Goal: Transaction & Acquisition: Purchase product/service

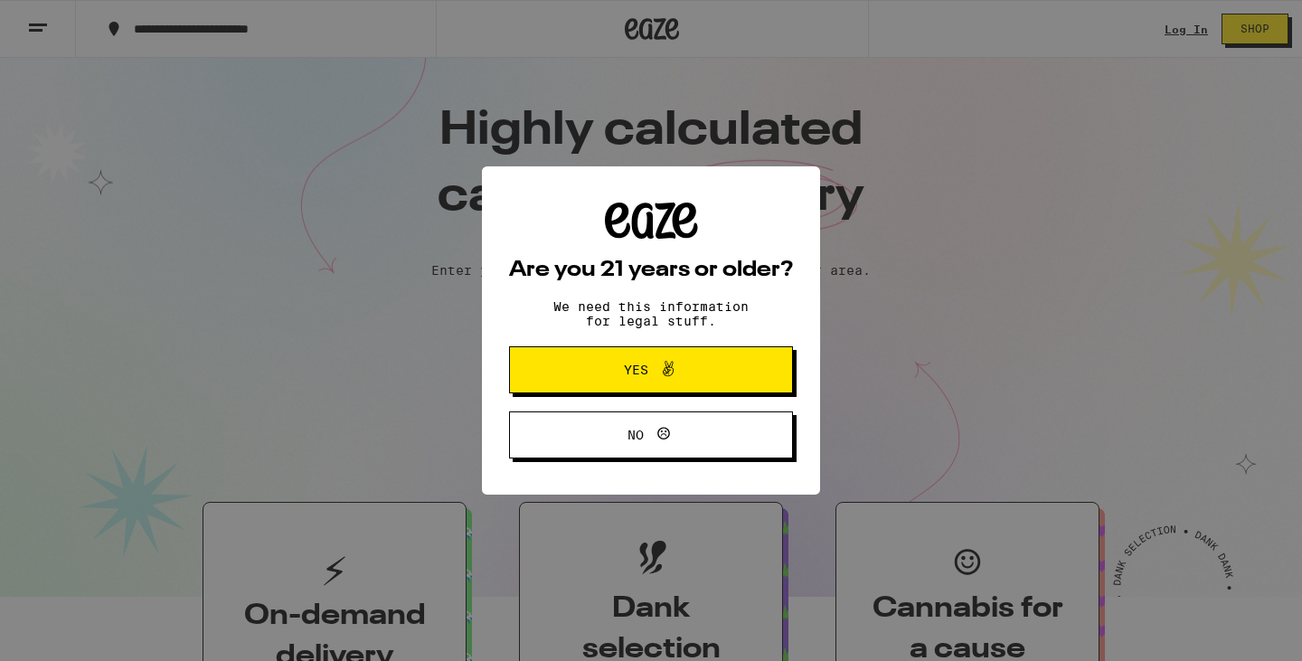
click at [690, 371] on span "Yes" at bounding box center [650, 370] width 137 height 24
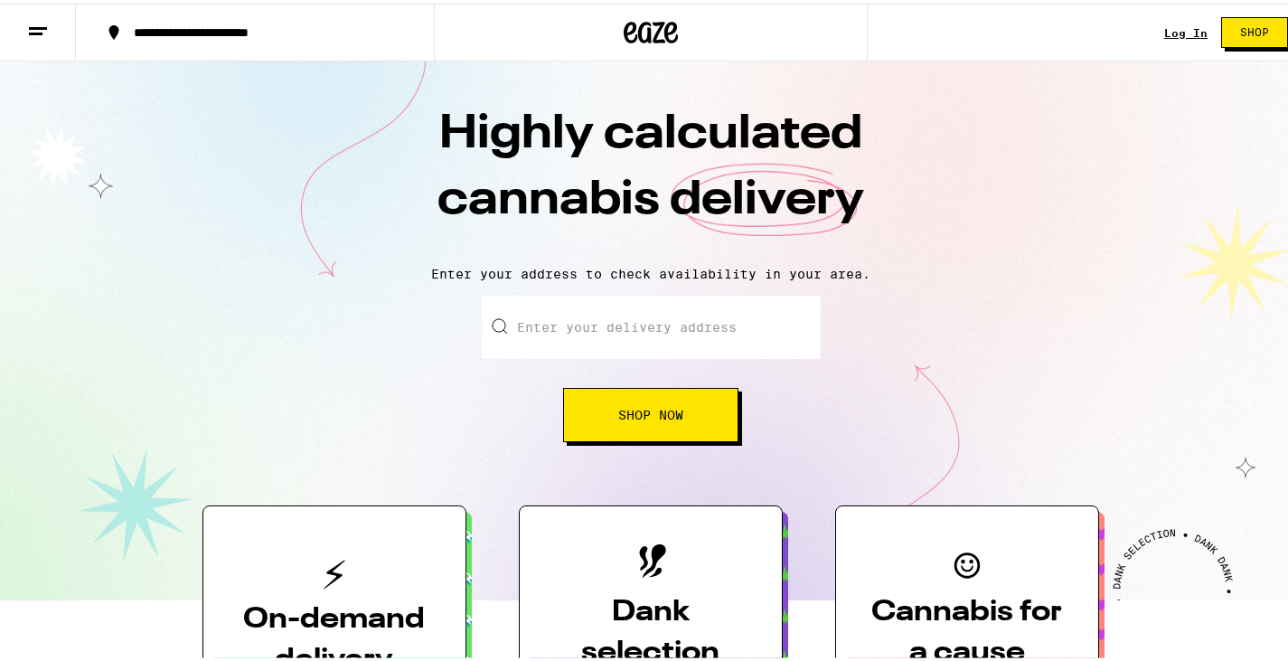
click at [676, 406] on button "Shop Now" at bounding box center [650, 411] width 175 height 54
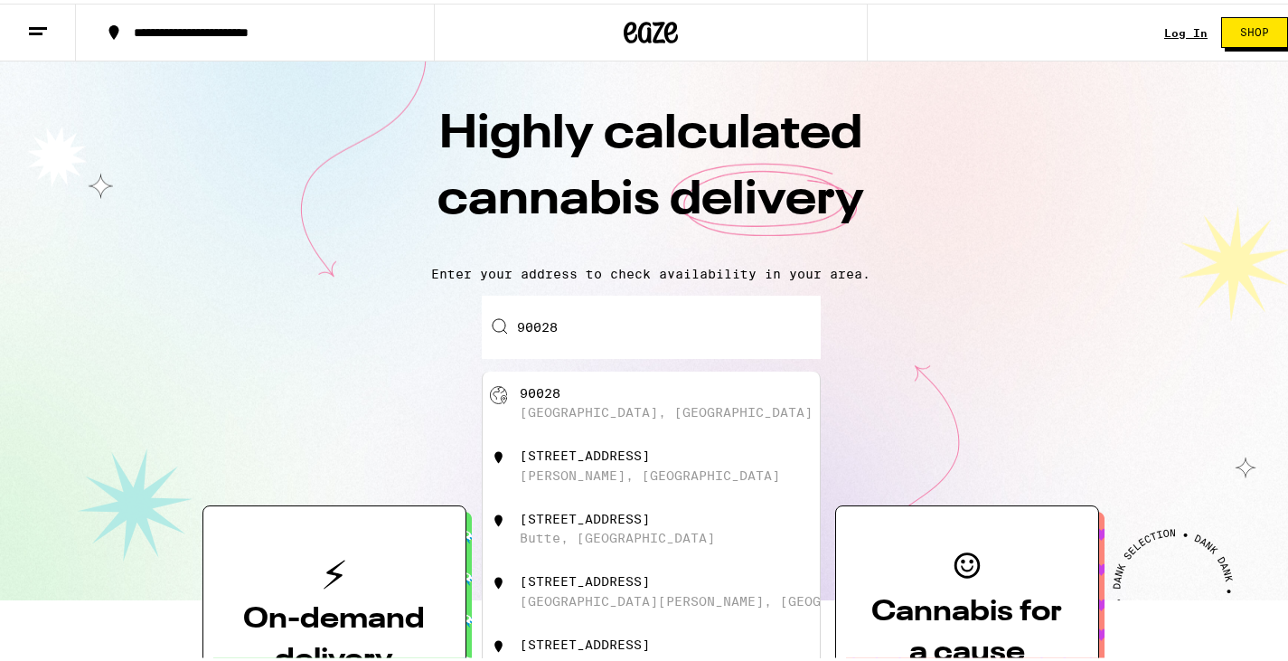
type input "[GEOGRAPHIC_DATA]"
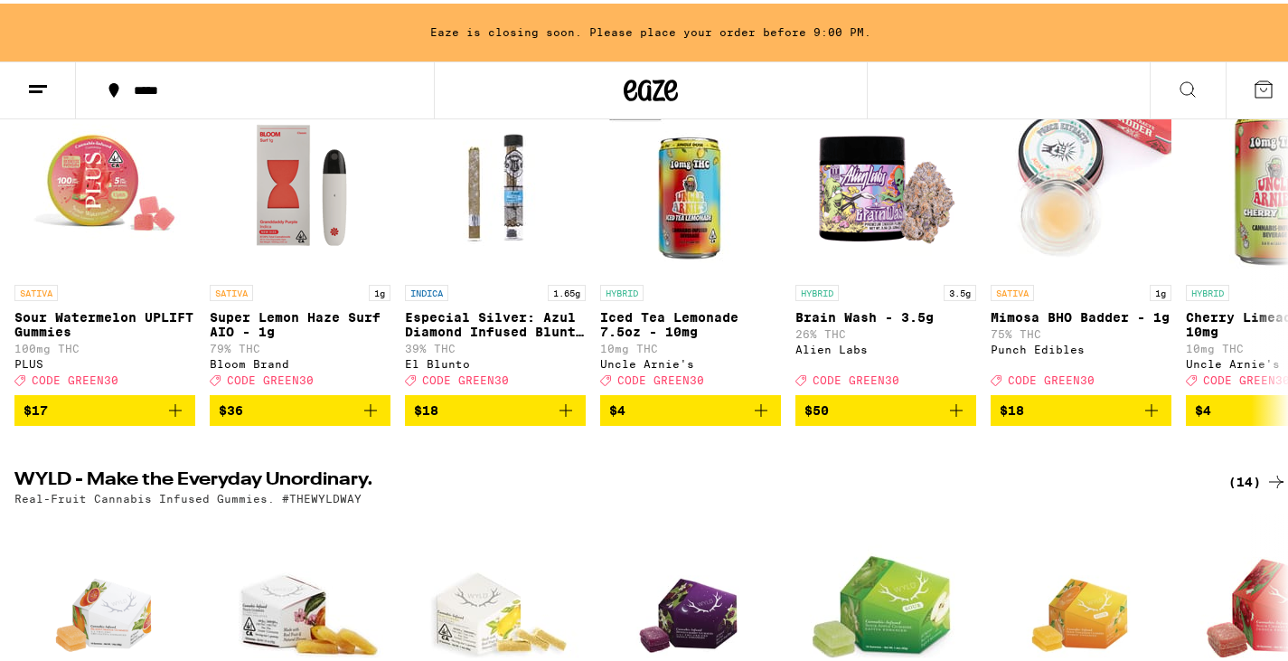
scroll to position [633, 0]
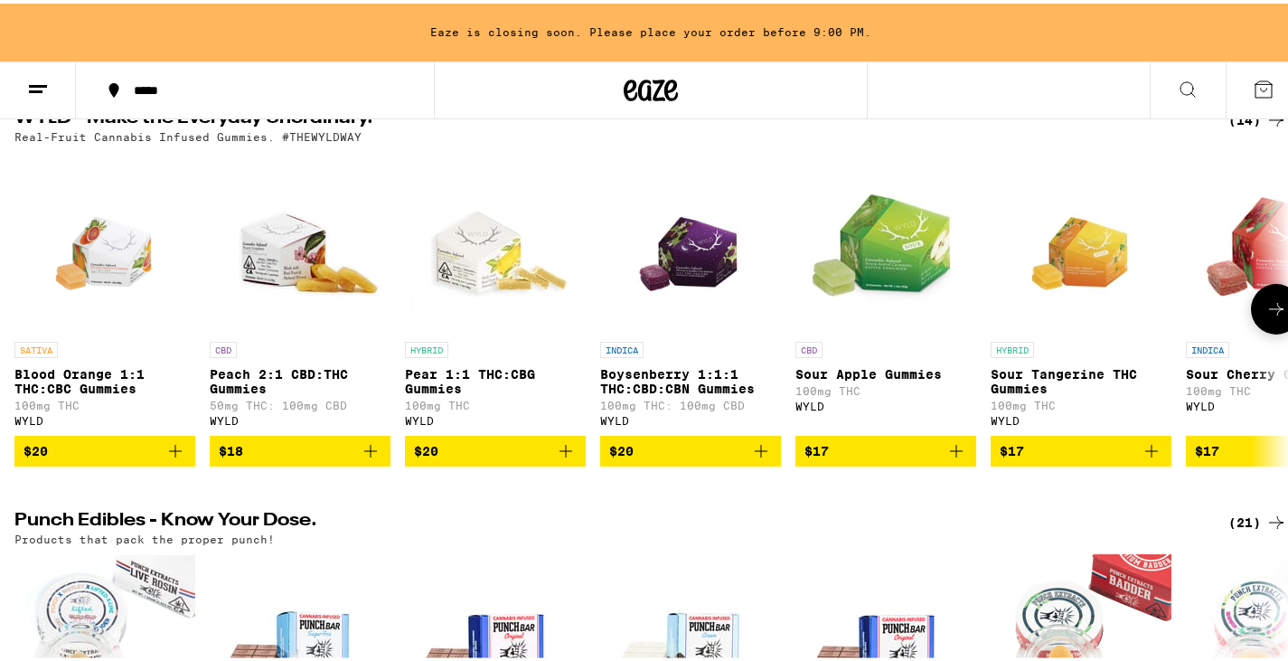
click at [755, 458] on icon "Add to bag" at bounding box center [761, 448] width 22 height 22
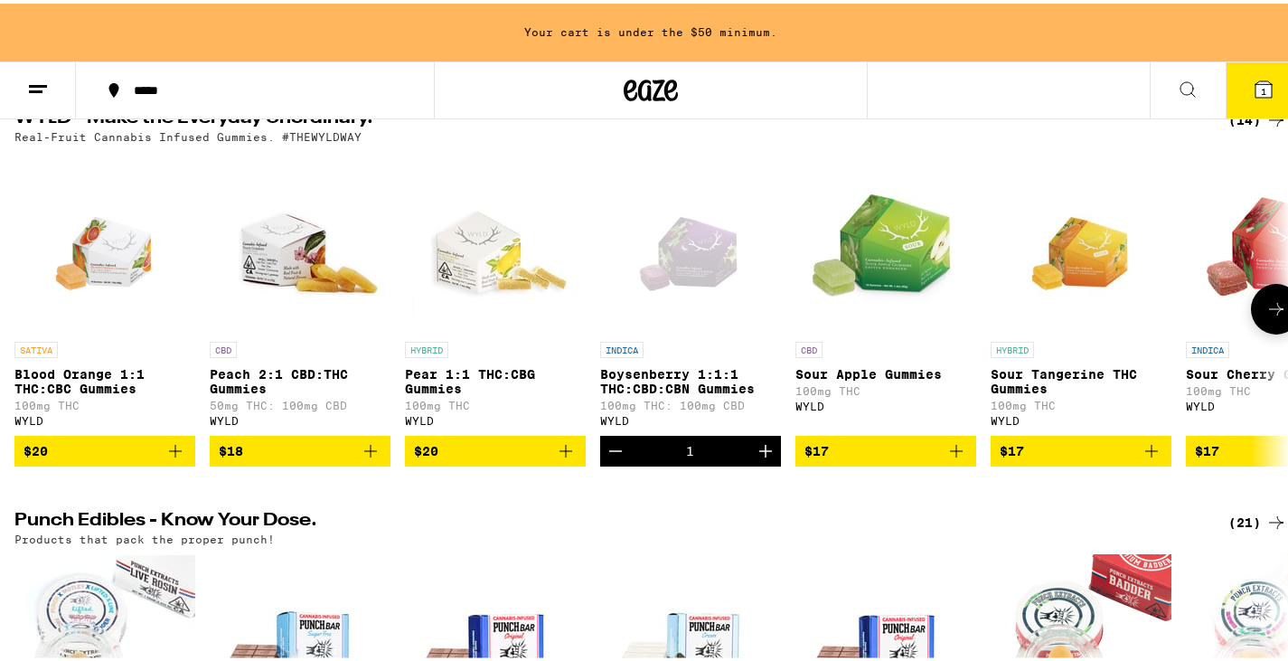
click at [762, 458] on icon "Increment" at bounding box center [766, 448] width 22 height 22
click at [763, 458] on icon "Increment" at bounding box center [766, 448] width 22 height 22
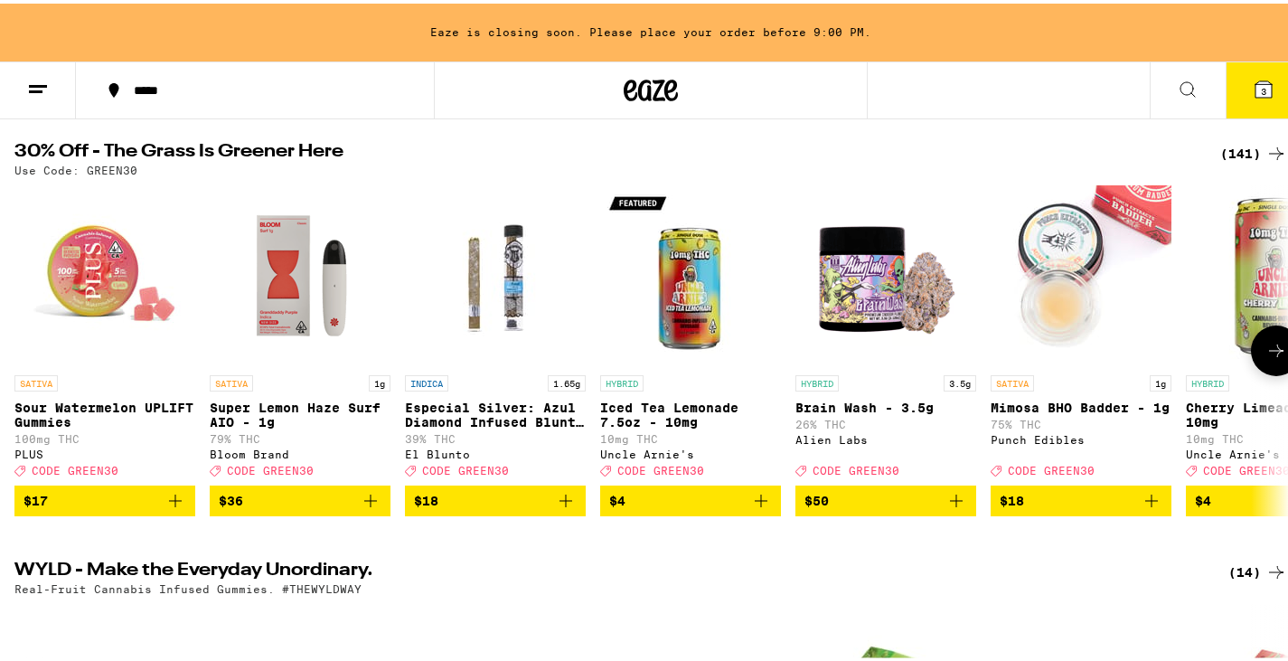
scroll to position [0, 0]
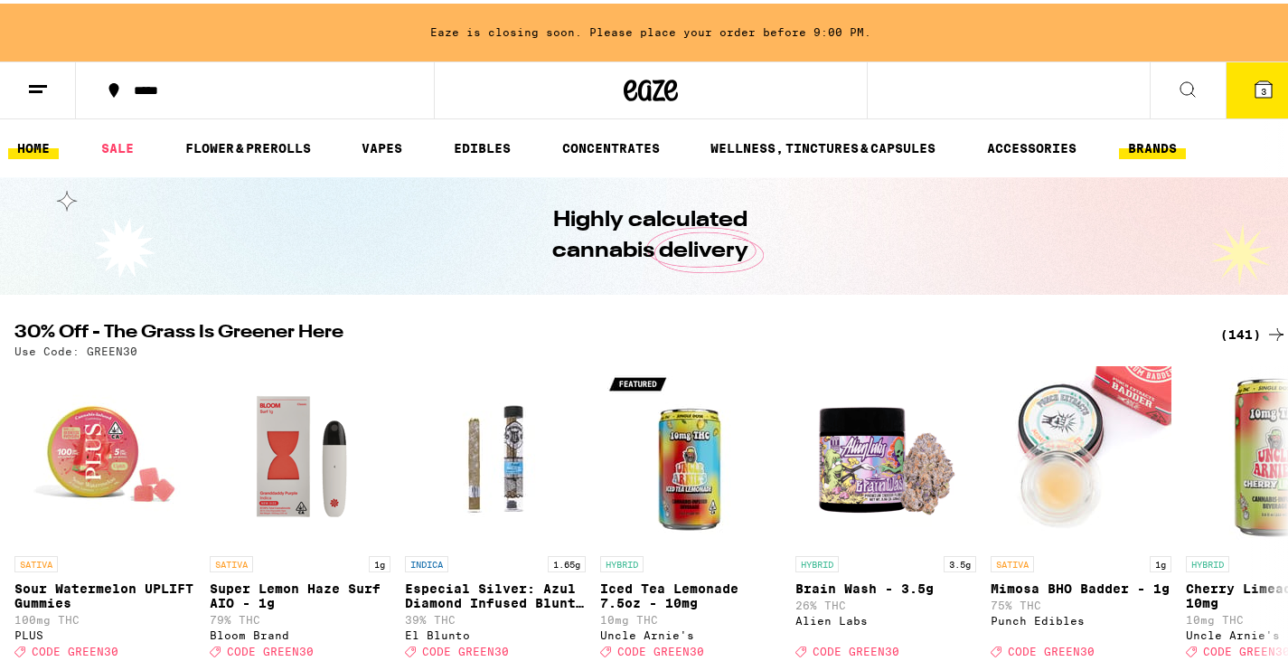
click at [1167, 146] on link "BRANDS" at bounding box center [1152, 145] width 67 height 22
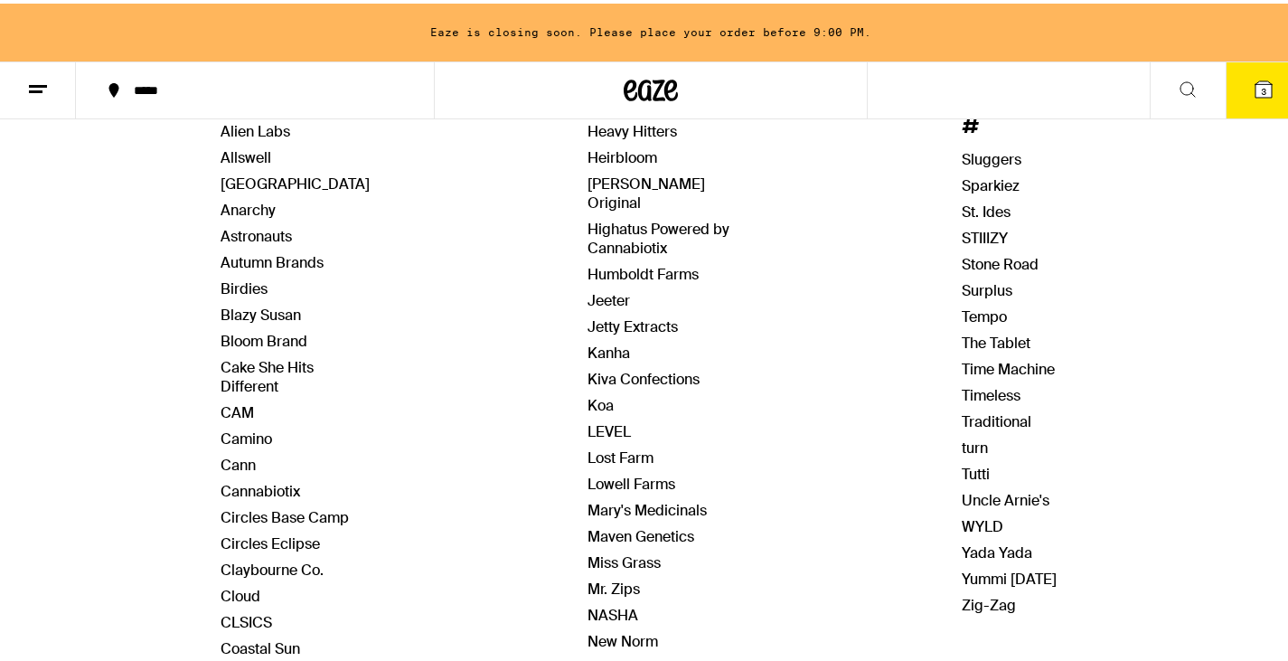
scroll to position [452, 0]
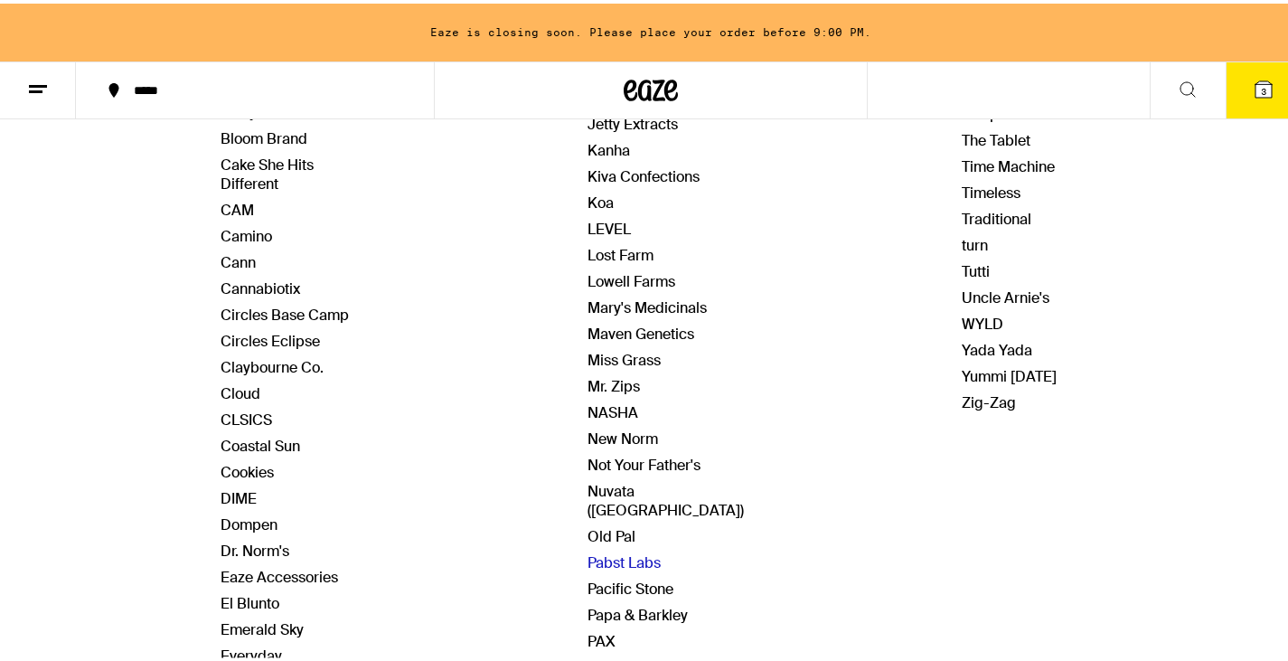
click at [599, 550] on link "Pabst Labs" at bounding box center [624, 559] width 73 height 19
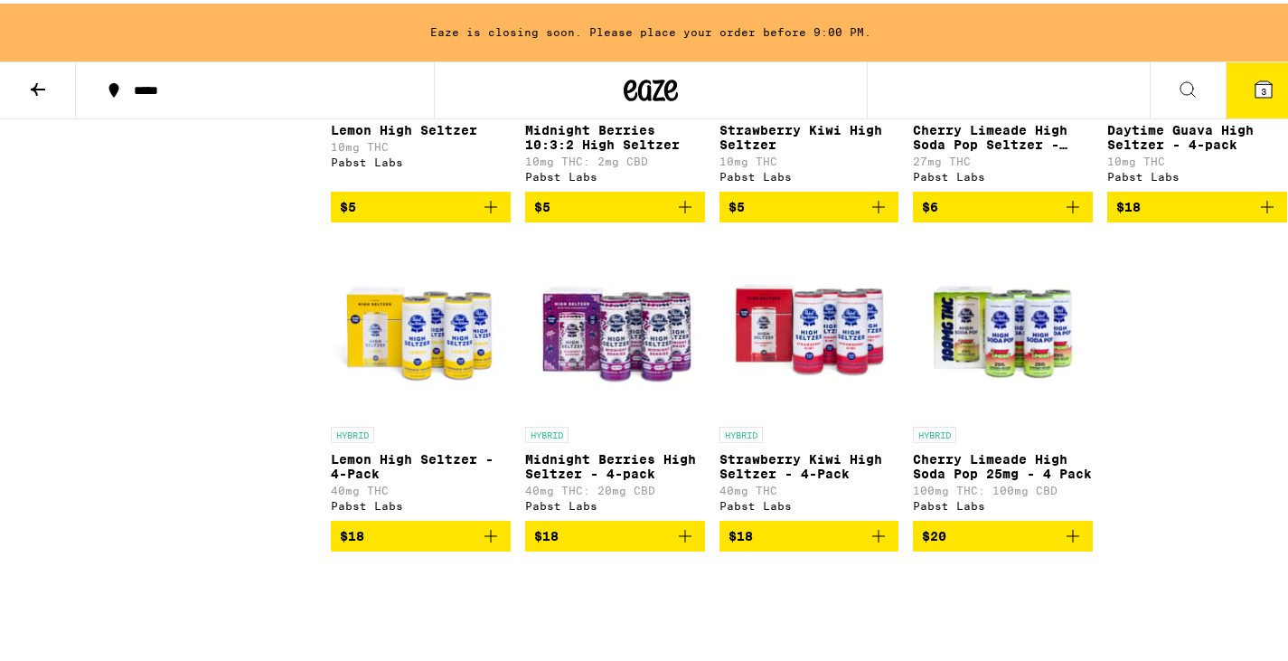
scroll to position [814, 0]
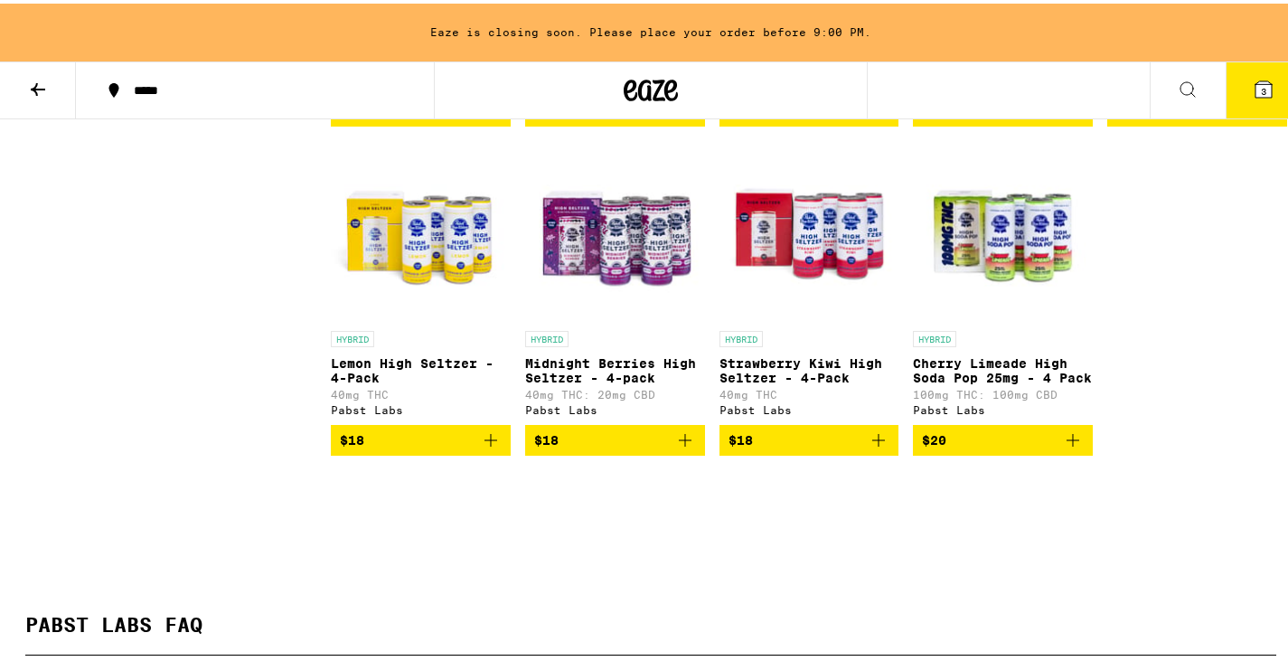
click at [872, 443] on icon "Add to bag" at bounding box center [878, 436] width 13 height 13
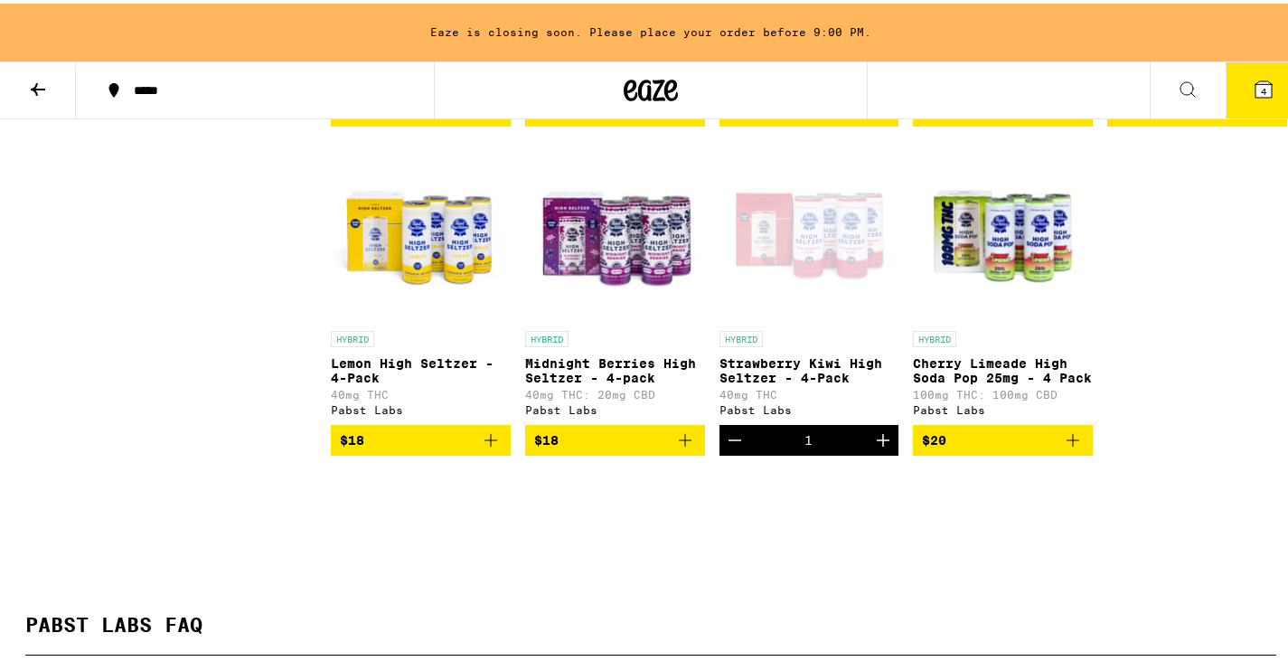
click at [678, 447] on icon "Add to bag" at bounding box center [685, 437] width 22 height 22
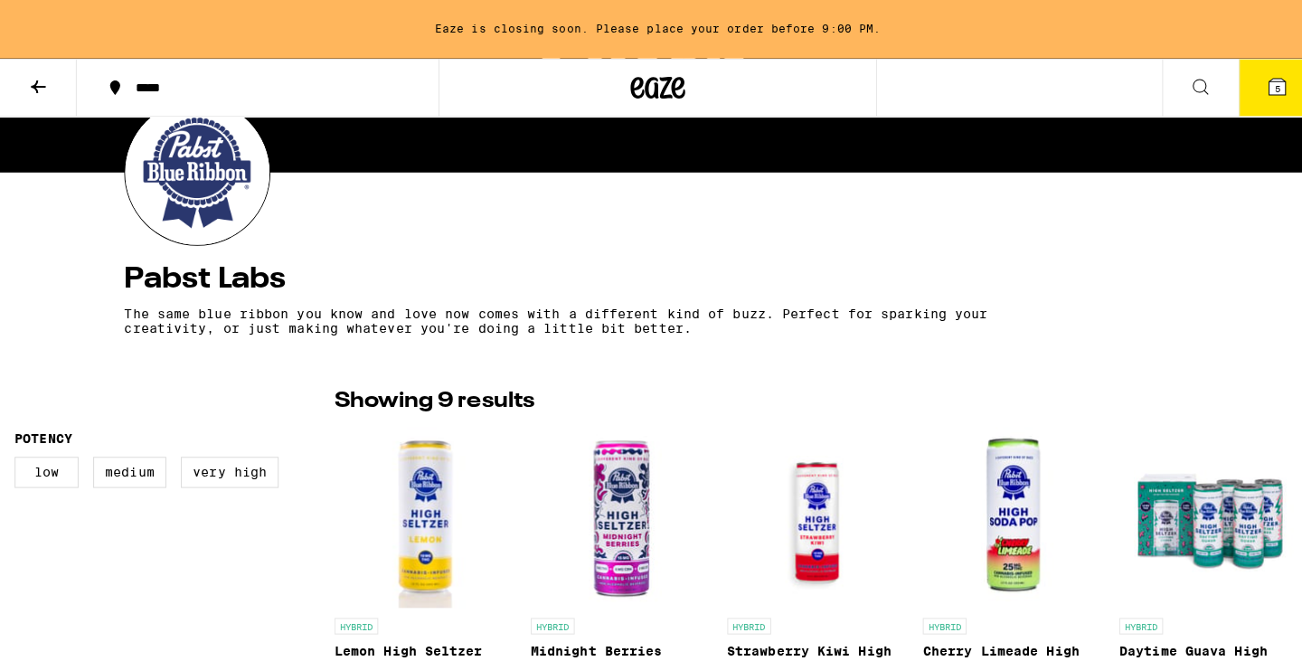
scroll to position [0, 0]
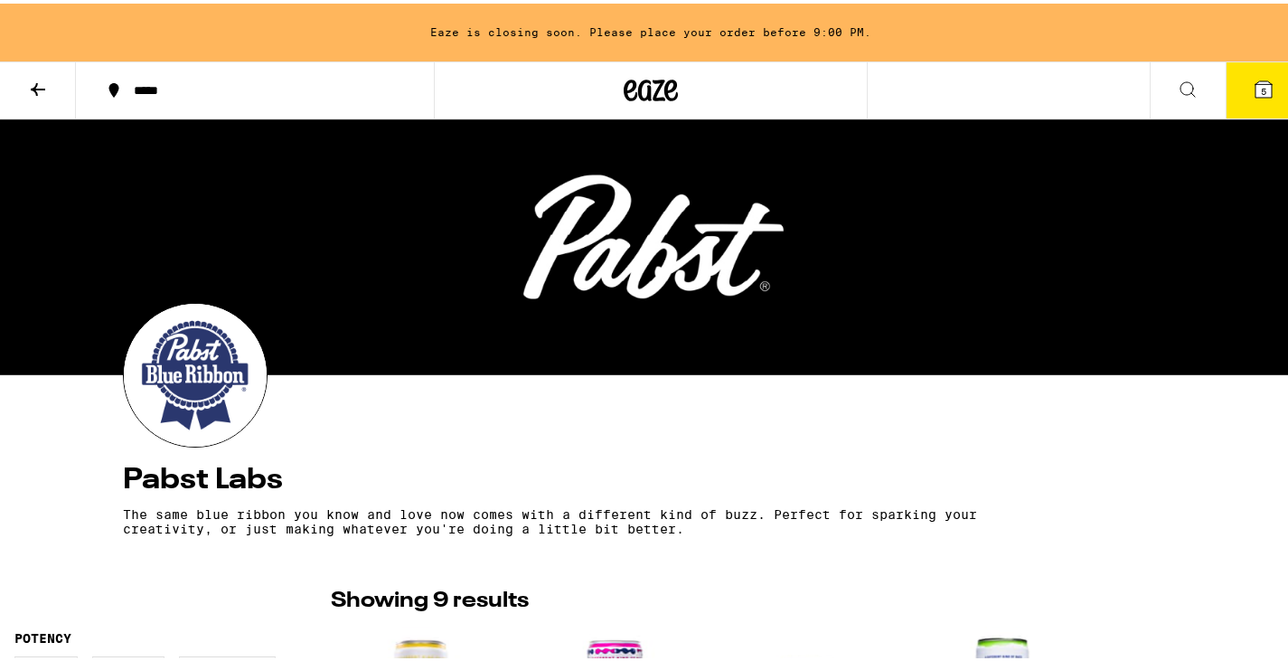
click at [1261, 87] on span "5" at bounding box center [1263, 87] width 5 height 11
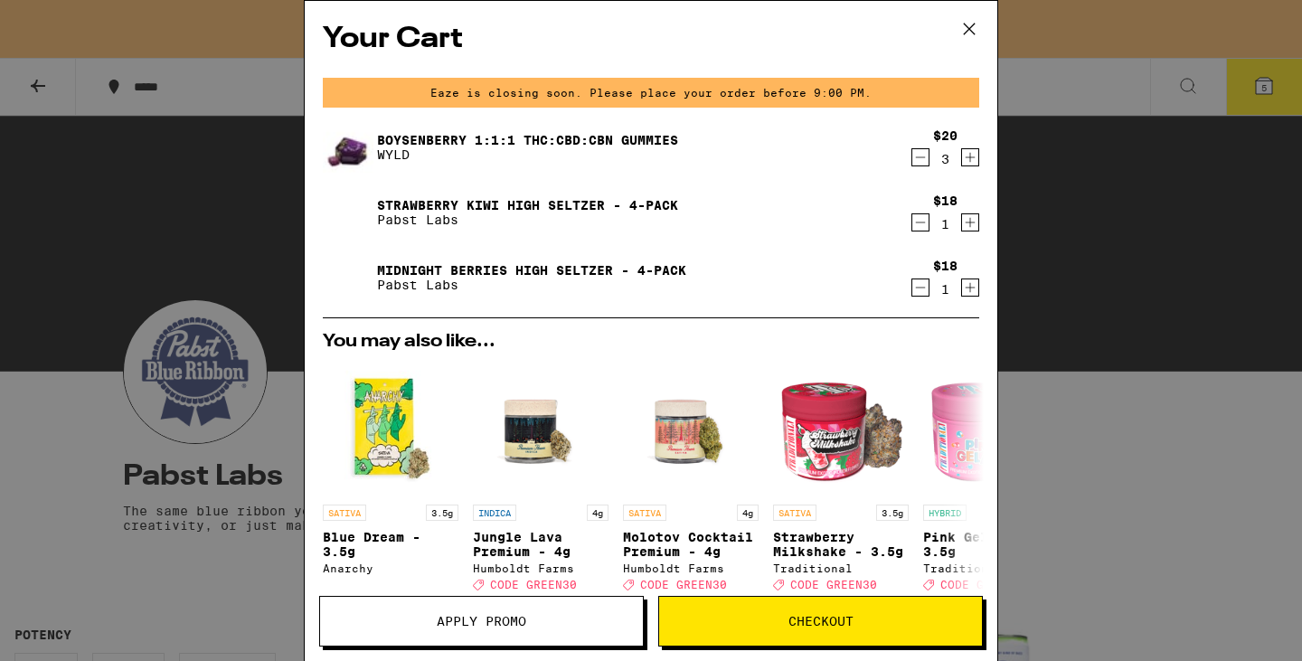
click at [974, 29] on icon at bounding box center [968, 28] width 27 height 27
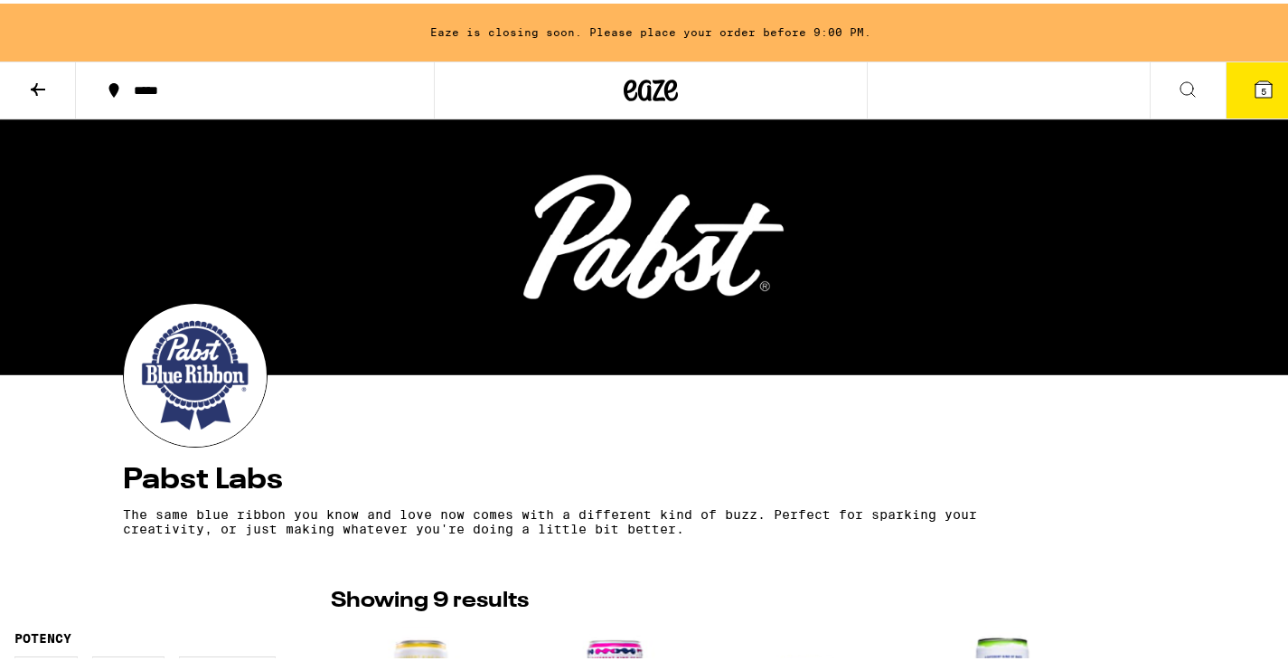
click at [1181, 81] on icon at bounding box center [1188, 86] width 14 height 14
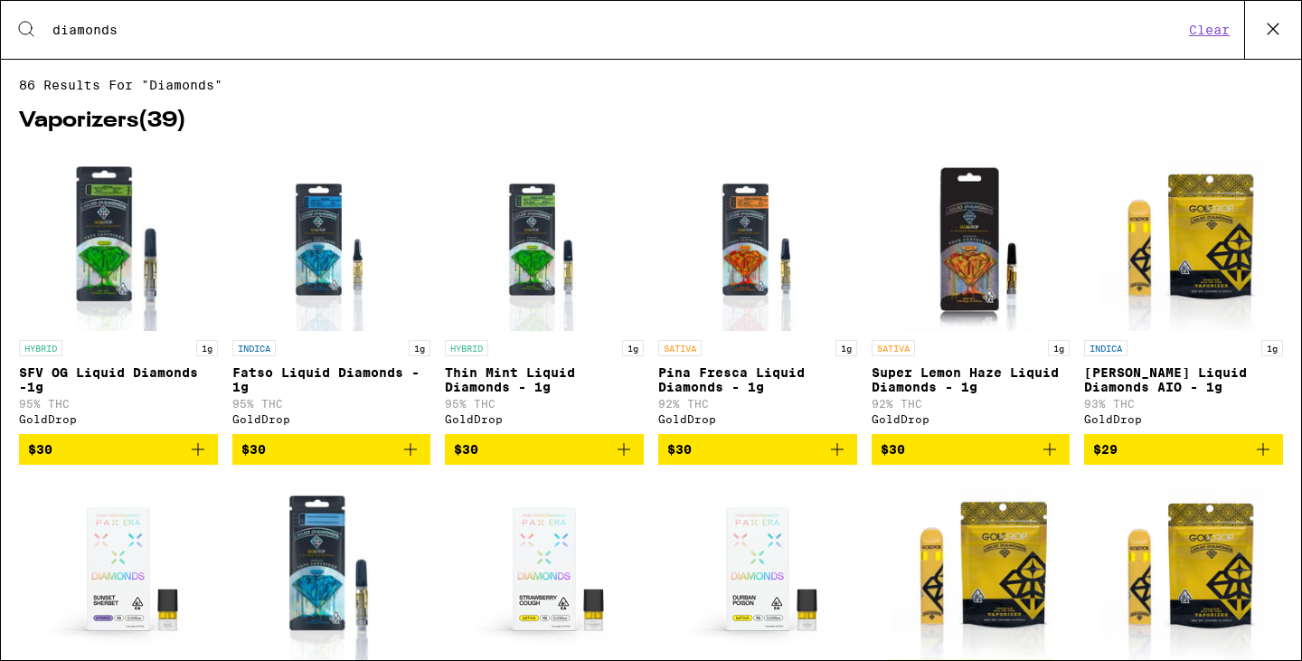
type input "diamonds"
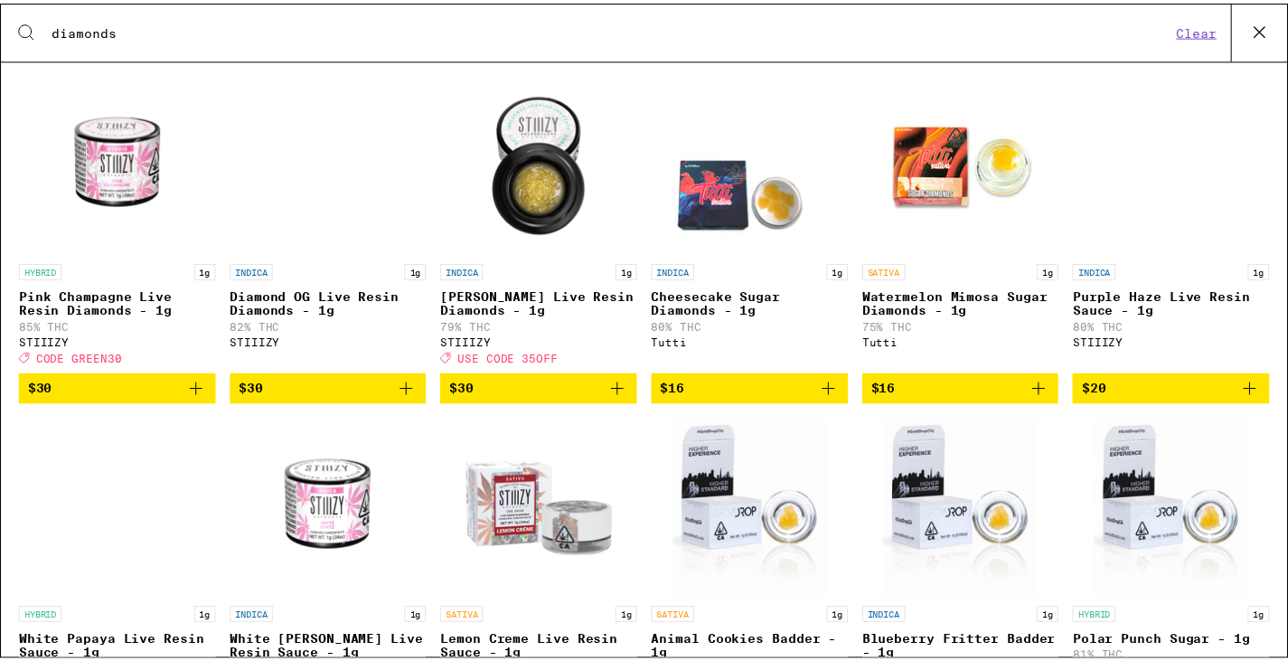
scroll to position [1717, 0]
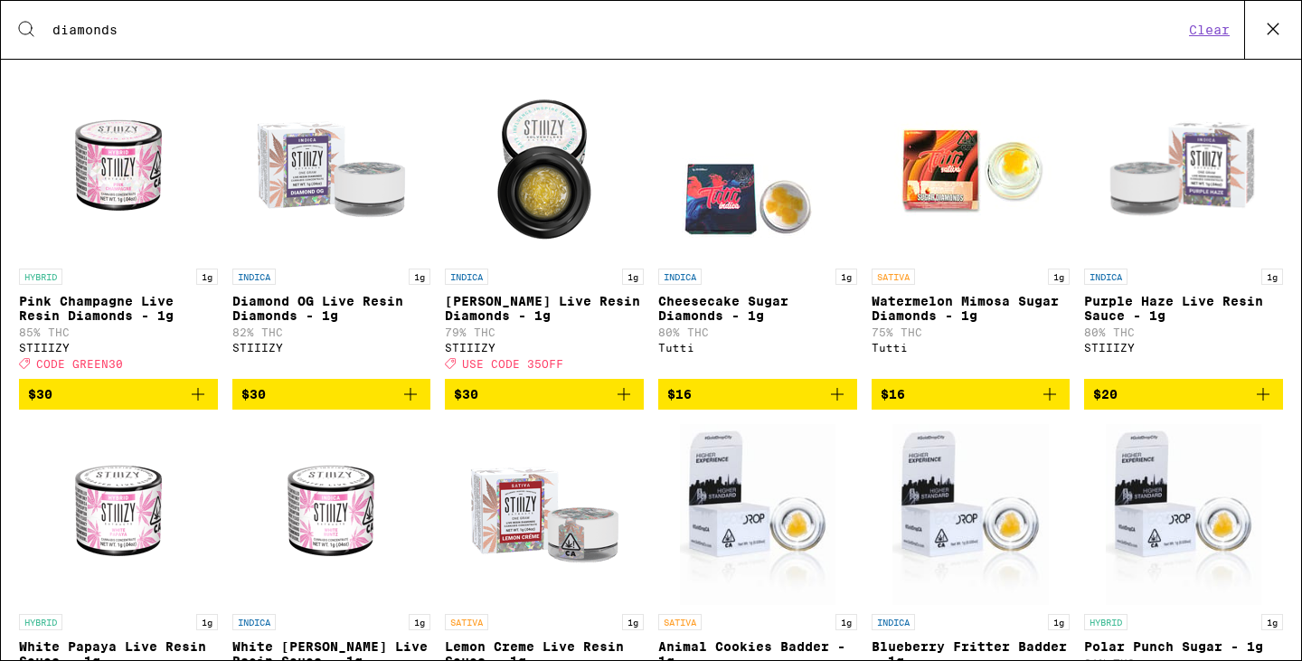
click at [962, 323] on p "Watermelon Mimosa Sugar Diamonds - 1g" at bounding box center [970, 308] width 199 height 29
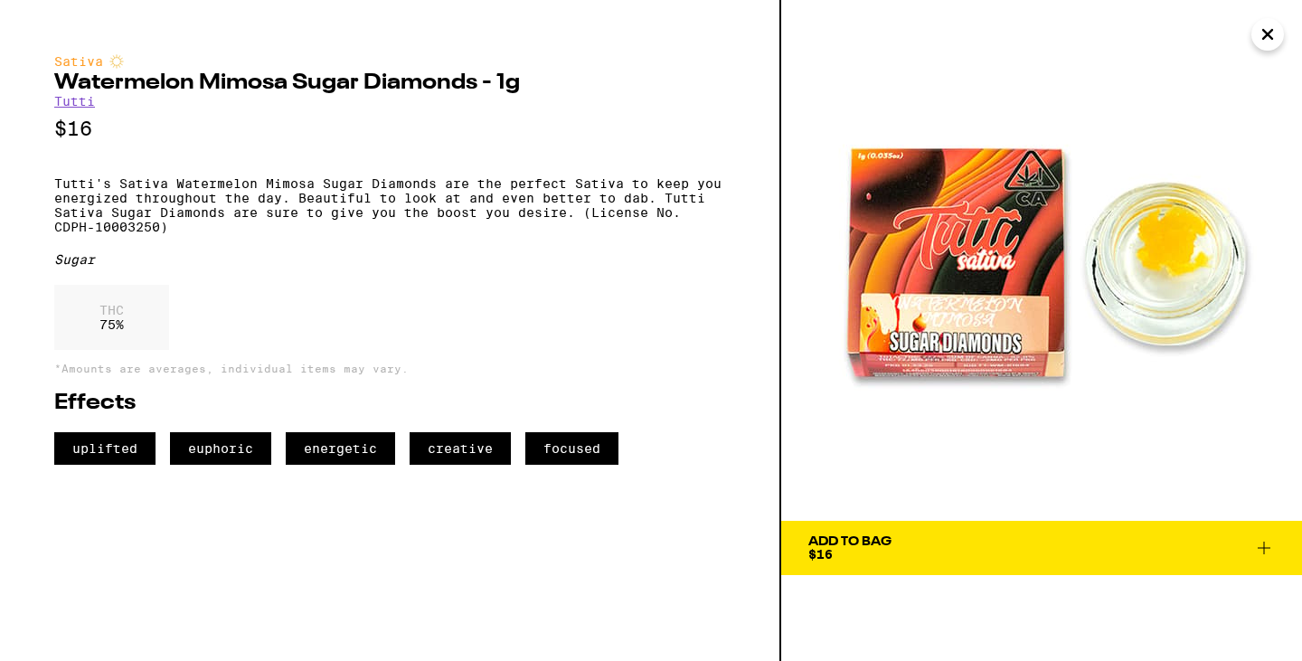
click at [1268, 541] on icon at bounding box center [1264, 548] width 22 height 22
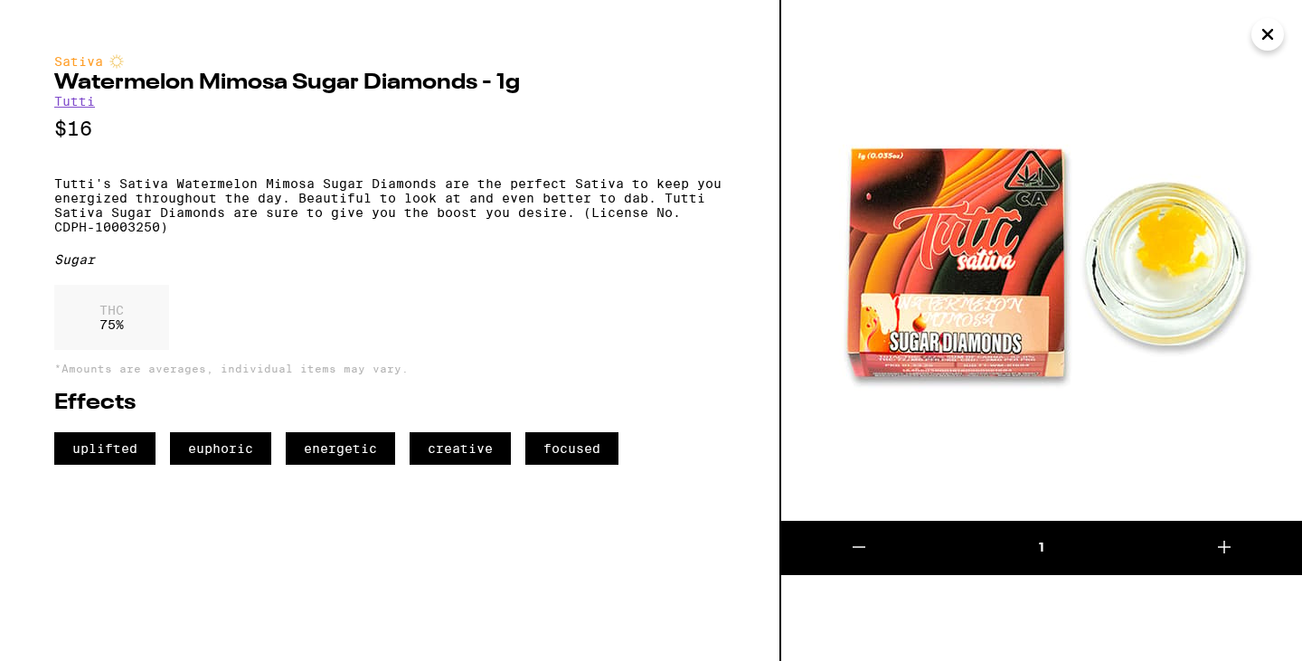
click at [1278, 36] on button "Close" at bounding box center [1267, 34] width 33 height 33
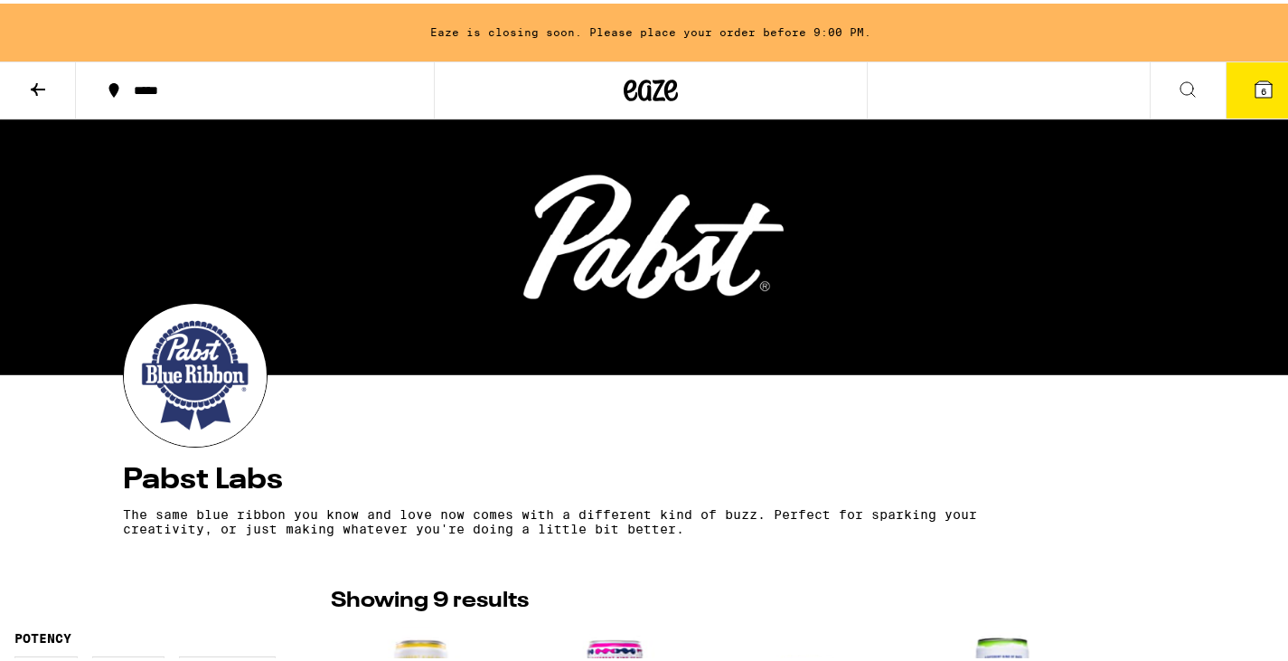
click at [35, 93] on icon at bounding box center [38, 86] width 22 height 22
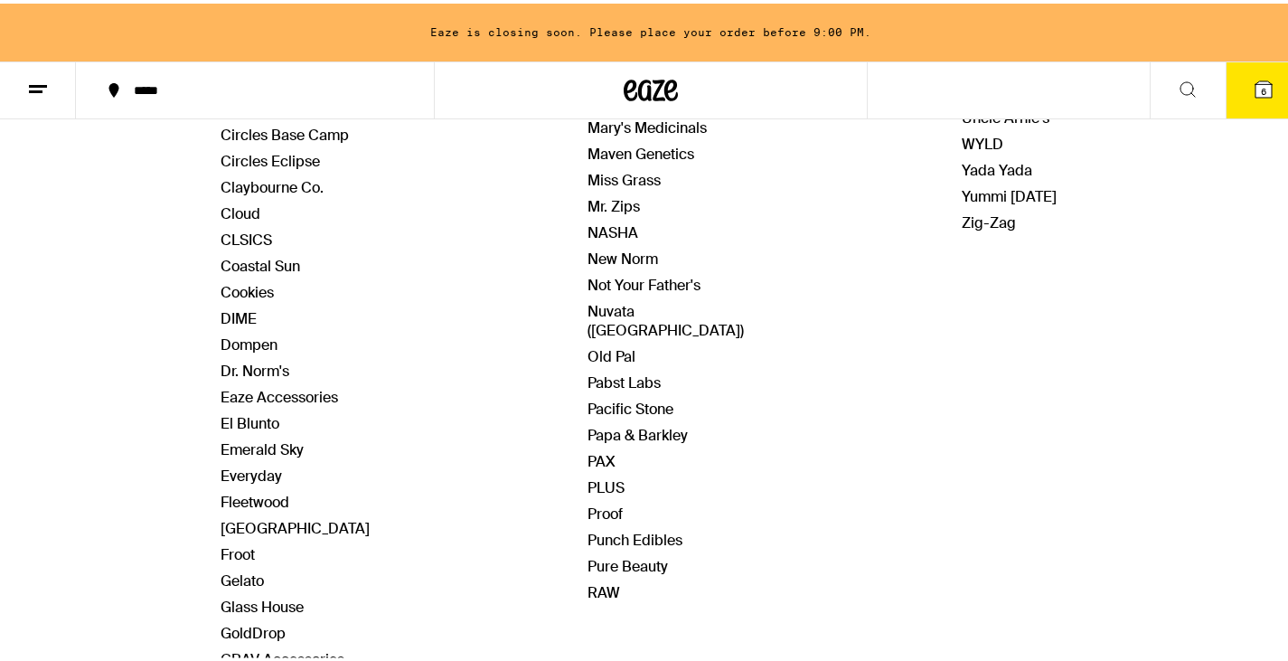
scroll to position [814, 0]
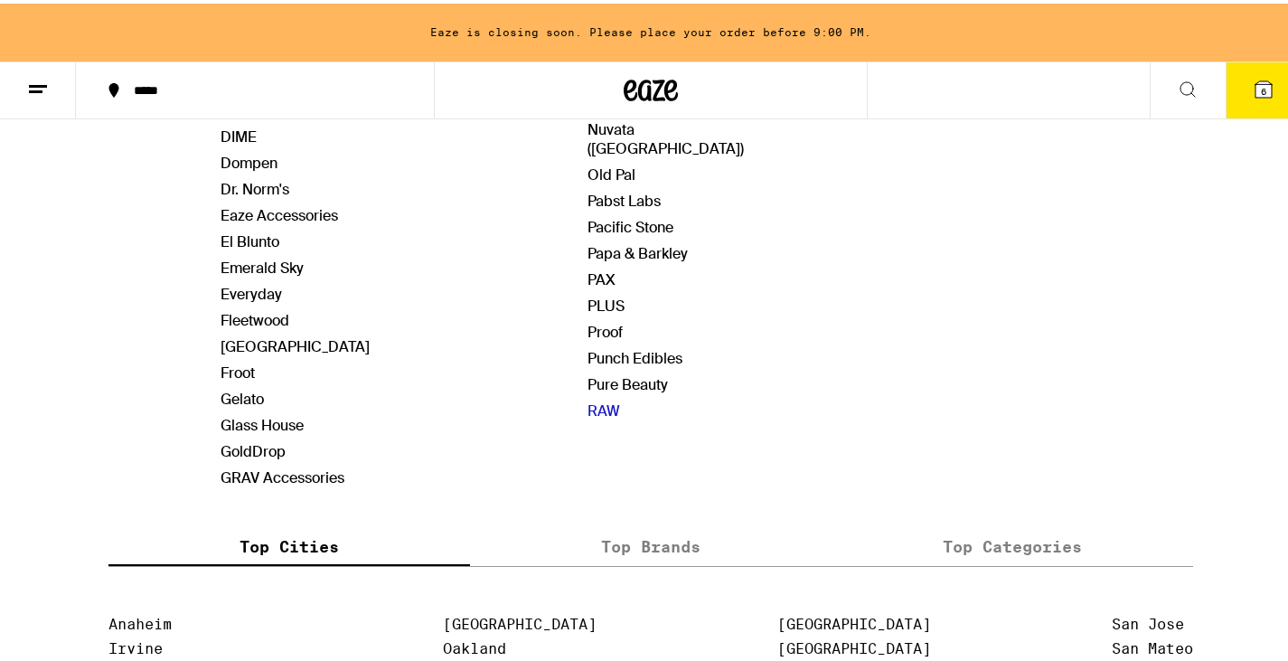
click at [599, 398] on link "RAW" at bounding box center [604, 407] width 33 height 19
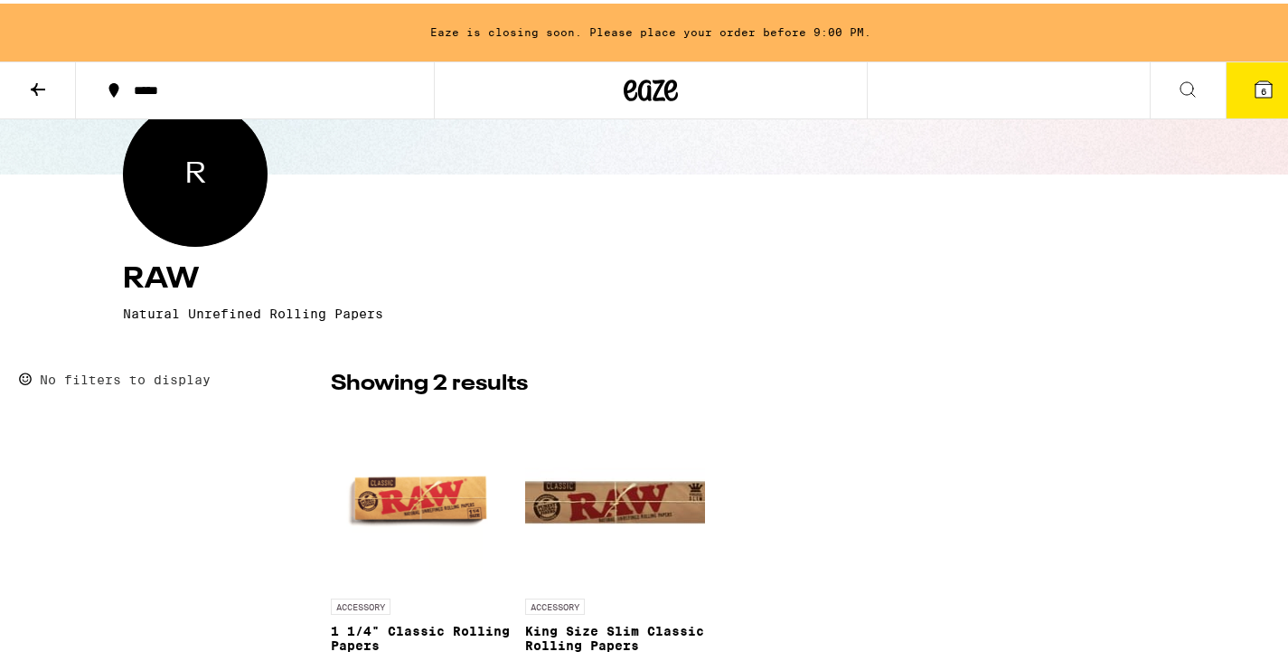
scroll to position [181, 0]
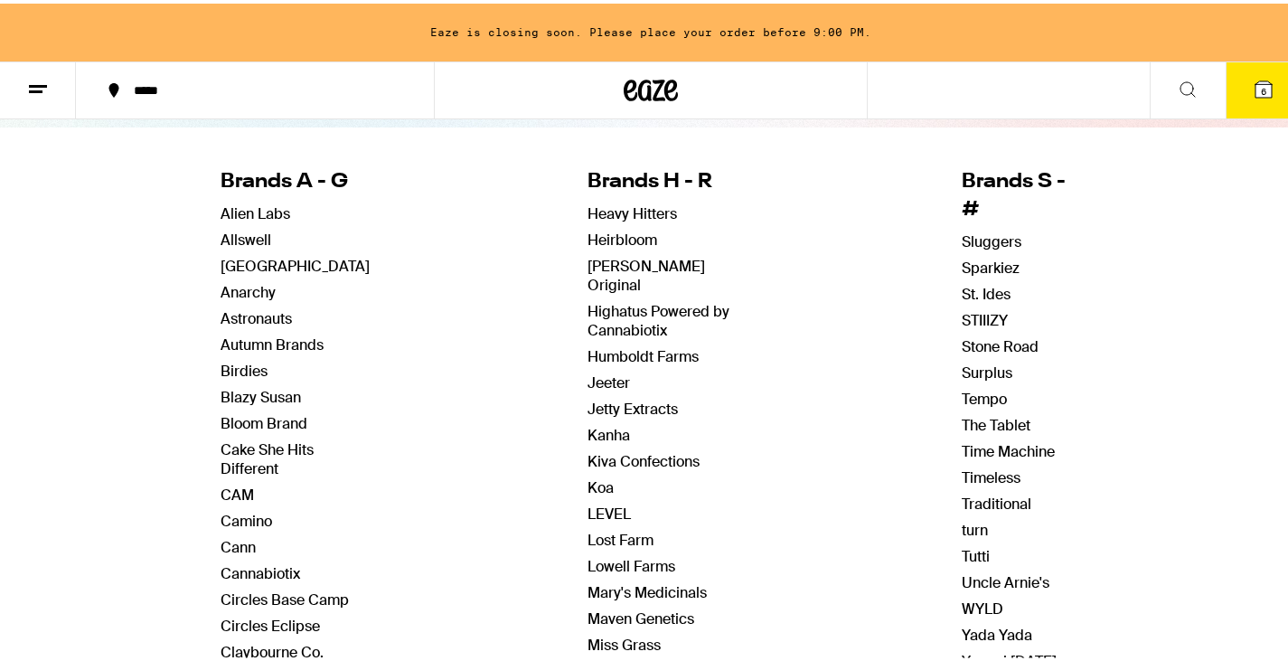
scroll to position [181, 0]
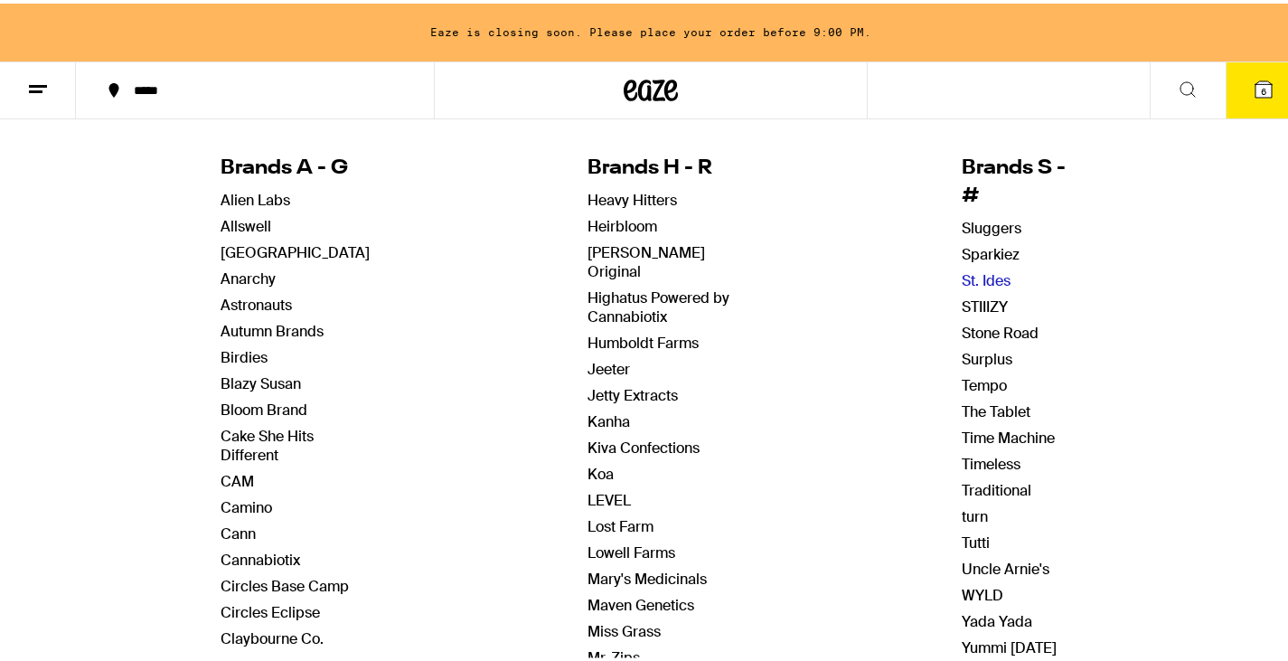
click at [985, 268] on link "St. Ides" at bounding box center [986, 277] width 49 height 19
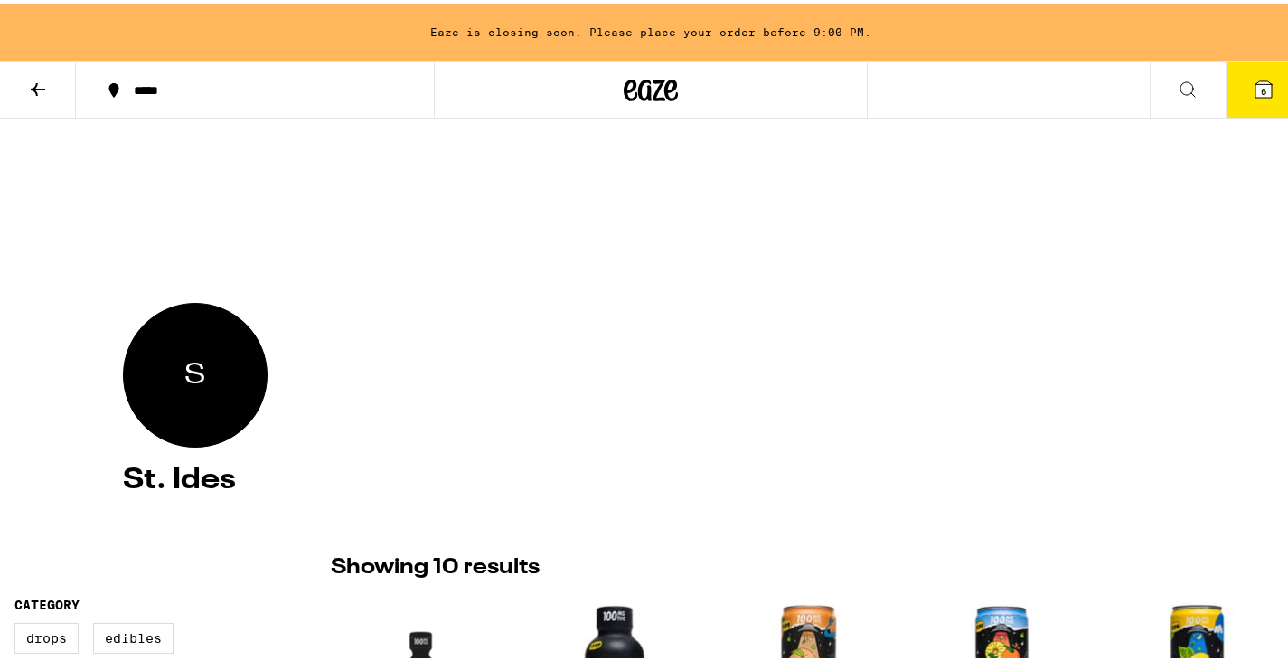
click at [32, 80] on icon at bounding box center [38, 86] width 22 height 22
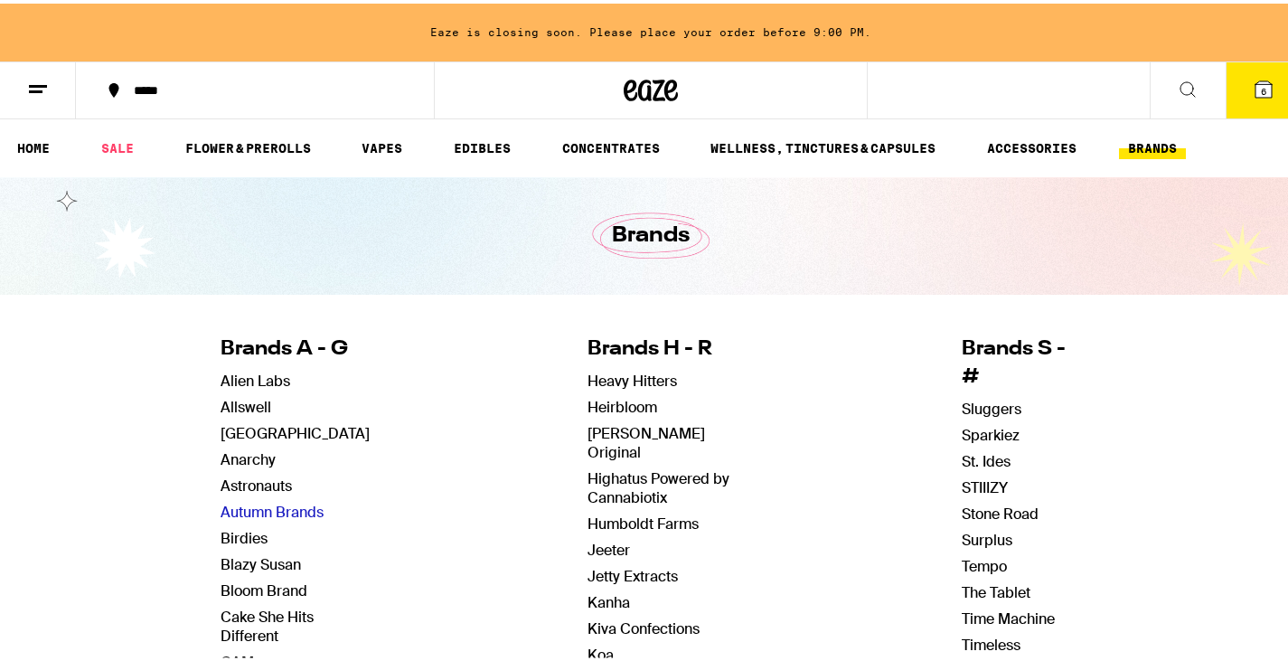
click at [284, 506] on link "Autumn Brands" at bounding box center [272, 508] width 103 height 19
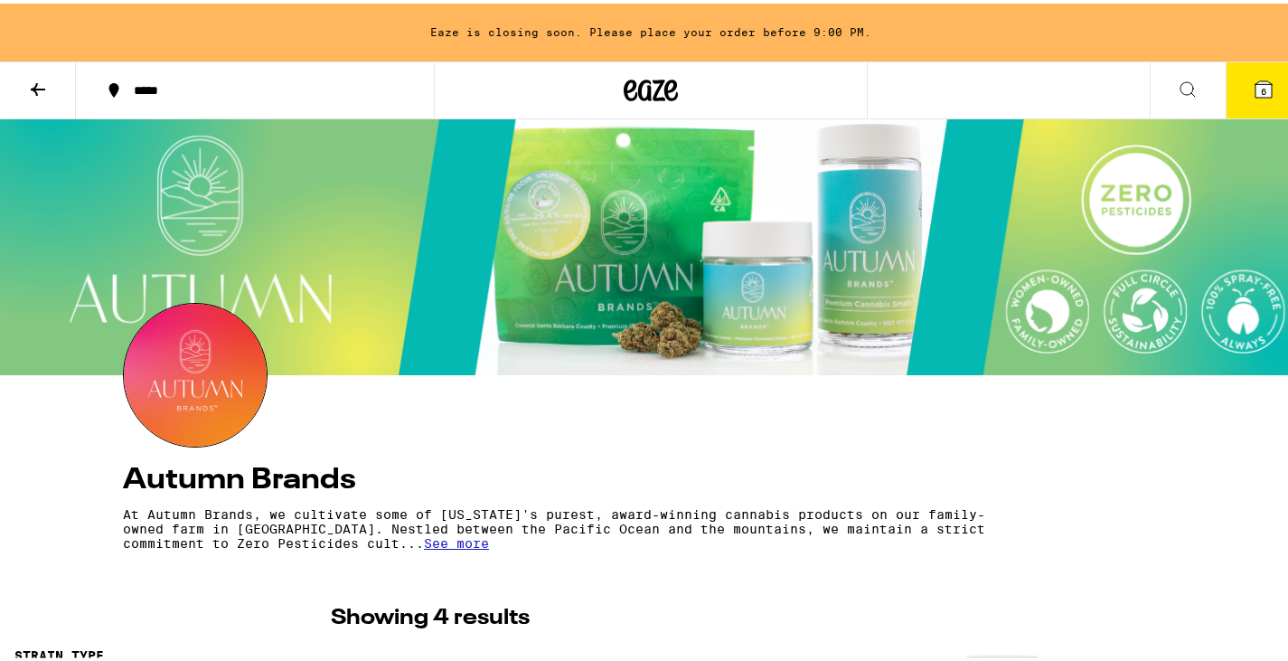
click at [1265, 84] on button "6" at bounding box center [1264, 87] width 76 height 56
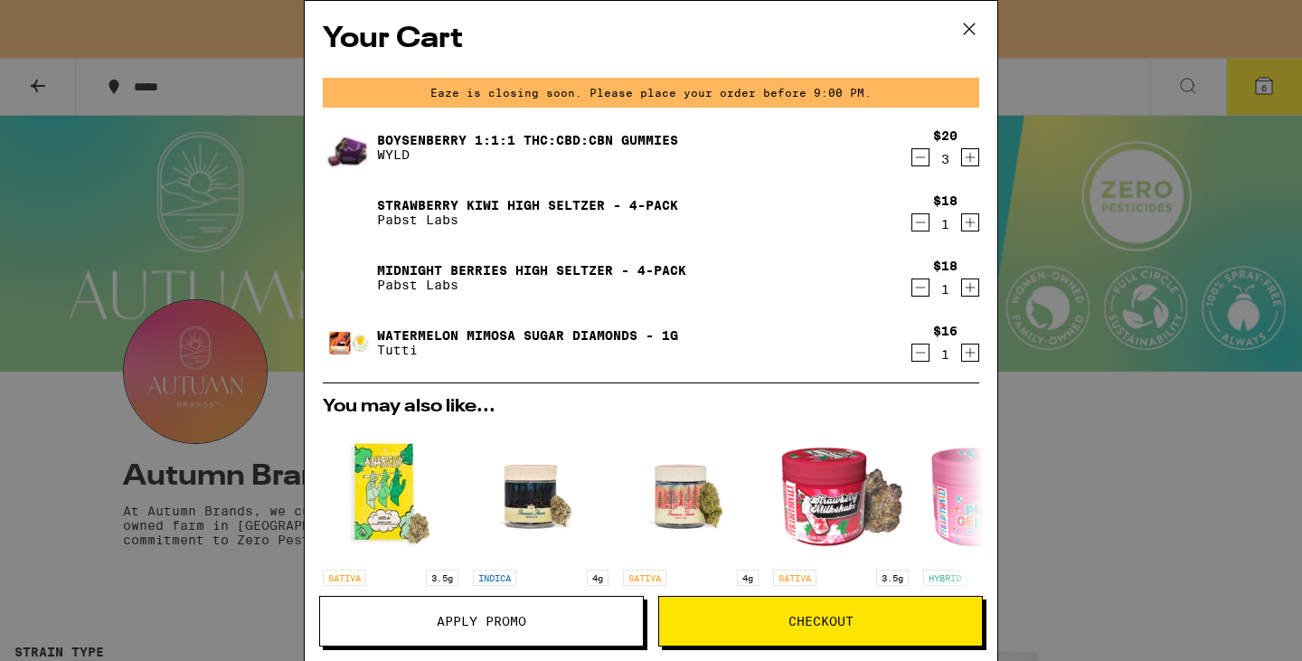
click at [814, 620] on span "Checkout" at bounding box center [820, 621] width 65 height 13
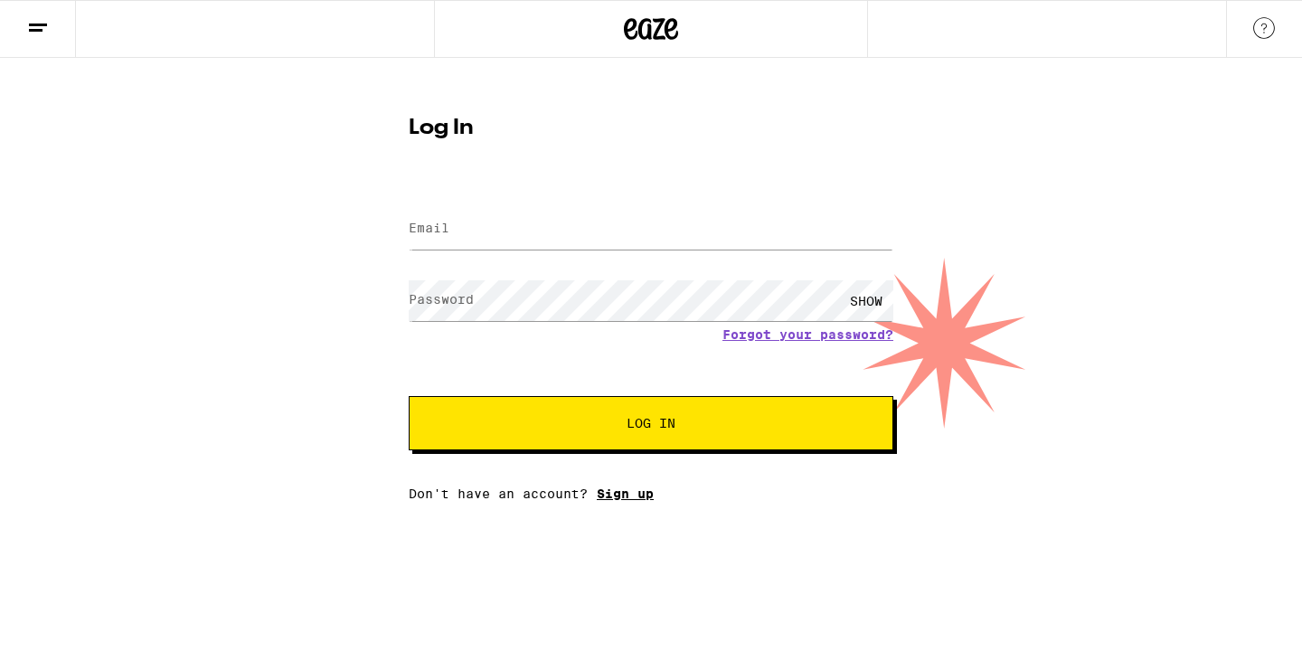
click at [638, 496] on link "Sign up" at bounding box center [625, 493] width 57 height 14
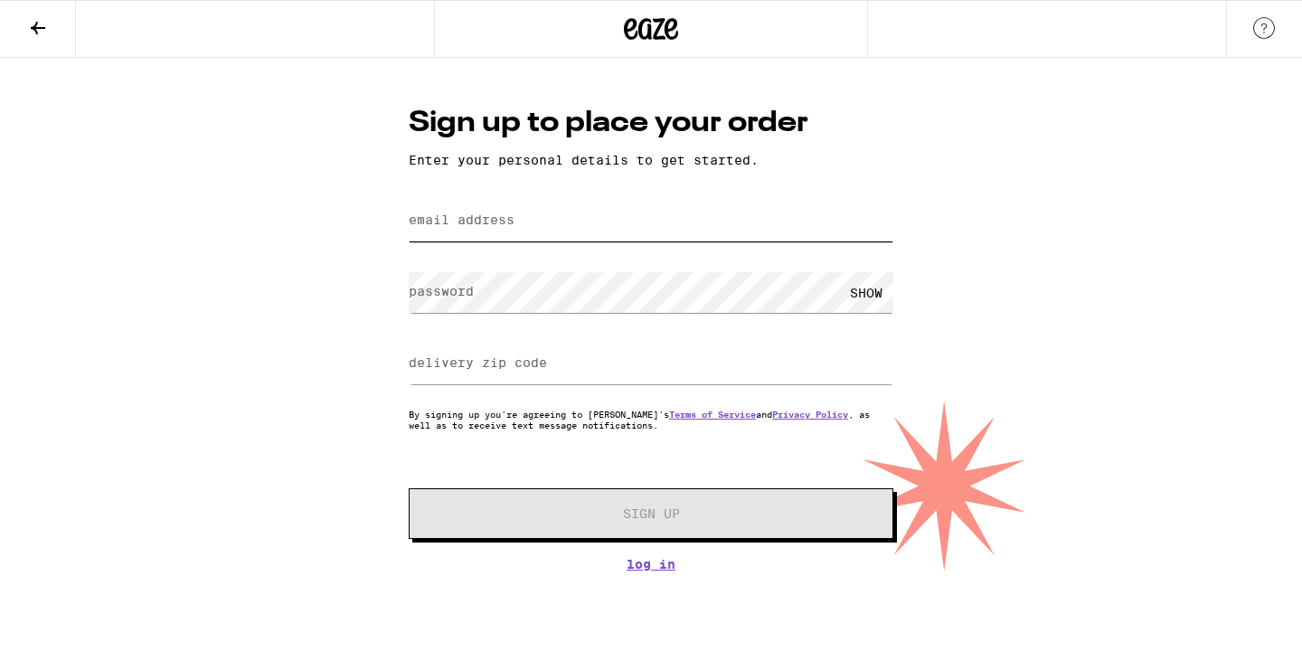
click at [550, 209] on input "email address" at bounding box center [651, 221] width 484 height 41
type input "[EMAIL_ADDRESS][DOMAIN_NAME]"
click at [869, 295] on div "SHOW" at bounding box center [866, 292] width 54 height 41
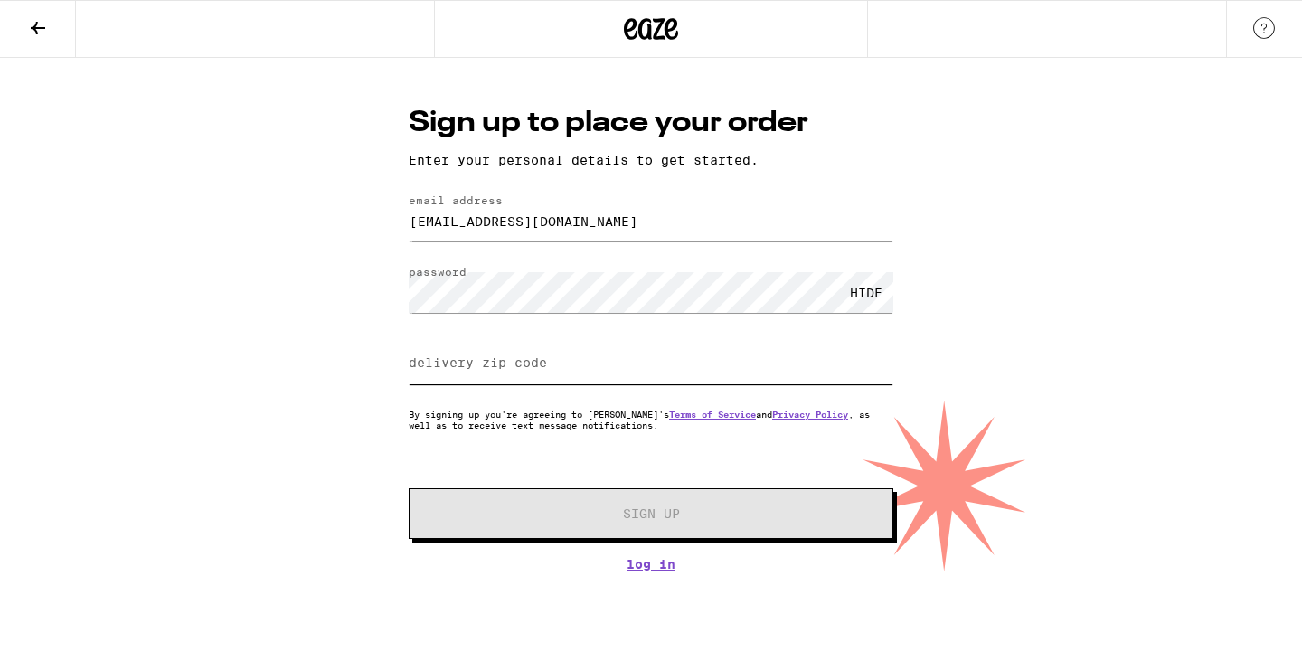
click at [556, 364] on input "delivery zip code" at bounding box center [651, 363] width 484 height 41
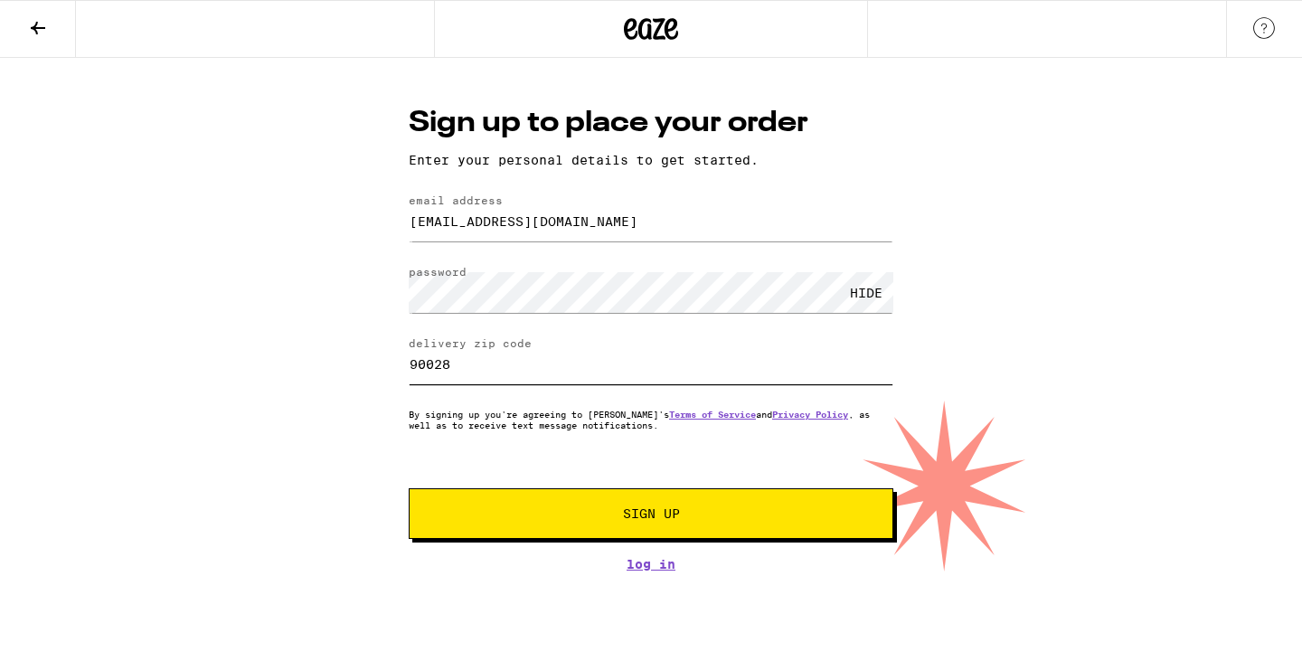
type input "90028"
click at [682, 537] on button "Sign Up" at bounding box center [651, 513] width 484 height 51
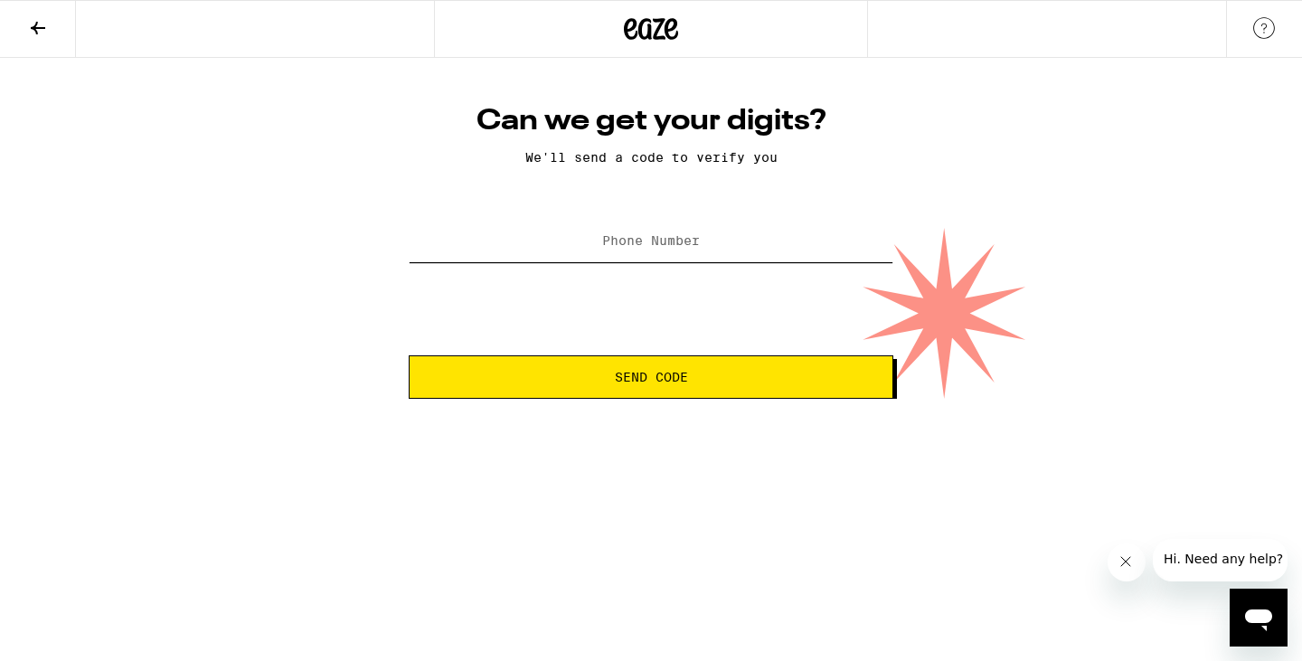
drag, startPoint x: 583, startPoint y: 264, endPoint x: 589, endPoint y: 243, distance: 21.7
click at [588, 249] on input "Phone Number" at bounding box center [651, 241] width 484 height 41
type input "[PHONE_NUMBER]"
click at [661, 376] on span "Send Code" at bounding box center [651, 377] width 73 height 13
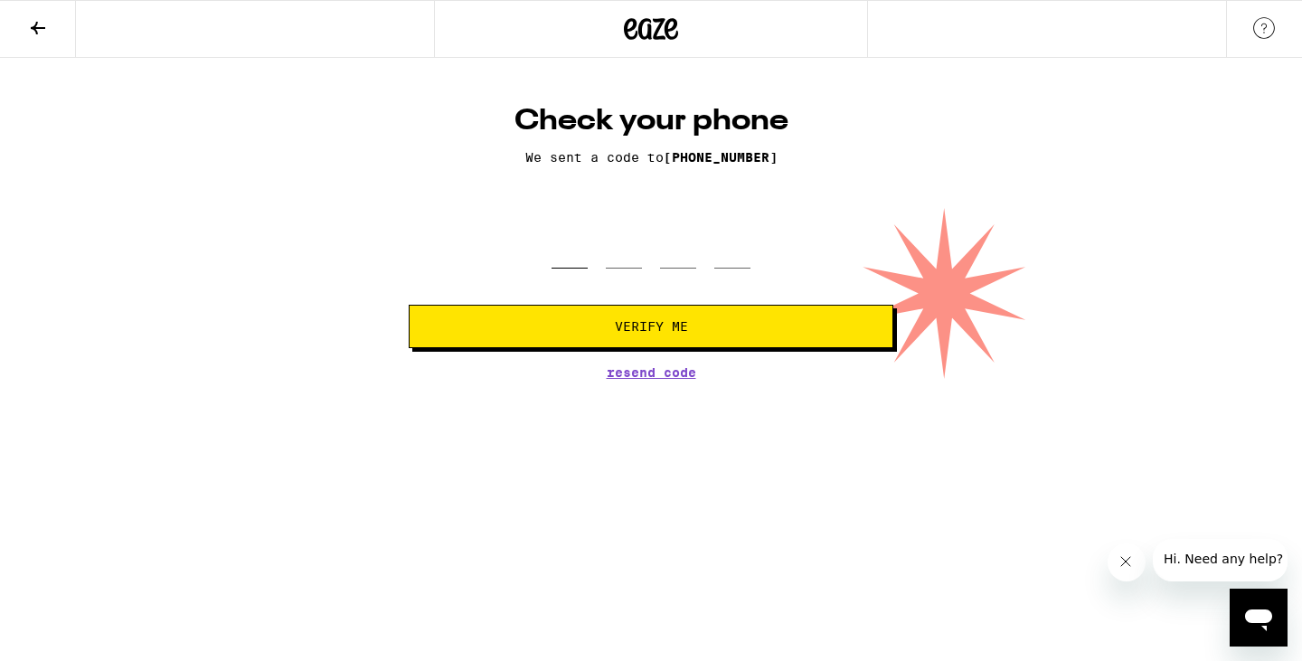
drag, startPoint x: 559, startPoint y: 257, endPoint x: 635, endPoint y: 304, distance: 89.3
click at [559, 257] on input "tel" at bounding box center [569, 241] width 36 height 53
type input "4"
type input "9"
type input "5"
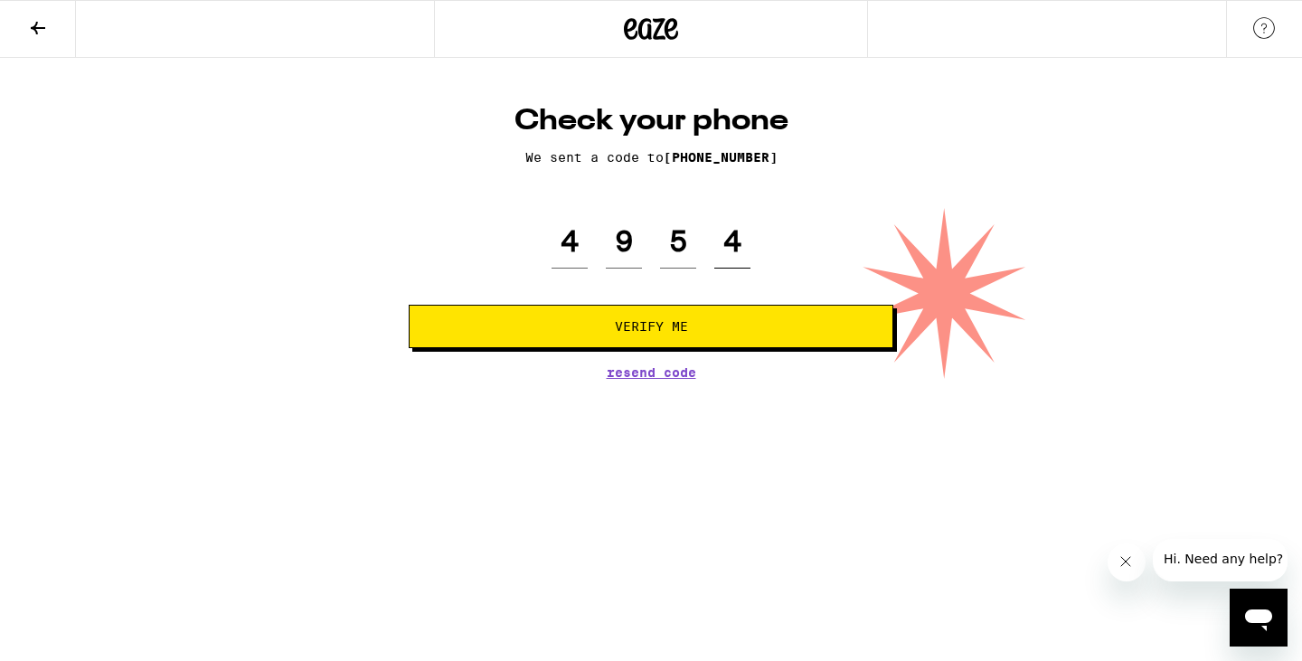
type input "4"
click at [755, 333] on span "Verify Me" at bounding box center [651, 326] width 454 height 13
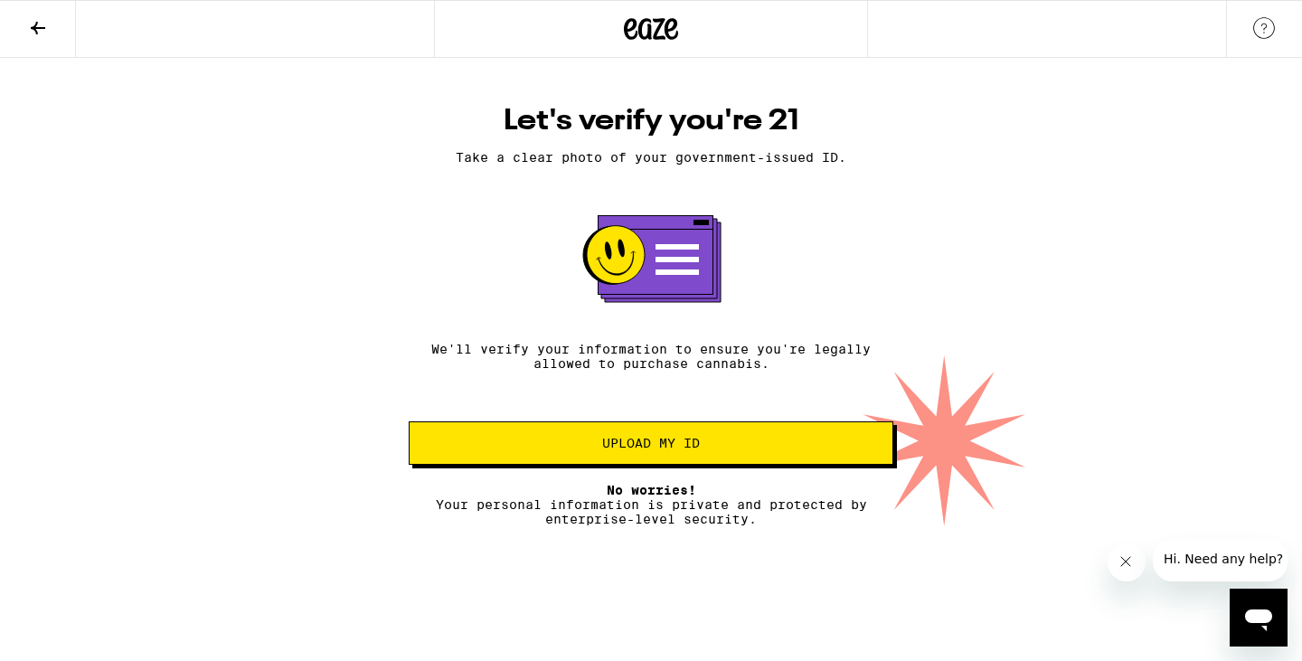
click at [748, 443] on button "Upload my ID" at bounding box center [651, 442] width 484 height 43
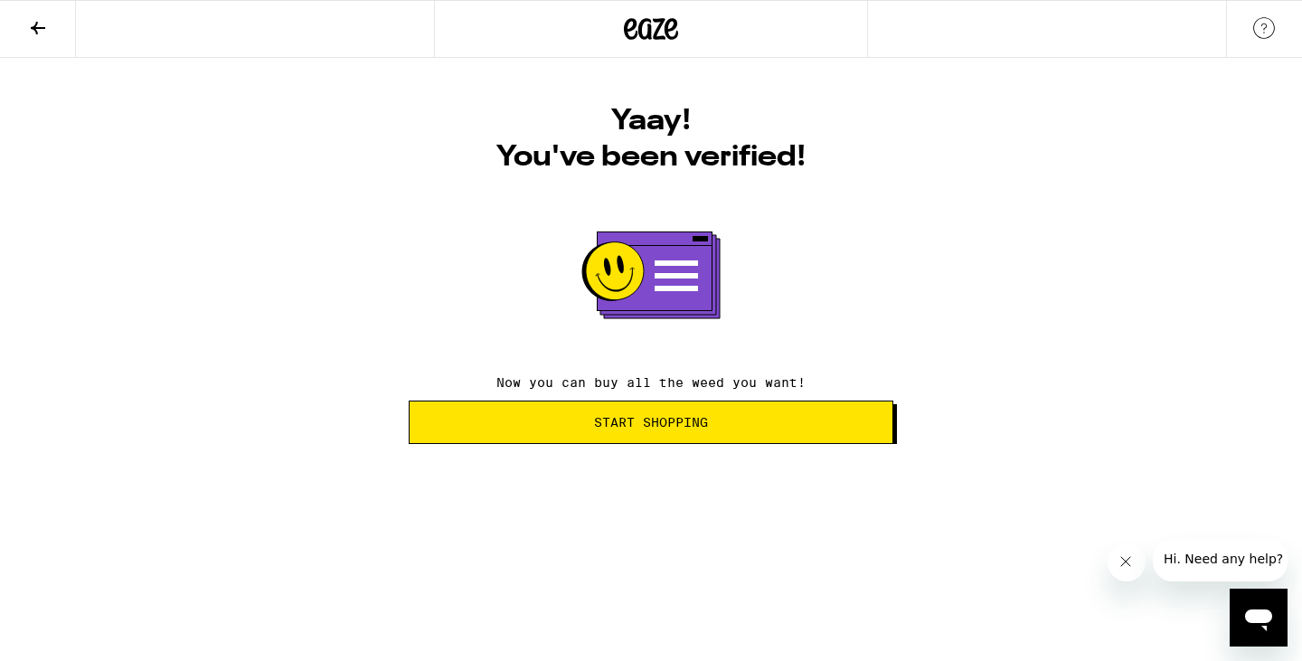
click at [720, 434] on button "Start Shopping" at bounding box center [651, 421] width 484 height 43
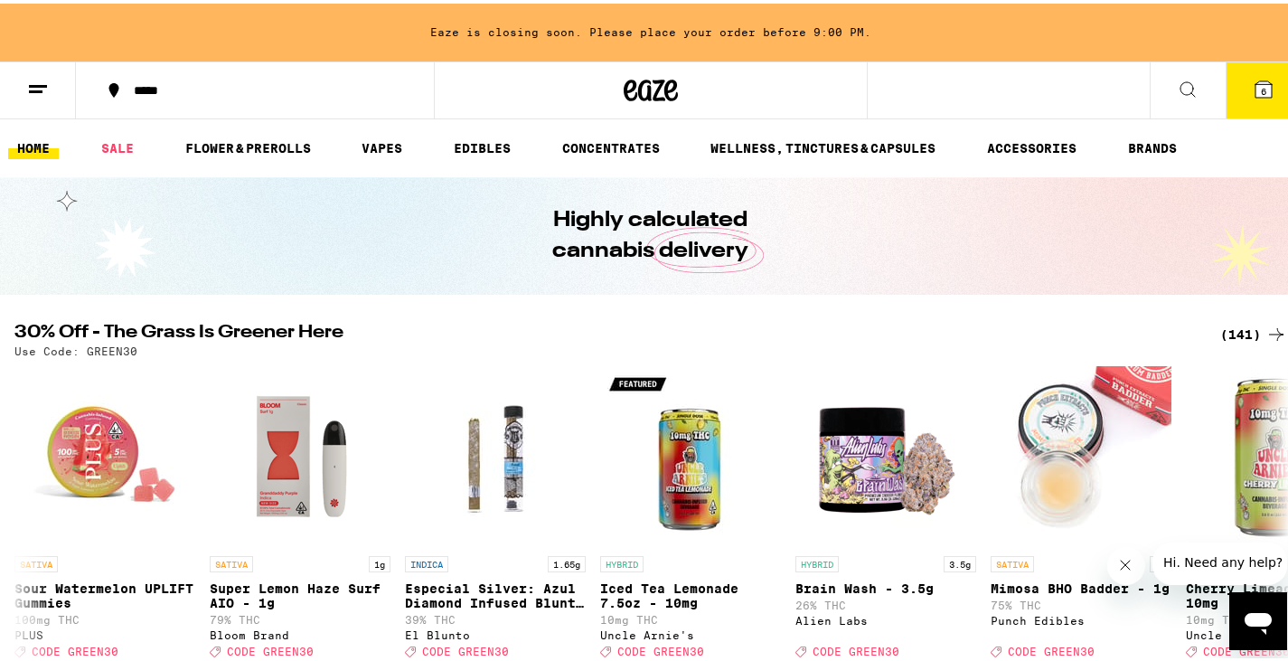
click at [1261, 92] on span "6" at bounding box center [1263, 87] width 5 height 11
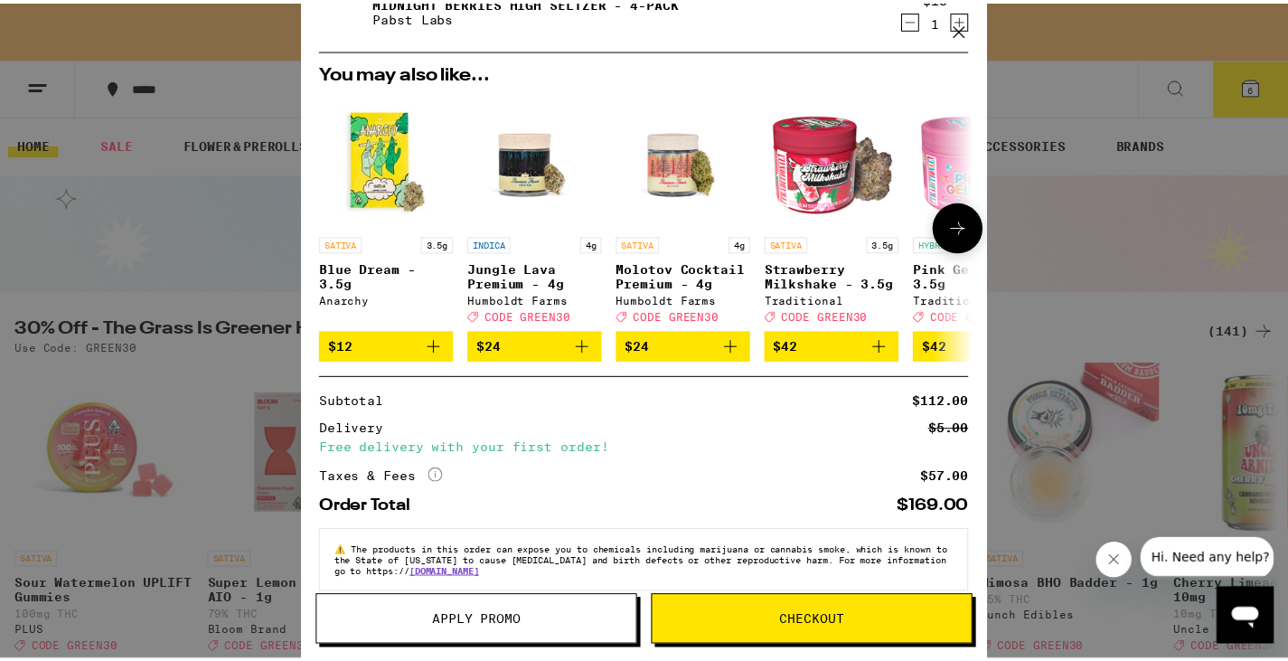
scroll to position [371, 0]
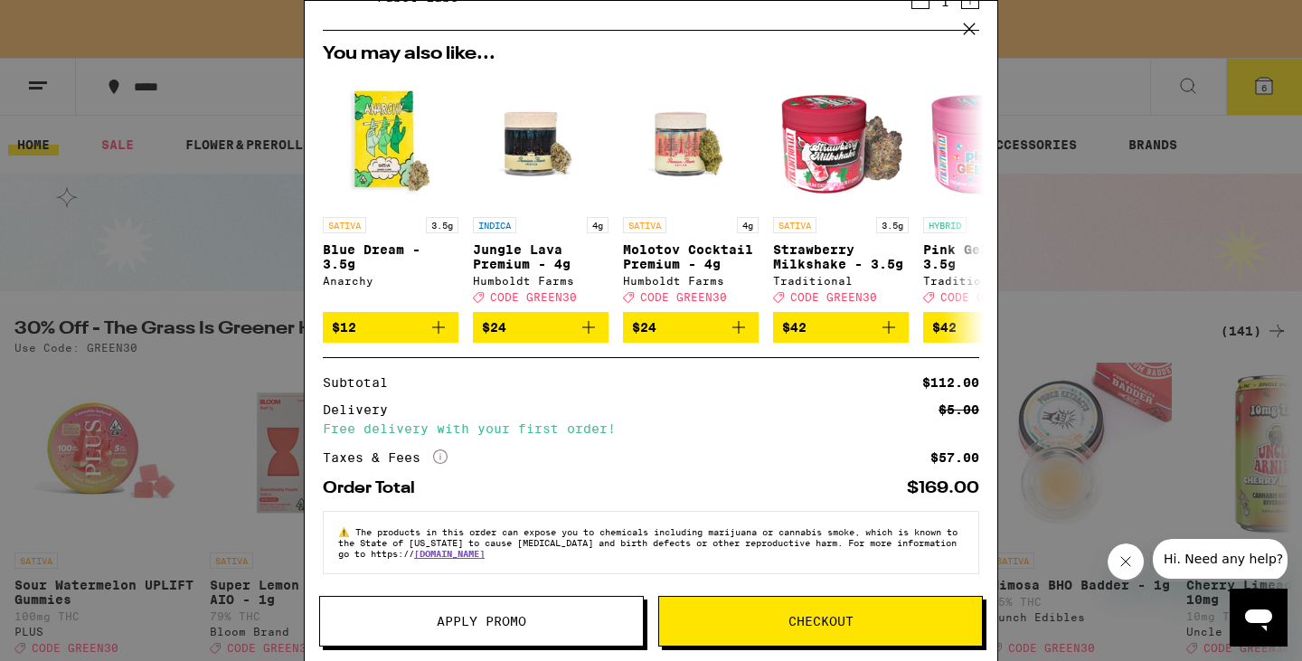
click at [842, 629] on button "Checkout" at bounding box center [820, 621] width 325 height 51
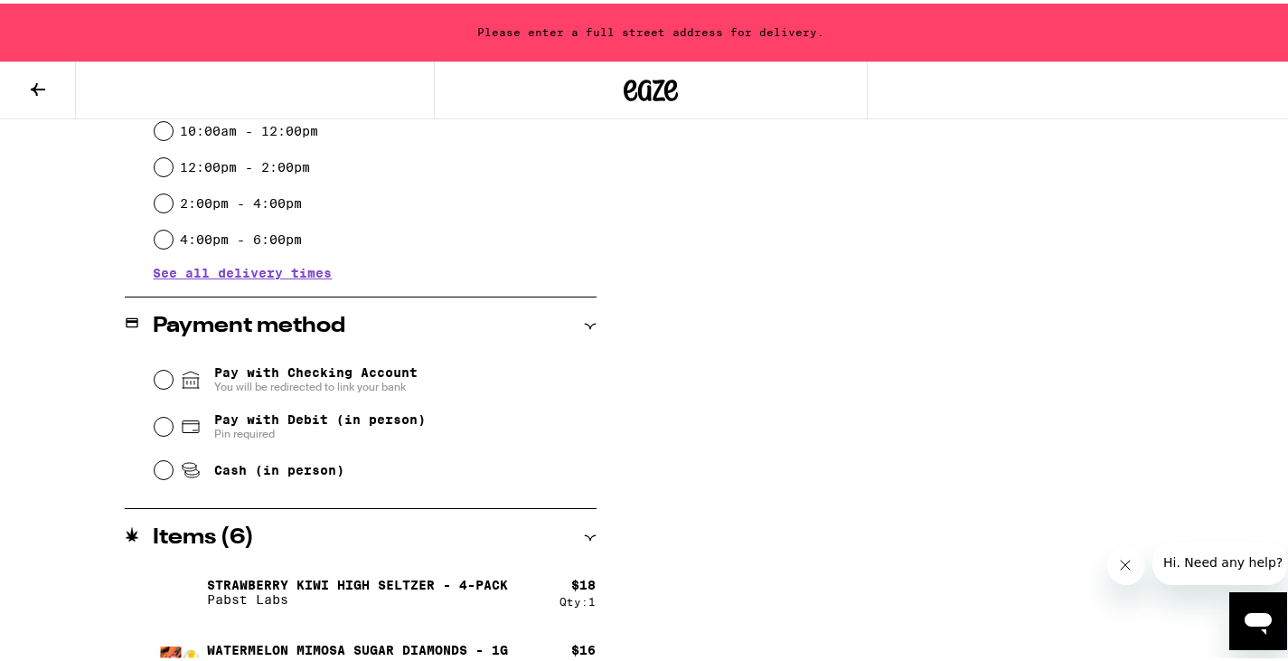
scroll to position [633, 0]
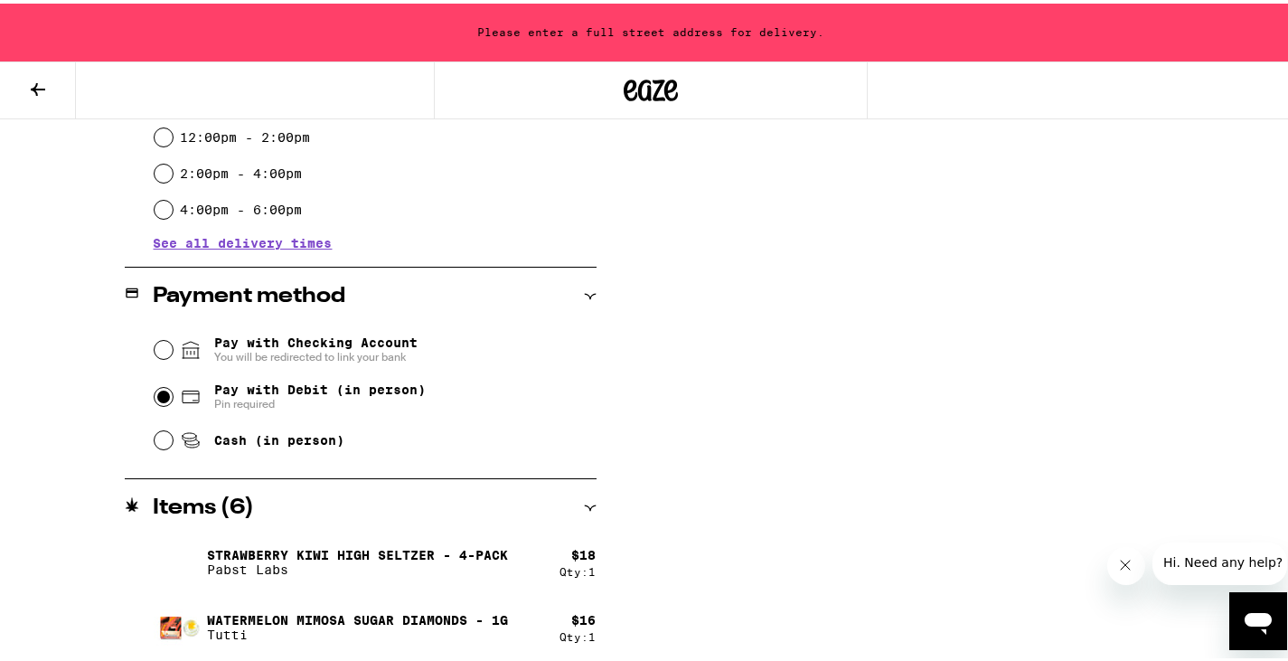
click at [162, 396] on input "Pay with Debit (in person) Pin required" at bounding box center [164, 393] width 18 height 18
radio input "true"
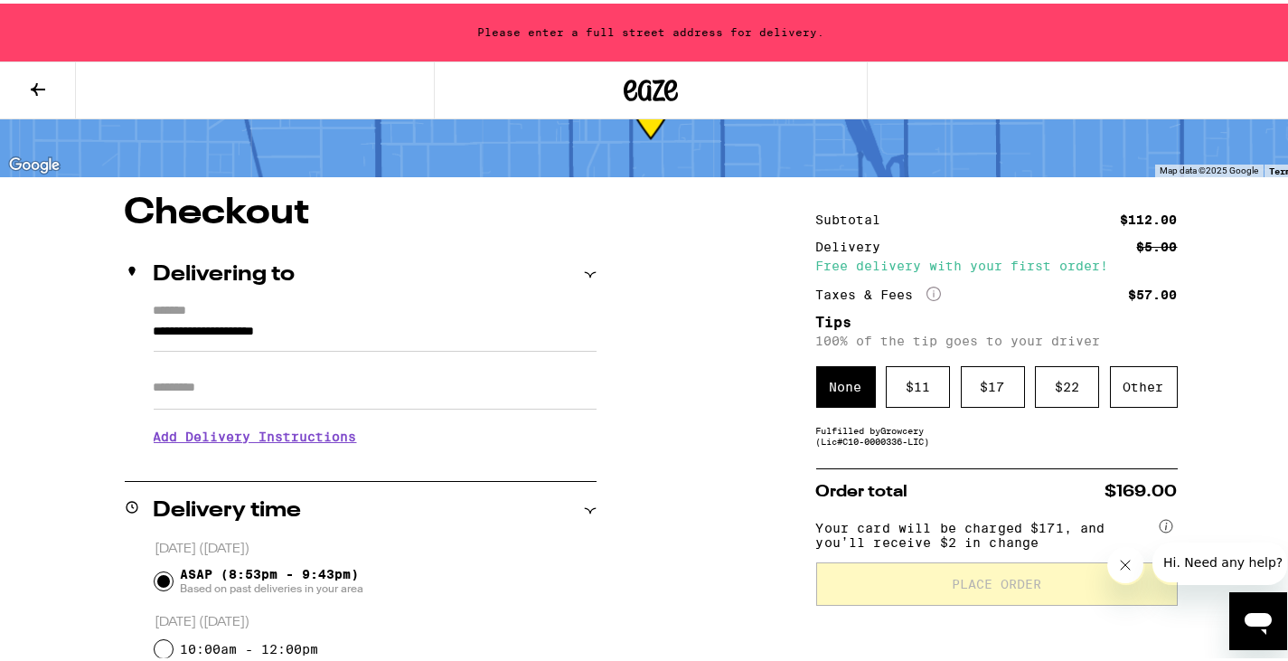
scroll to position [43, 0]
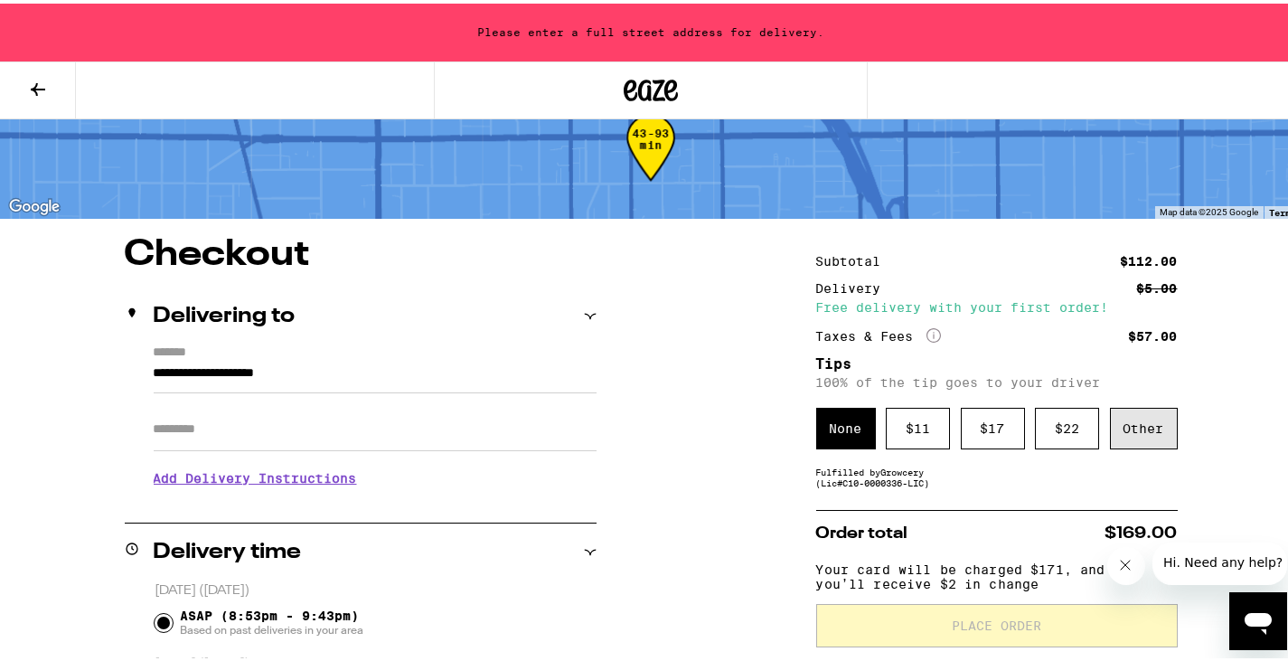
click at [1142, 434] on div "Other" at bounding box center [1144, 425] width 68 height 42
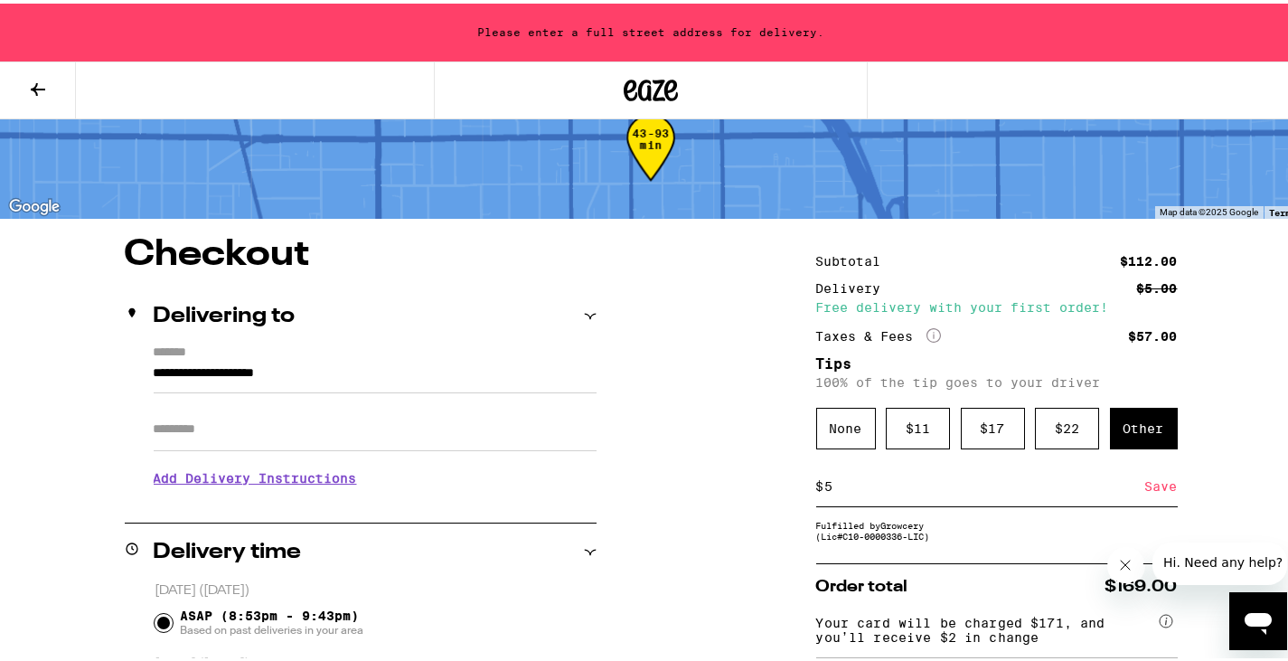
type input "5"
click at [1162, 490] on div "Save" at bounding box center [1161, 483] width 33 height 40
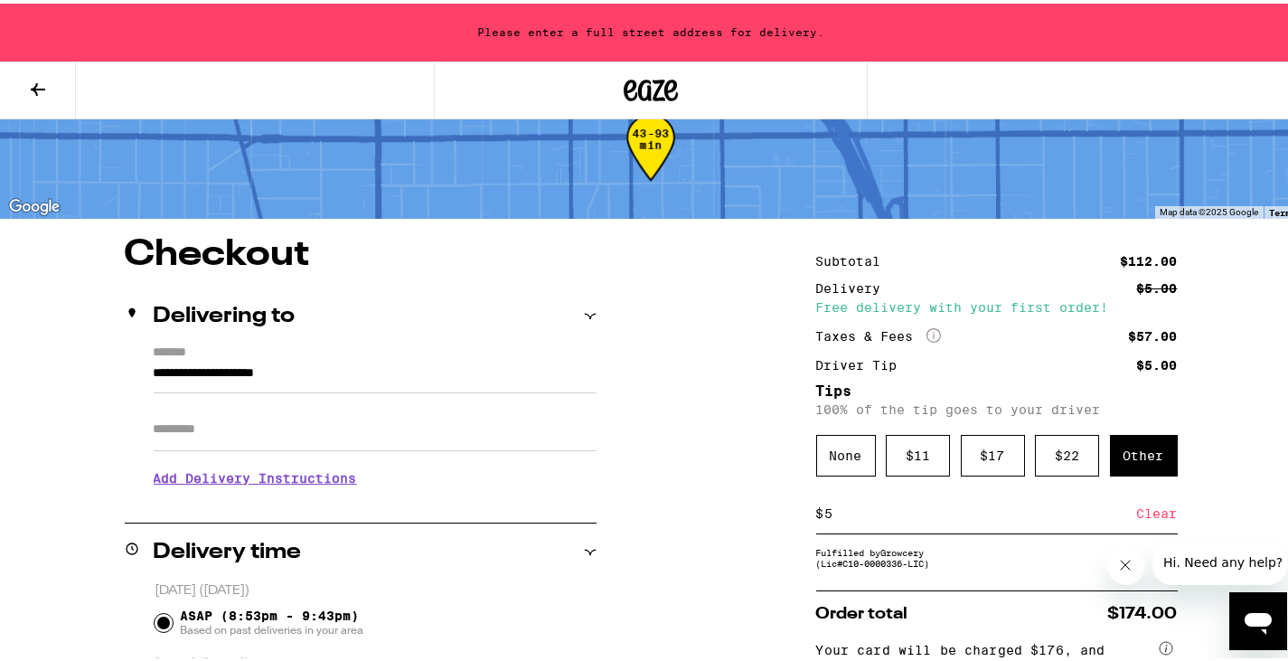
scroll to position [134, 0]
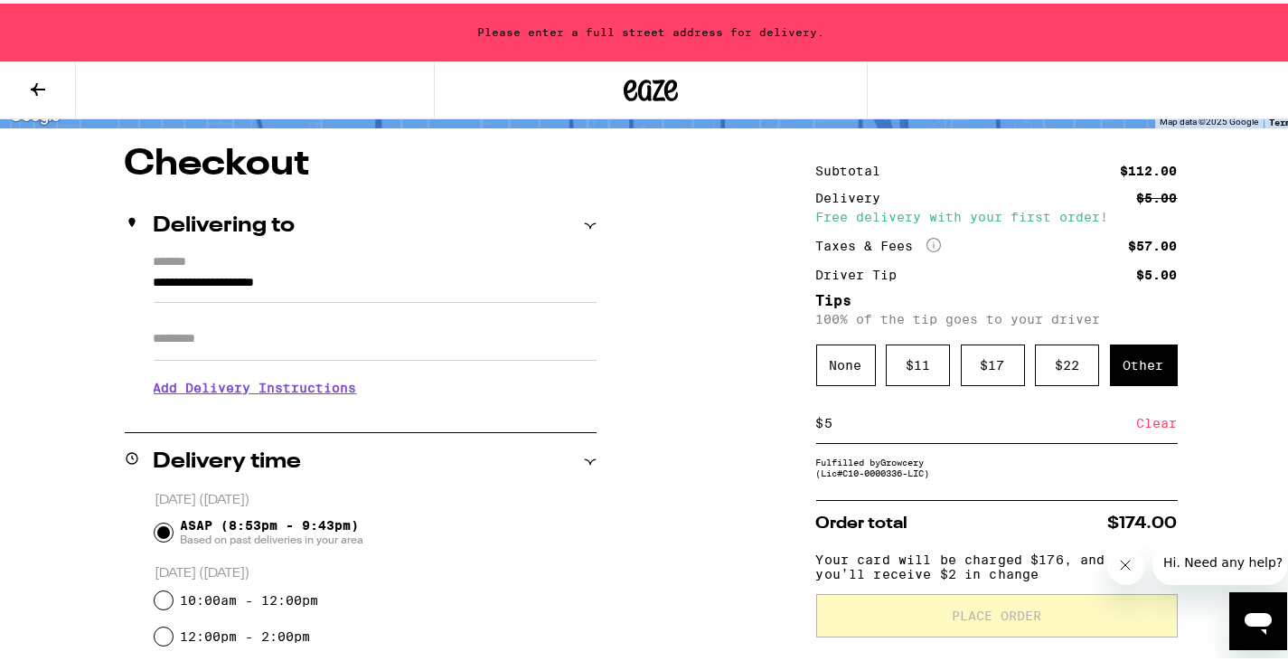
click at [927, 236] on icon "More Info" at bounding box center [934, 241] width 14 height 14
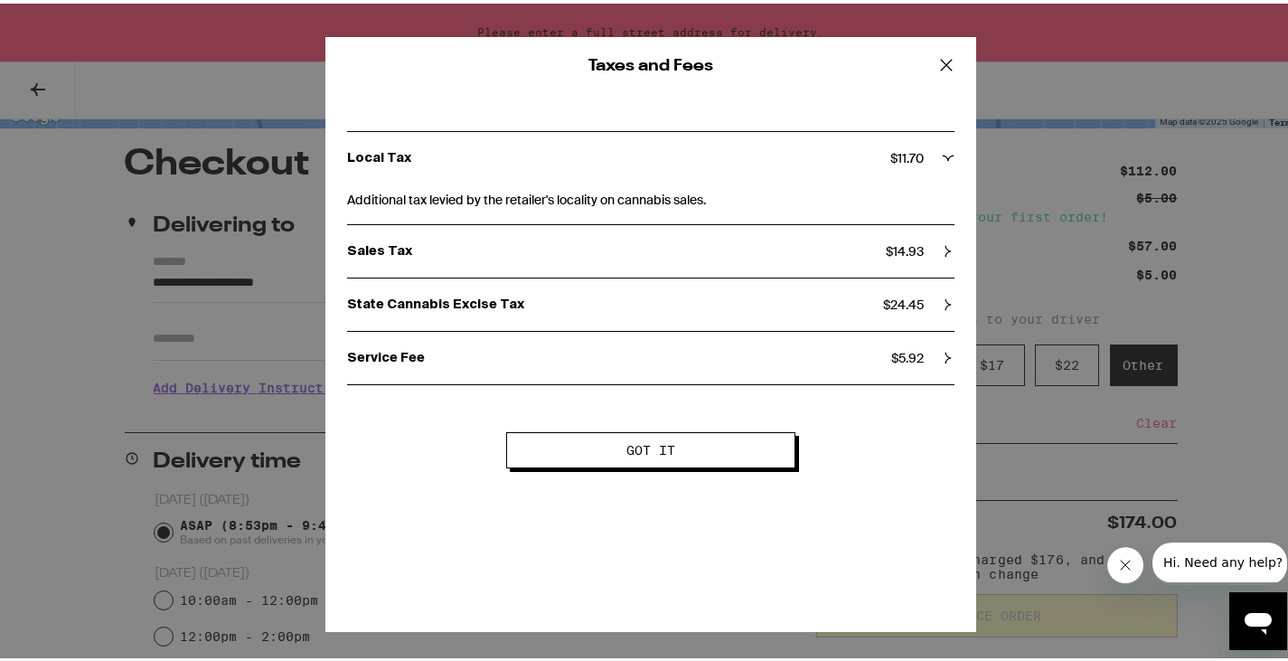
click at [742, 454] on button "Got it" at bounding box center [650, 446] width 289 height 36
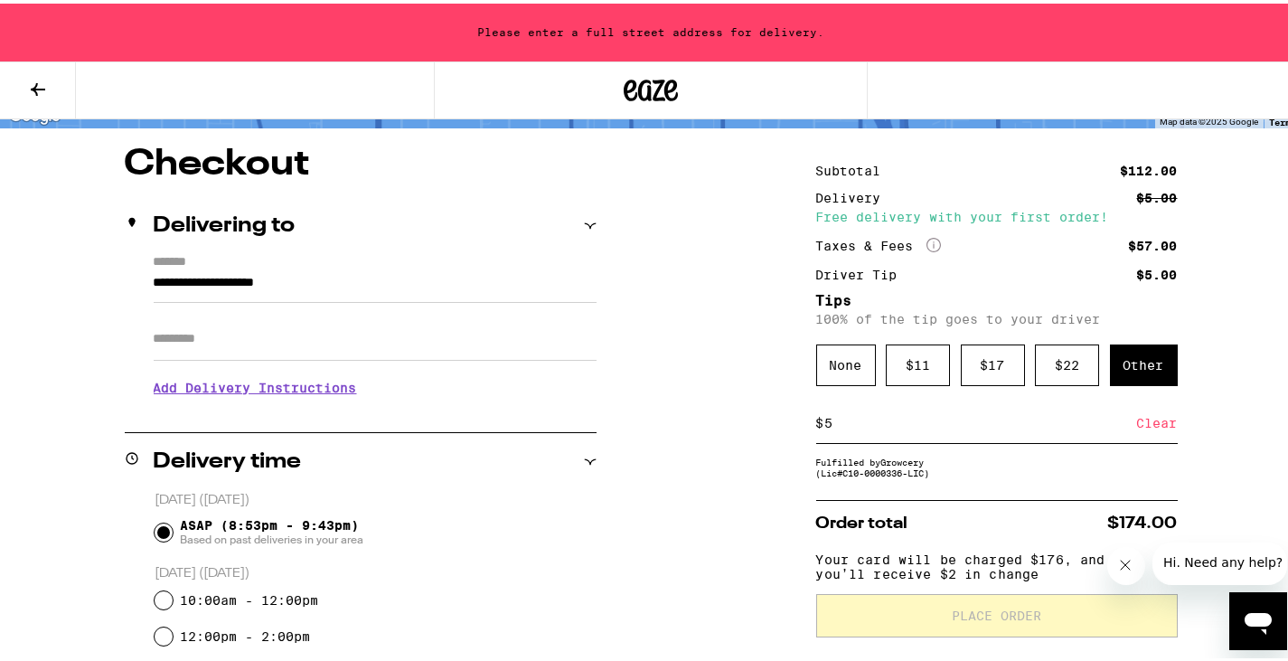
click at [923, 232] on div "Subtotal $112.00 Delivery $5.00 Free delivery with your first order! Taxes & Fe…" at bounding box center [997, 219] width 362 height 117
click at [927, 240] on icon "More Info" at bounding box center [934, 241] width 14 height 14
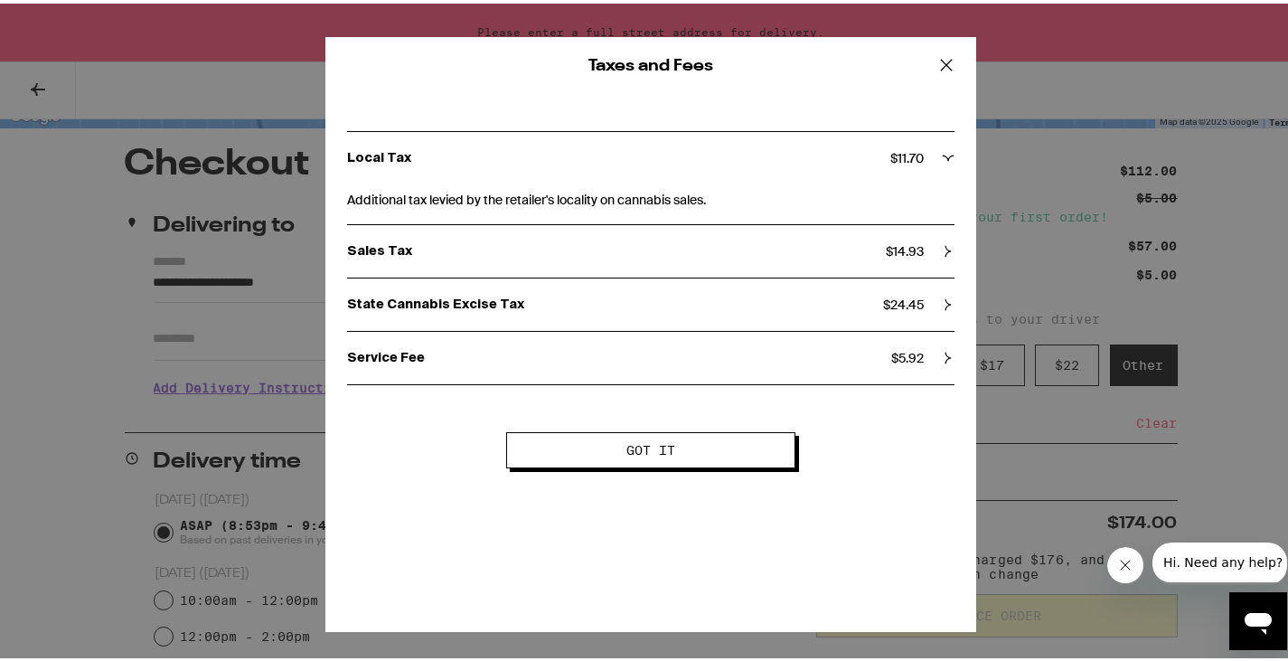
click at [941, 62] on icon at bounding box center [946, 60] width 11 height 11
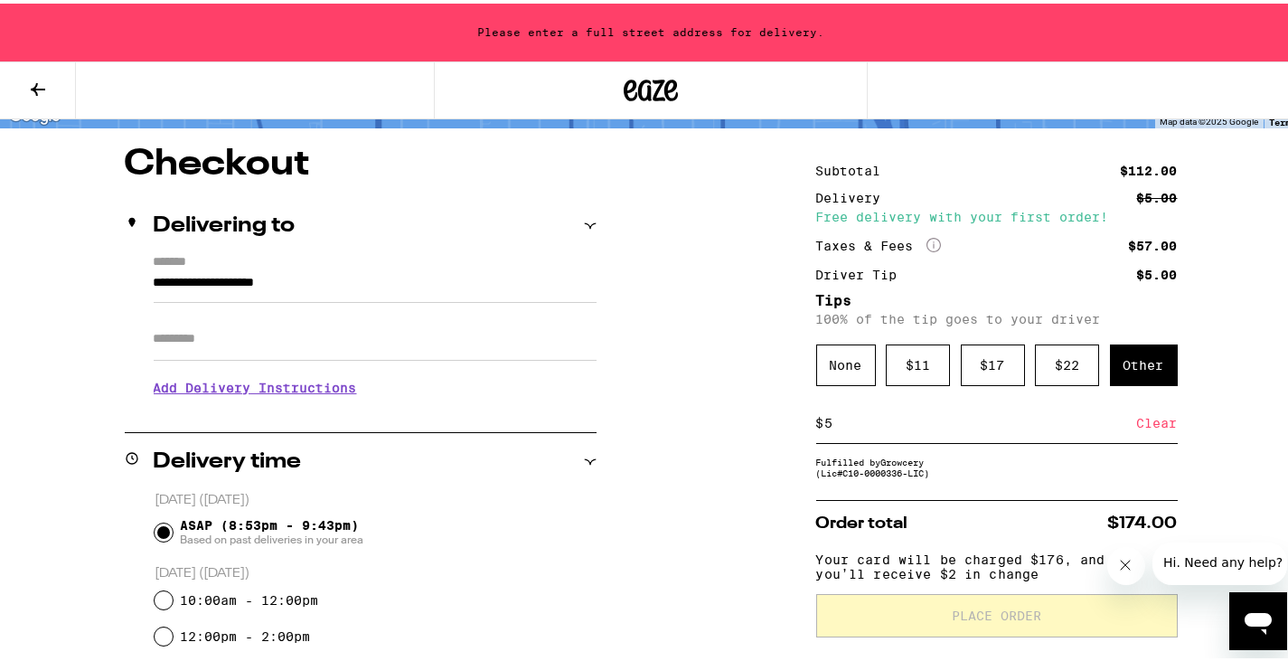
click at [184, 258] on label "*******" at bounding box center [375, 259] width 443 height 17
click at [184, 268] on input "**********" at bounding box center [375, 283] width 443 height 31
click at [208, 256] on label "*******" at bounding box center [375, 259] width 443 height 17
click at [208, 268] on input "**********" at bounding box center [375, 283] width 443 height 31
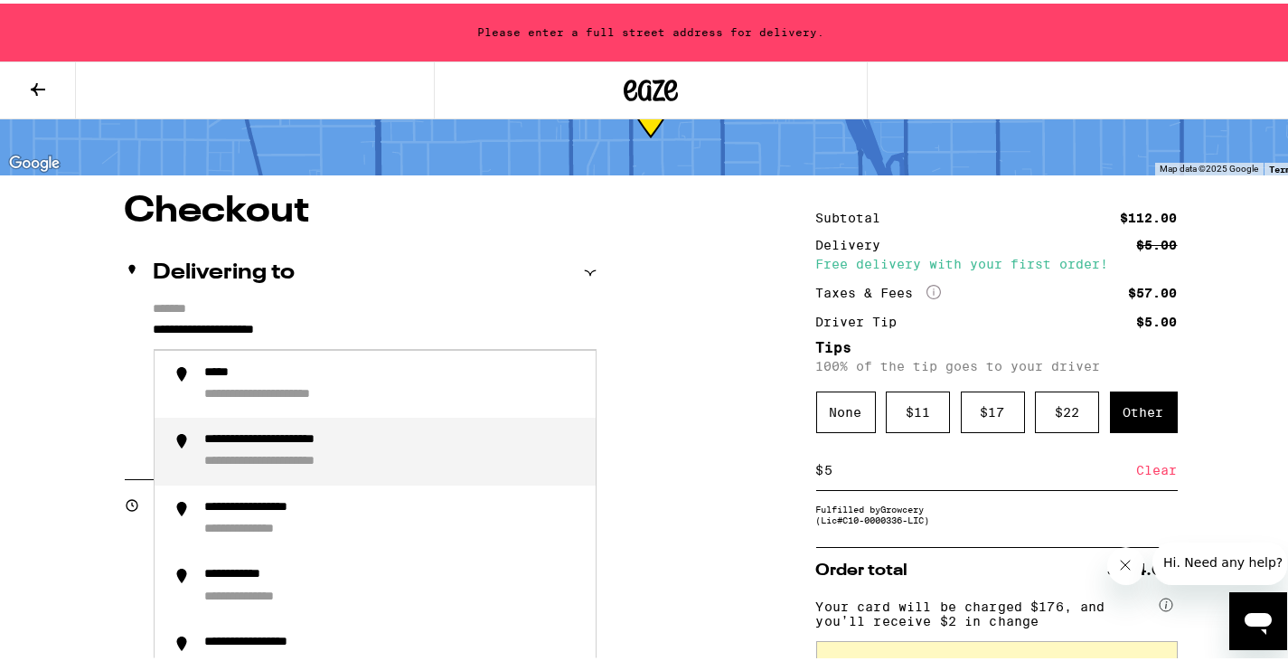
scroll to position [0, 0]
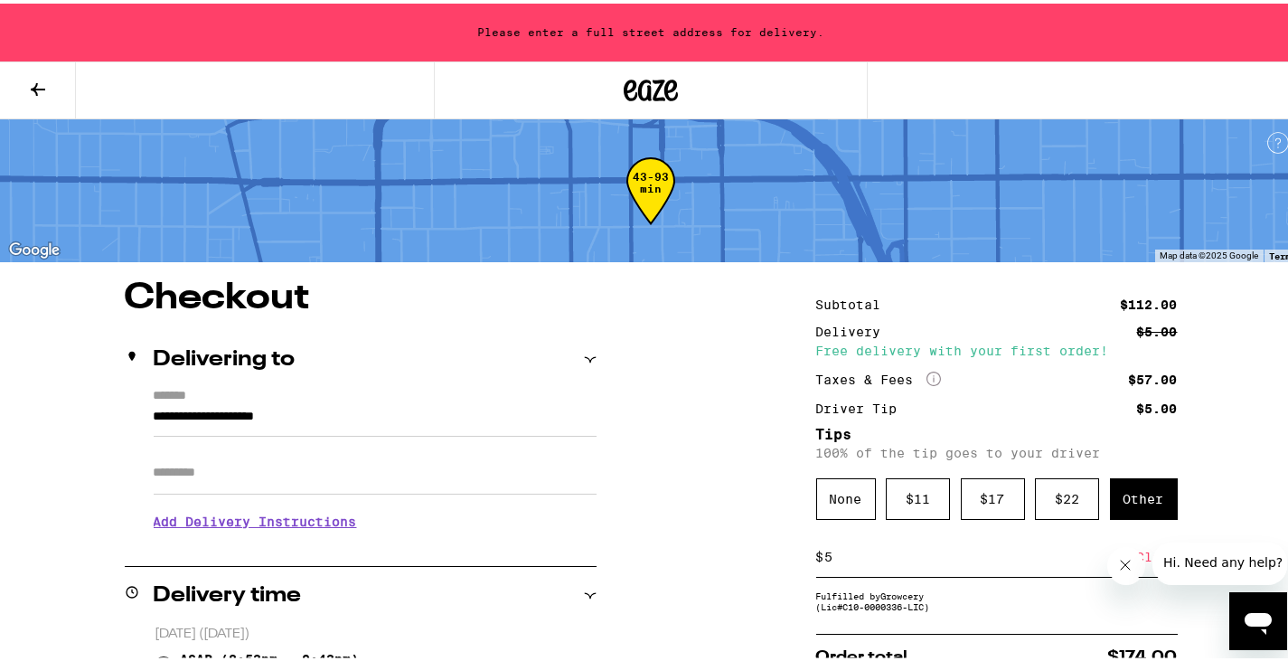
click at [175, 348] on h2 "Delivering to" at bounding box center [225, 356] width 142 height 22
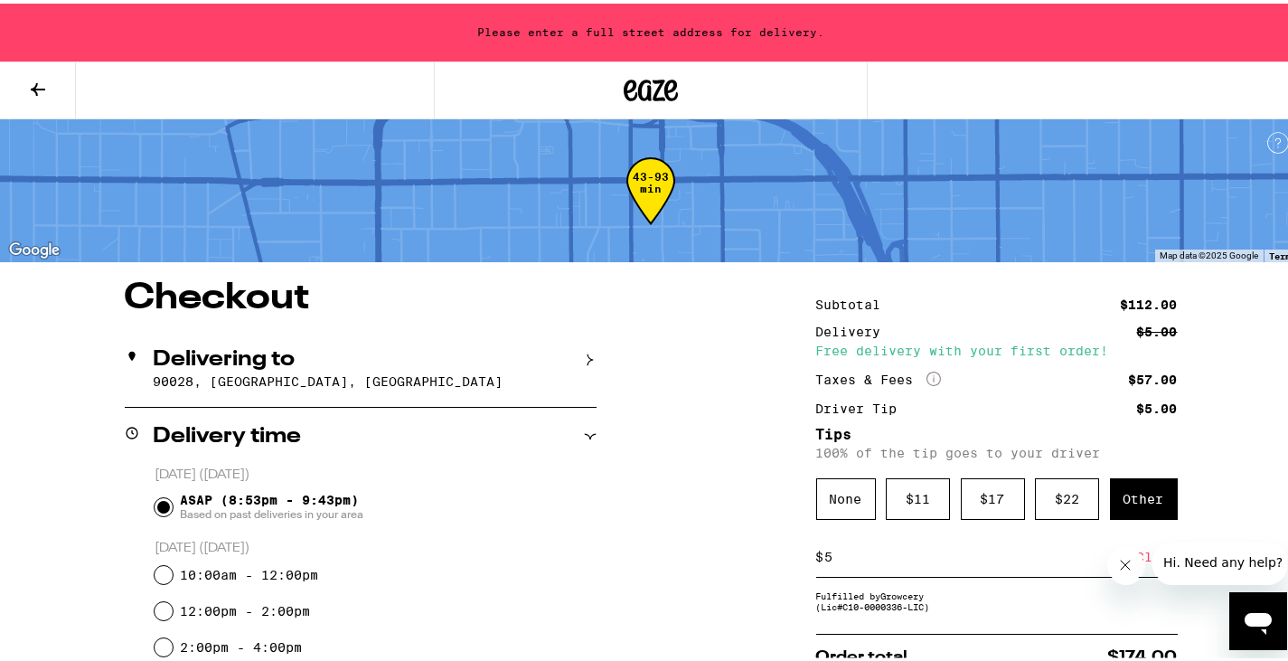
click at [186, 375] on p "90028, [GEOGRAPHIC_DATA], [GEOGRAPHIC_DATA]" at bounding box center [375, 378] width 443 height 14
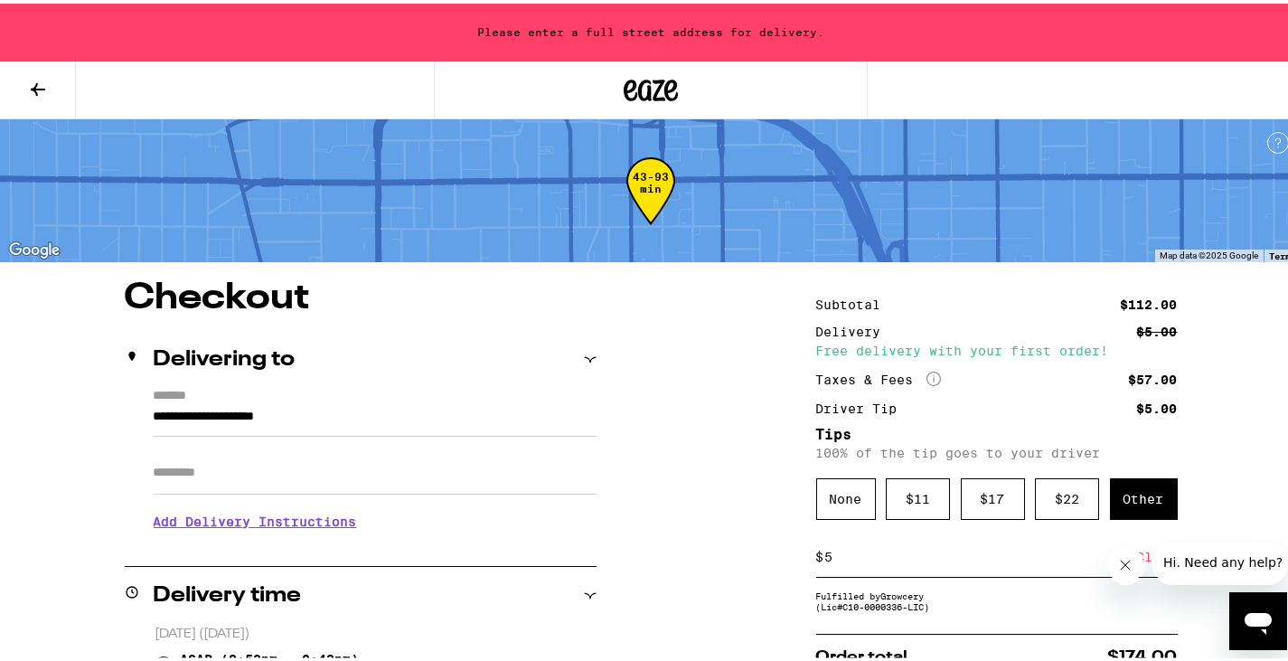
click at [193, 469] on input "Apt/Suite" at bounding box center [375, 468] width 443 height 43
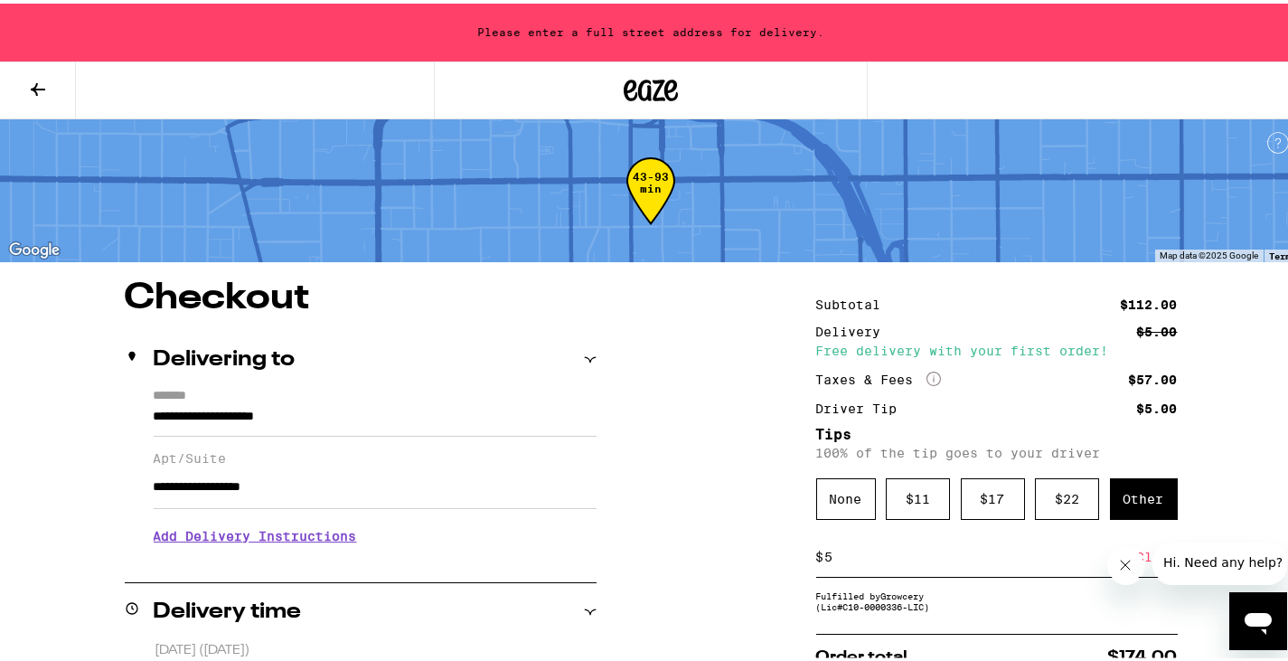
type input "**********"
click at [308, 541] on h3 "Add Delivery Instructions" at bounding box center [375, 533] width 443 height 42
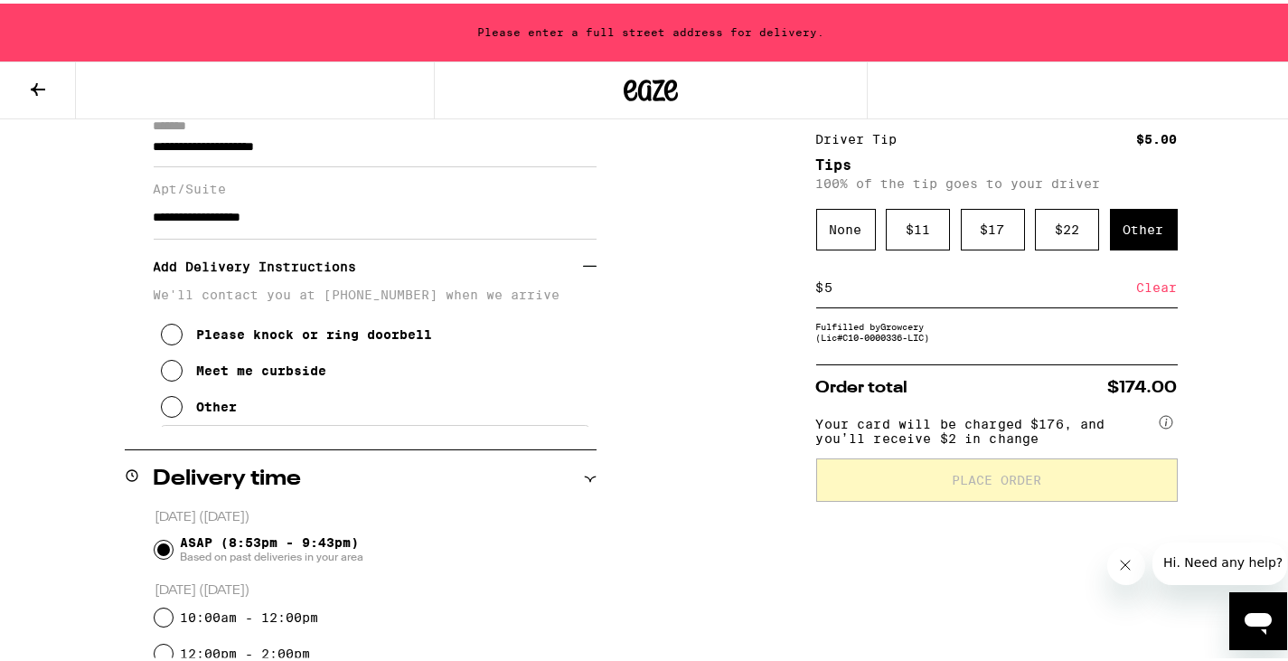
scroll to position [271, 0]
click at [169, 373] on icon at bounding box center [172, 365] width 22 height 22
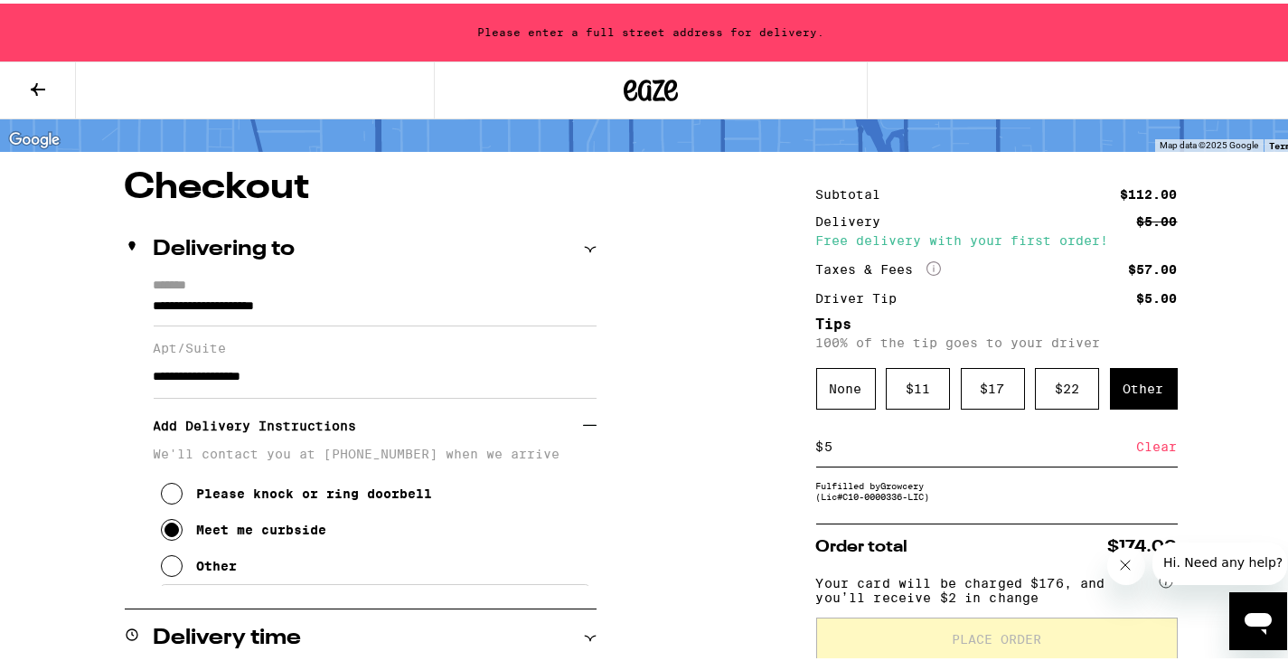
scroll to position [106, 0]
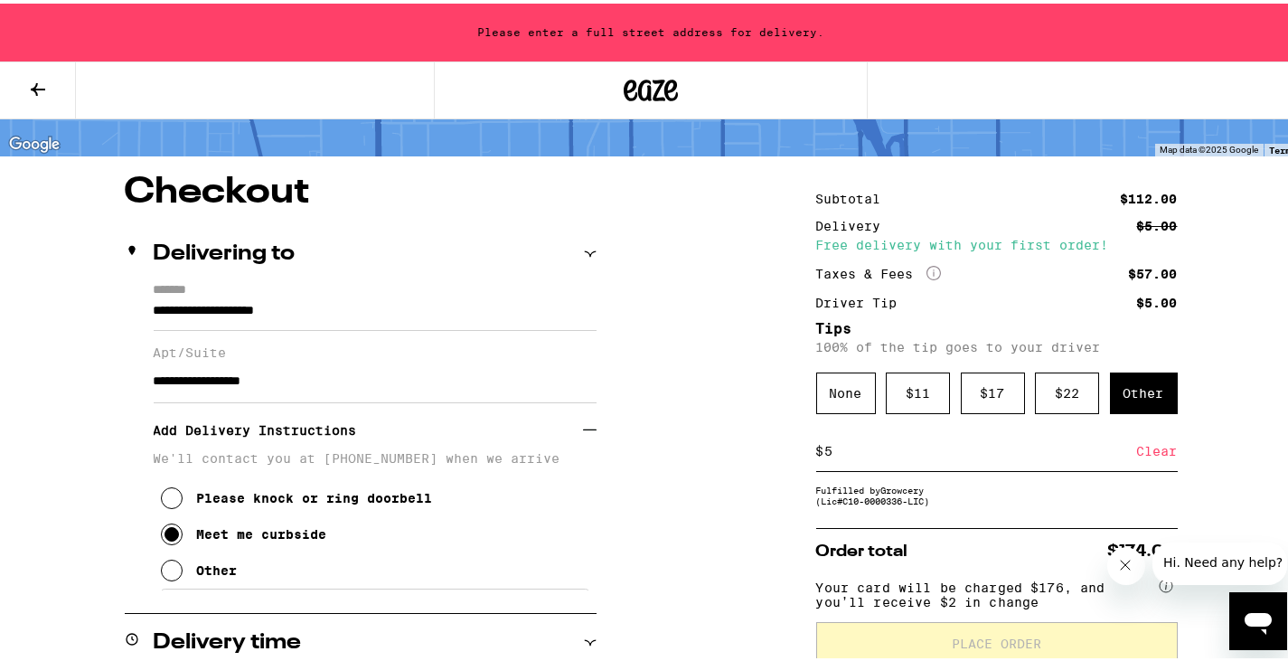
click at [199, 462] on p "We'll contact you at [PHONE_NUMBER] when we arrive" at bounding box center [375, 454] width 443 height 14
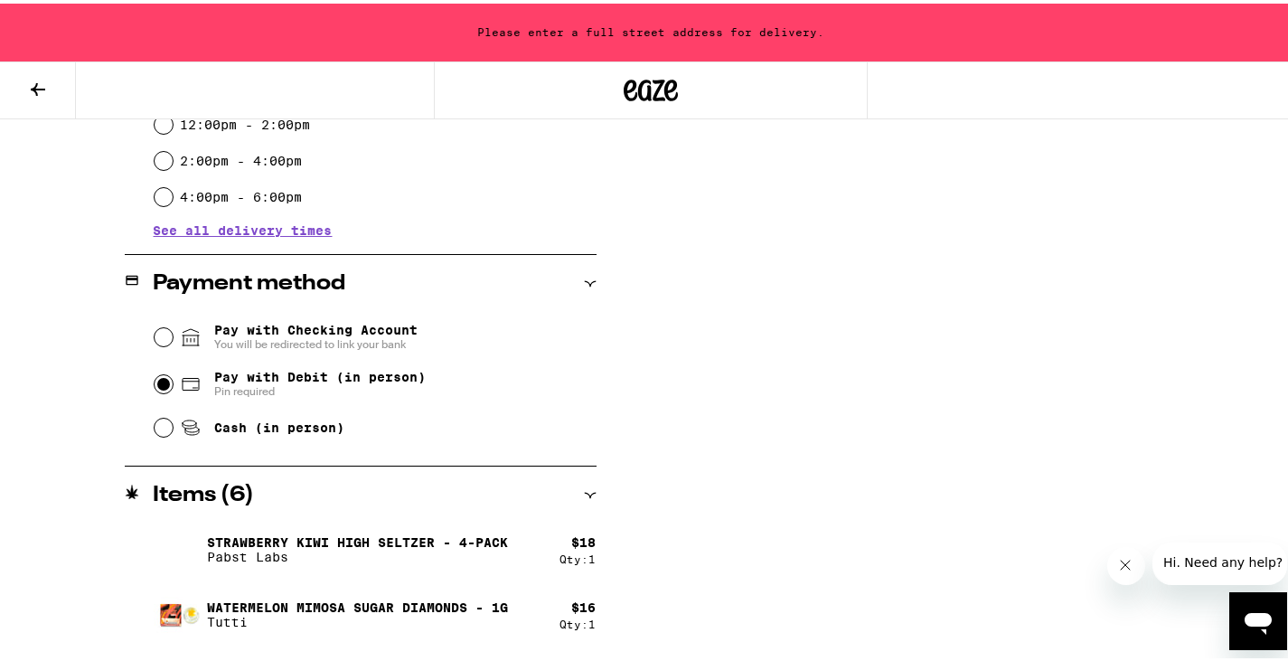
scroll to position [919, 0]
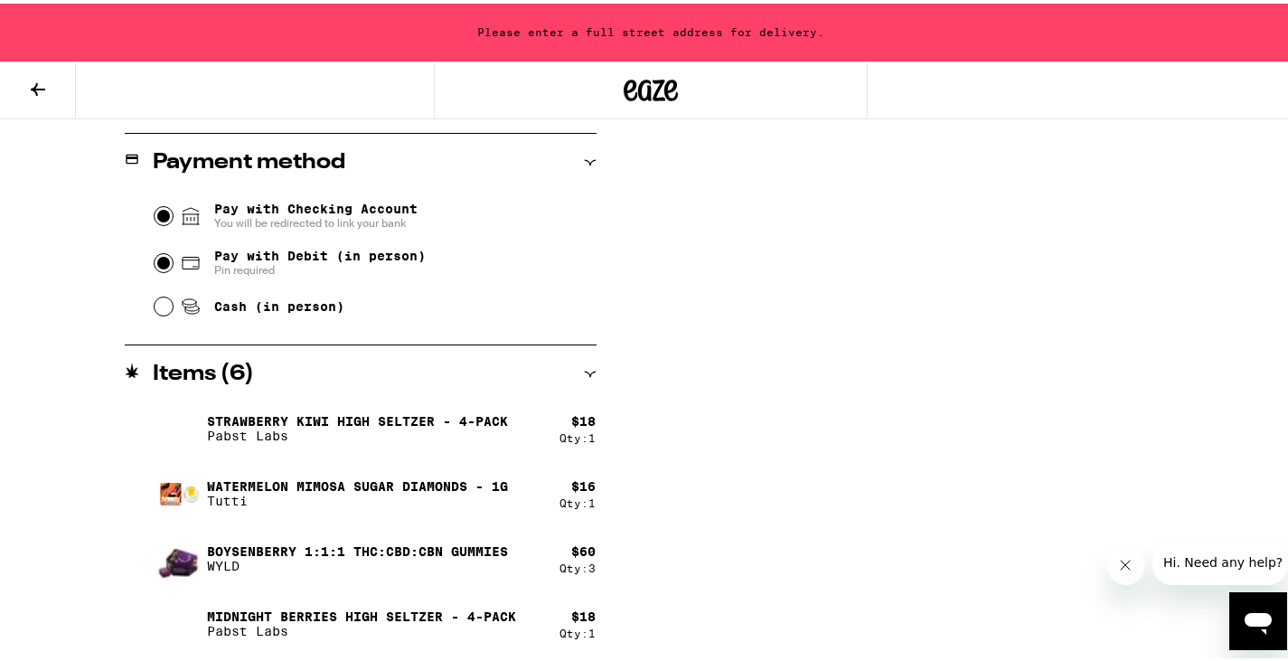
click at [161, 212] on input "Pay with Checking Account You will be redirected to link your bank" at bounding box center [164, 212] width 18 height 18
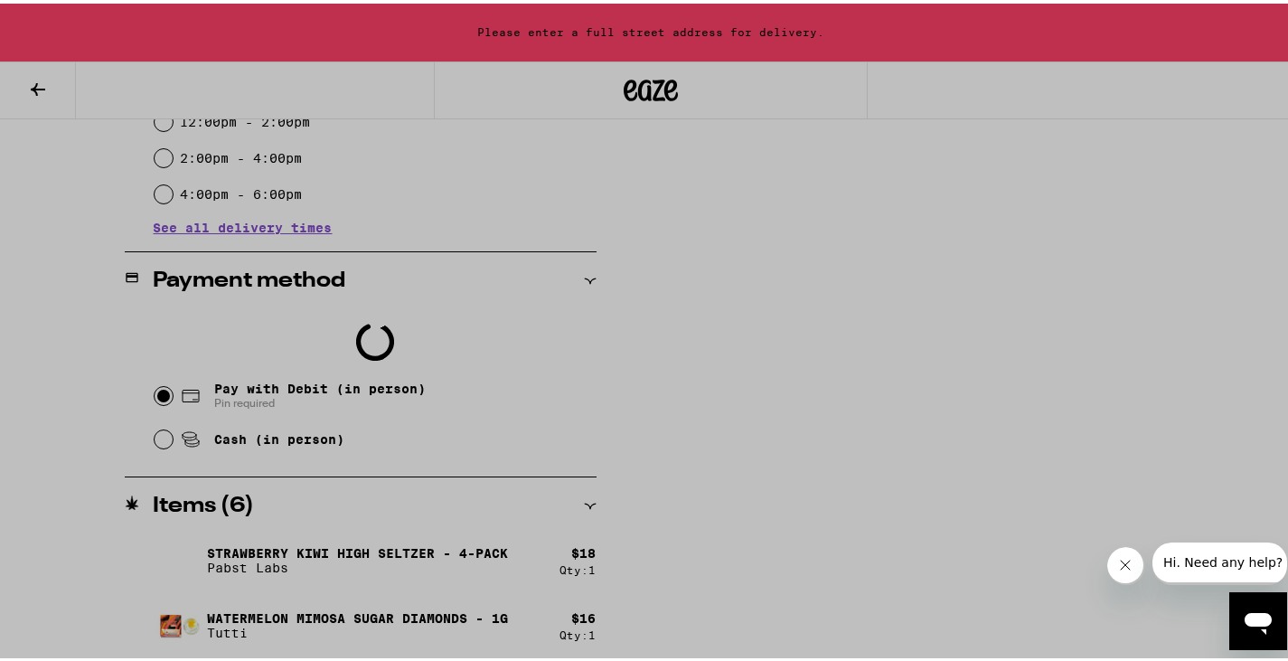
scroll to position [738, 0]
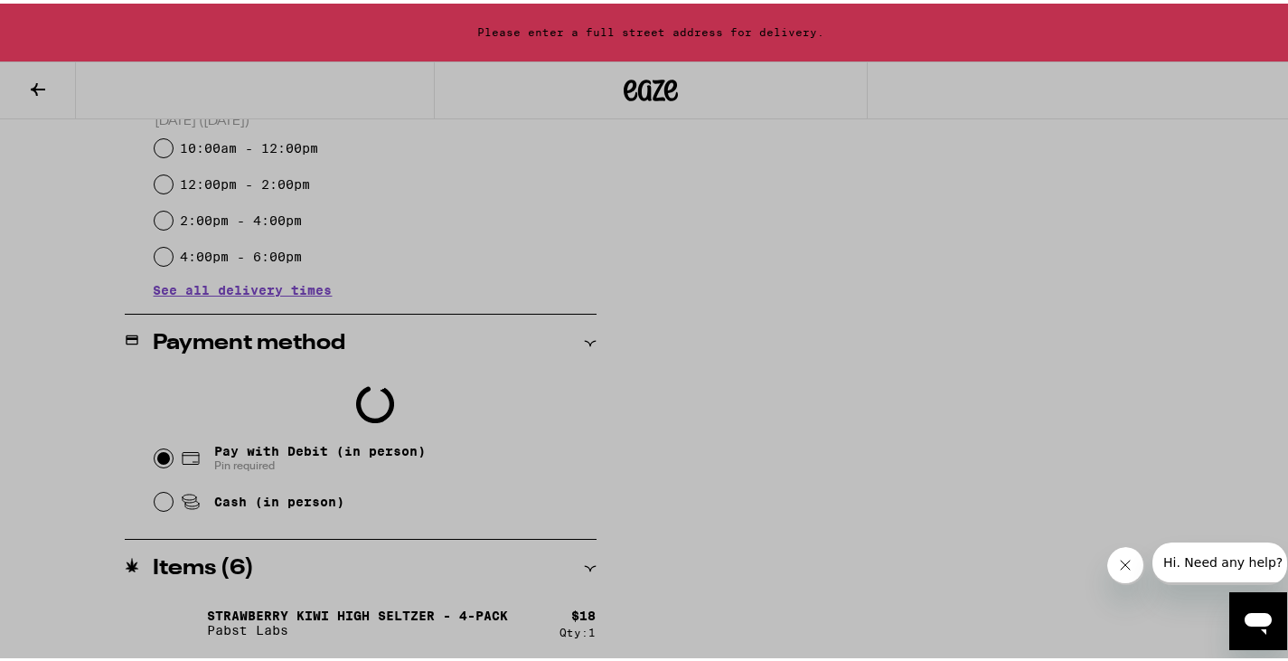
click at [776, 89] on div at bounding box center [651, 330] width 1302 height 661
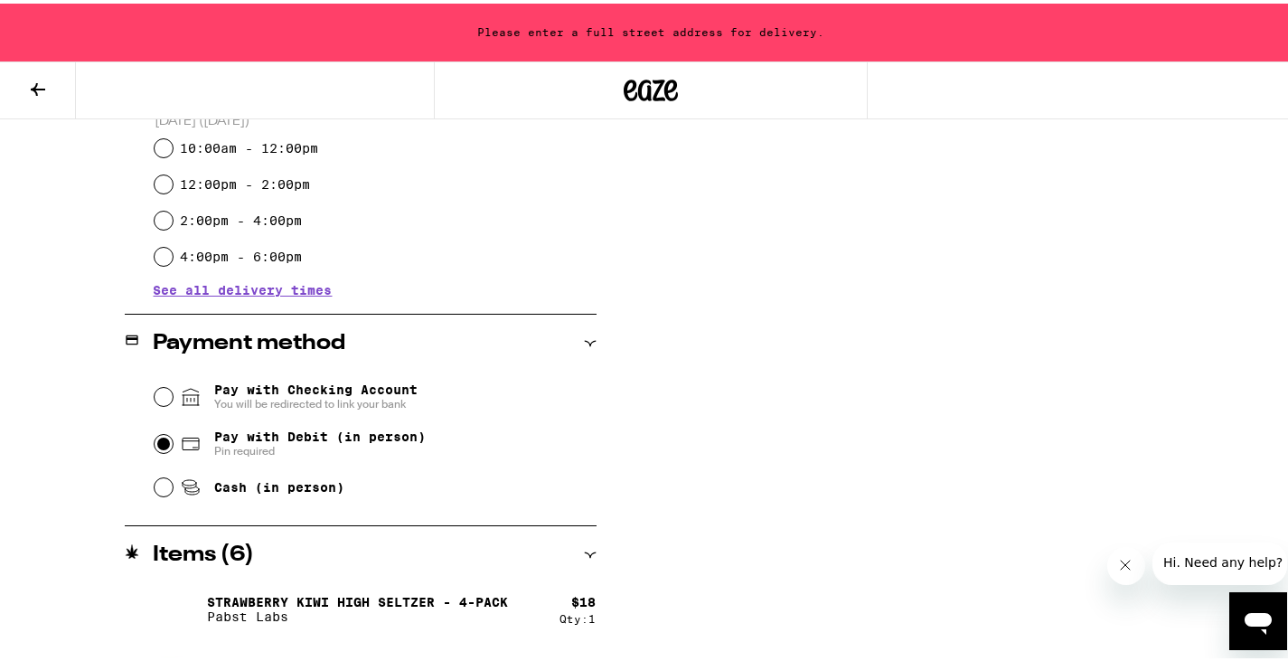
click at [156, 443] on input "Pay with Debit (in person) Pin required" at bounding box center [164, 440] width 18 height 18
radio input "true"
click at [266, 434] on span "Pay with Debit (in person)" at bounding box center [320, 433] width 212 height 14
click at [173, 434] on input "Pay with Debit (in person) Pin required" at bounding box center [164, 440] width 18 height 18
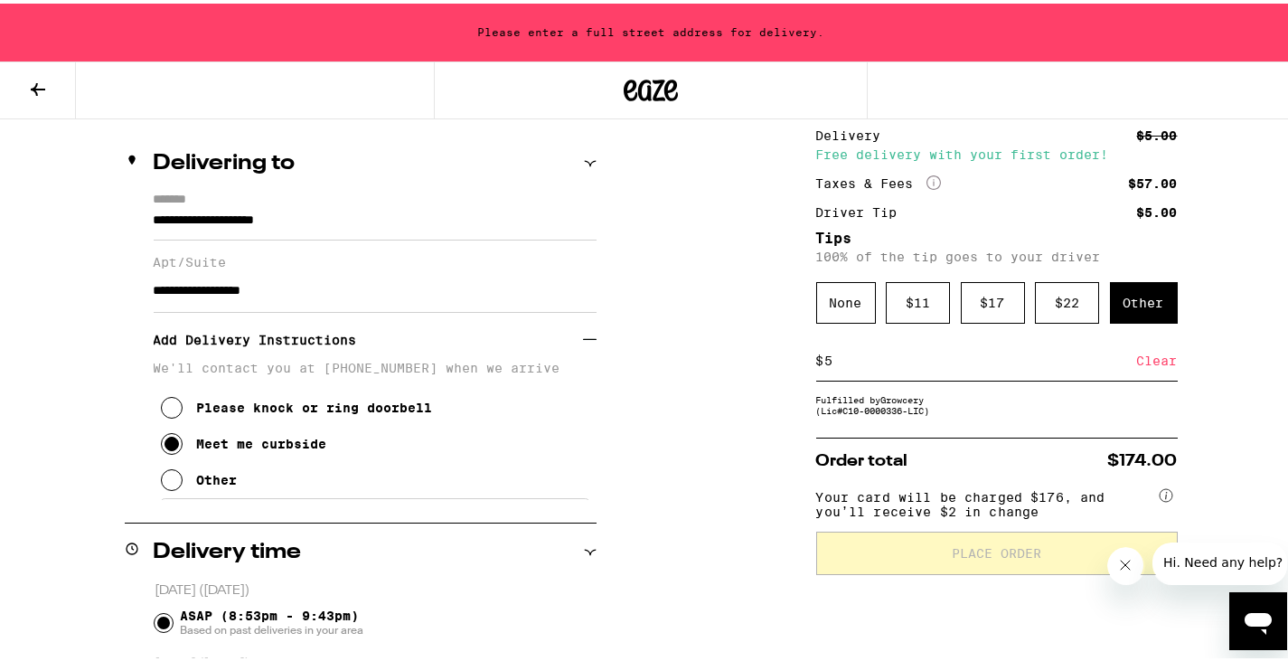
scroll to position [467, 0]
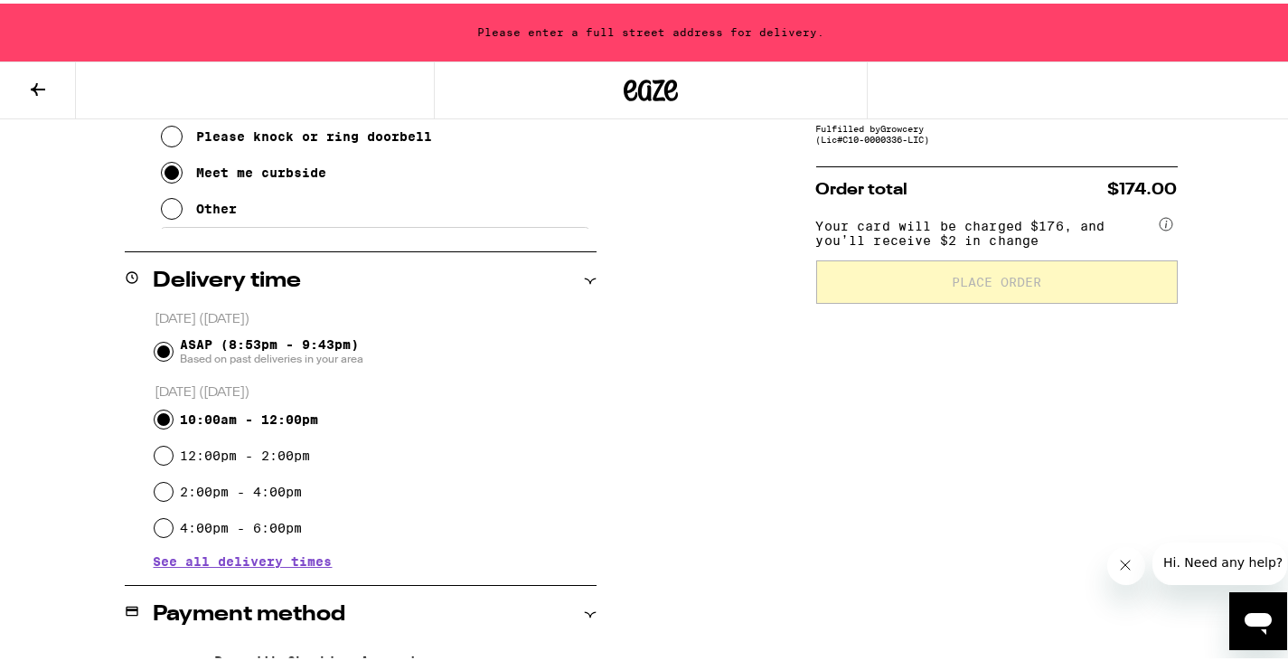
click at [157, 419] on input "10:00am - 12:00pm" at bounding box center [164, 416] width 18 height 18
radio input "true"
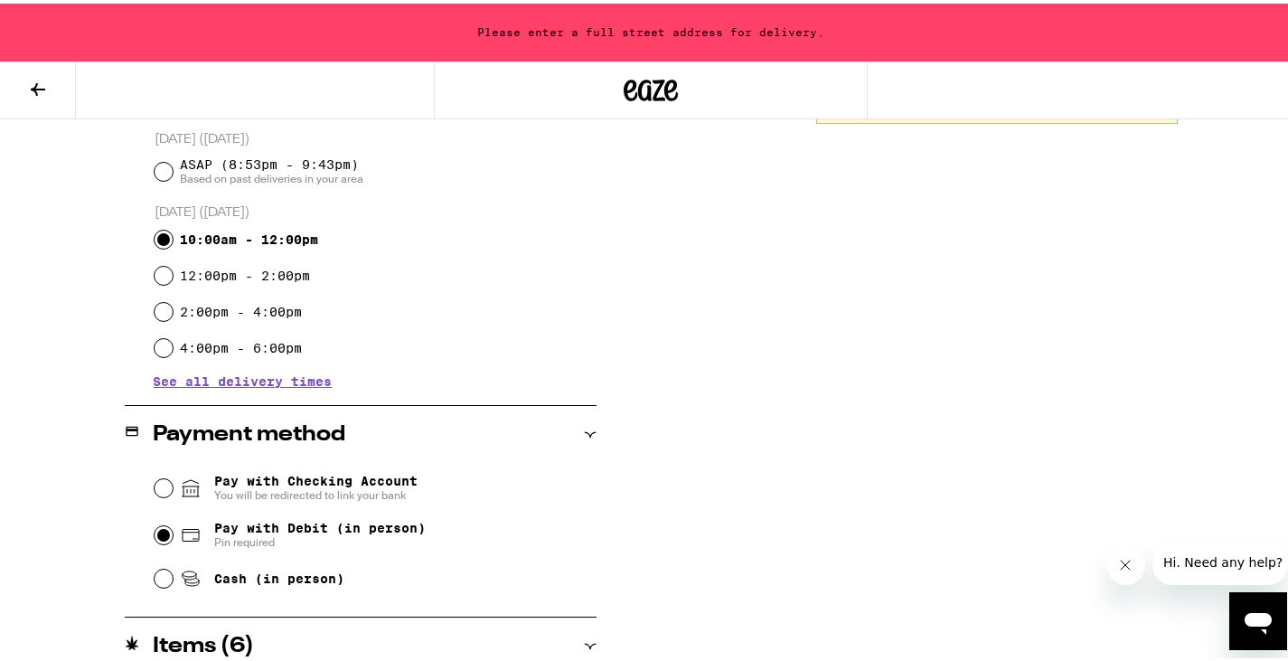
scroll to position [829, 0]
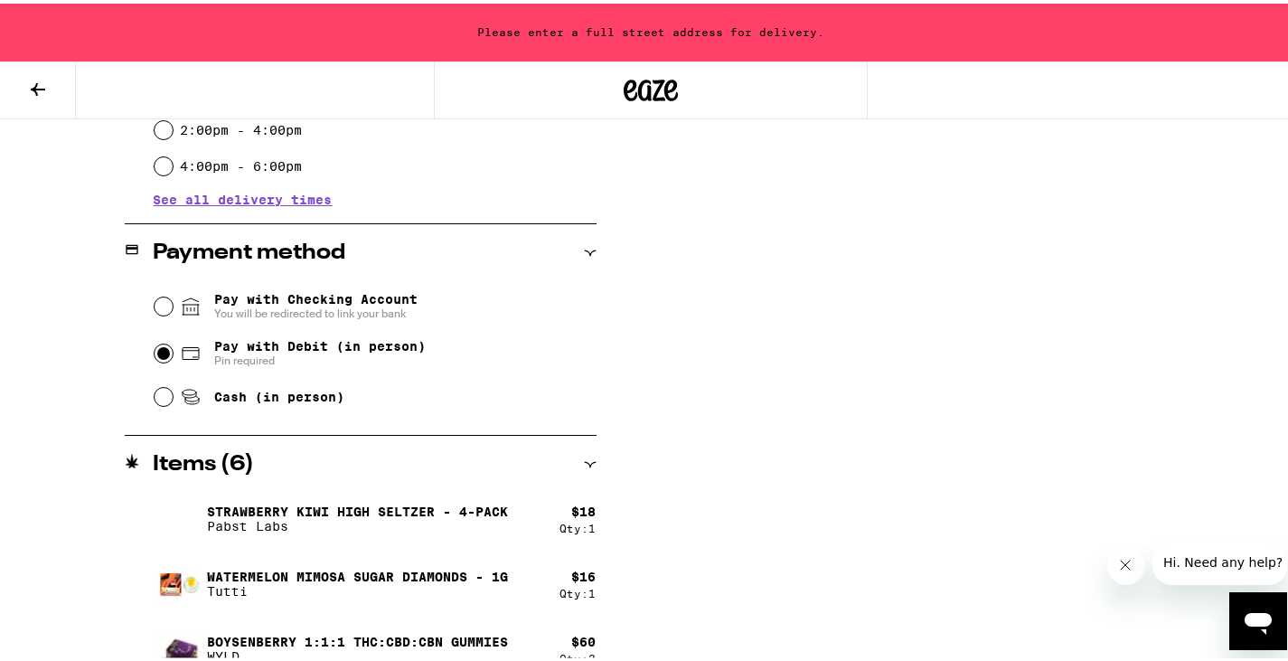
click at [262, 362] on span "Pin required" at bounding box center [320, 357] width 212 height 14
click at [173, 359] on input "Pay with Debit (in person) Pin required" at bounding box center [164, 350] width 18 height 18
click at [191, 350] on icon at bounding box center [191, 350] width 16 height 12
click at [173, 350] on input "Pay with Debit (in person) Pin required" at bounding box center [164, 350] width 18 height 18
click at [166, 351] on input "Pay with Debit (in person) Pin required" at bounding box center [164, 350] width 18 height 18
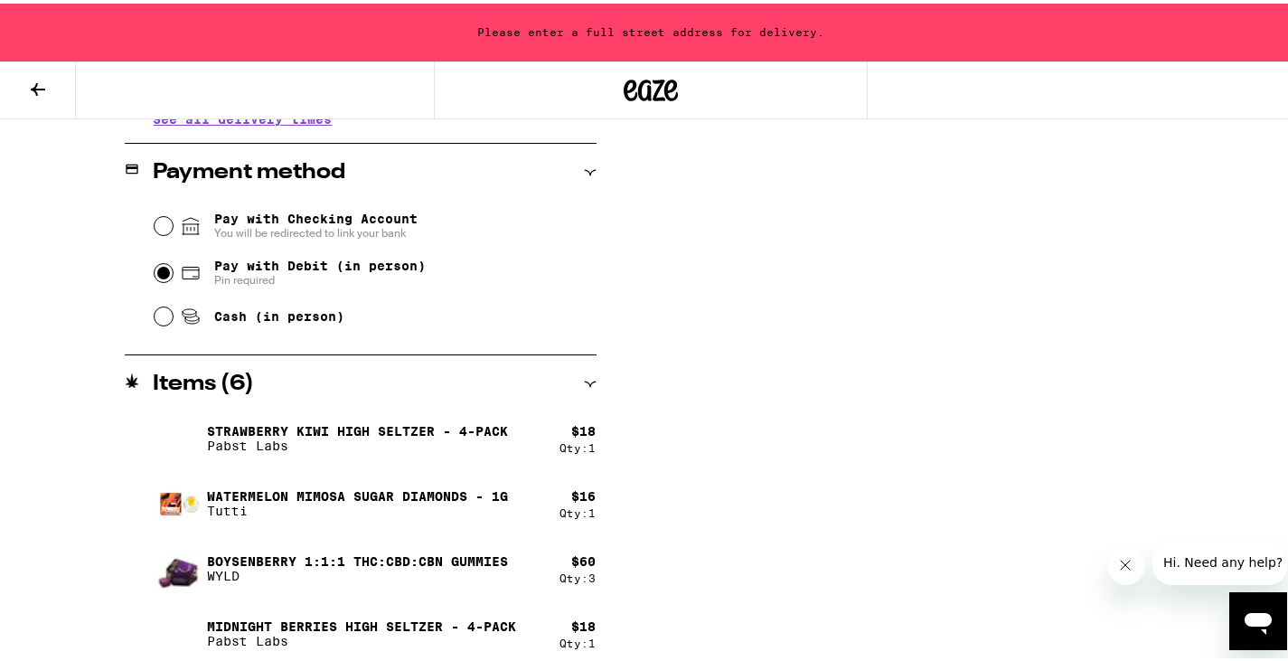
scroll to position [919, 0]
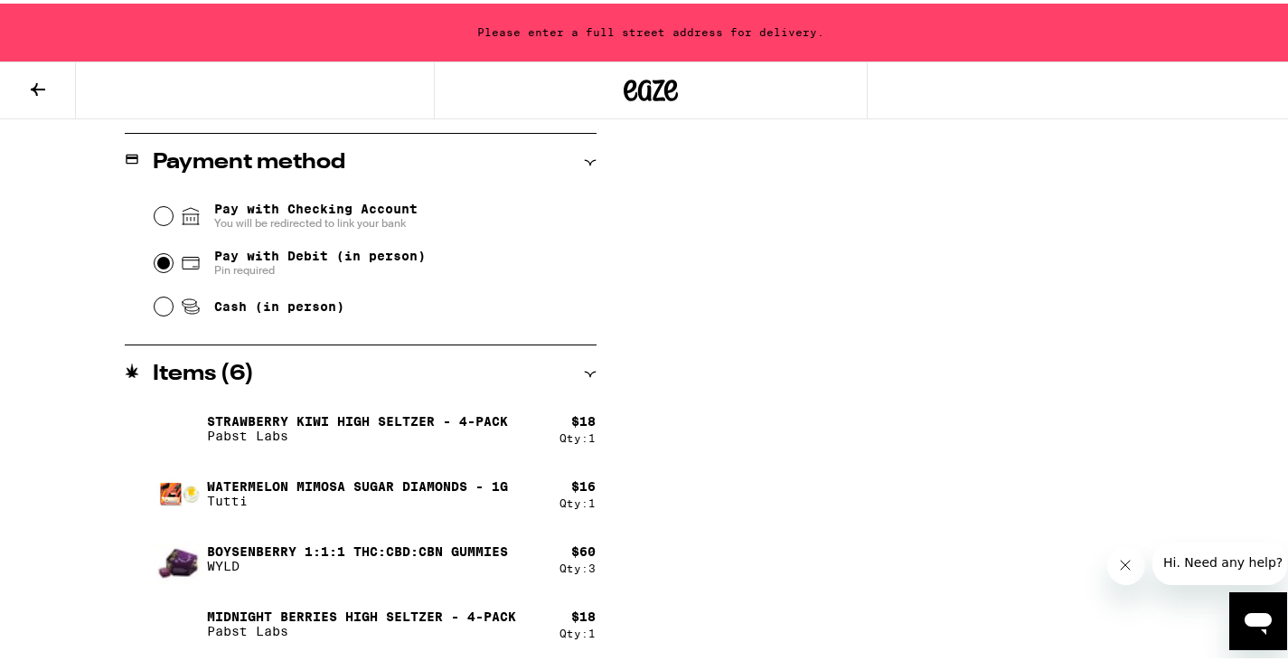
click at [1115, 568] on button "Close message from company" at bounding box center [1124, 564] width 36 height 36
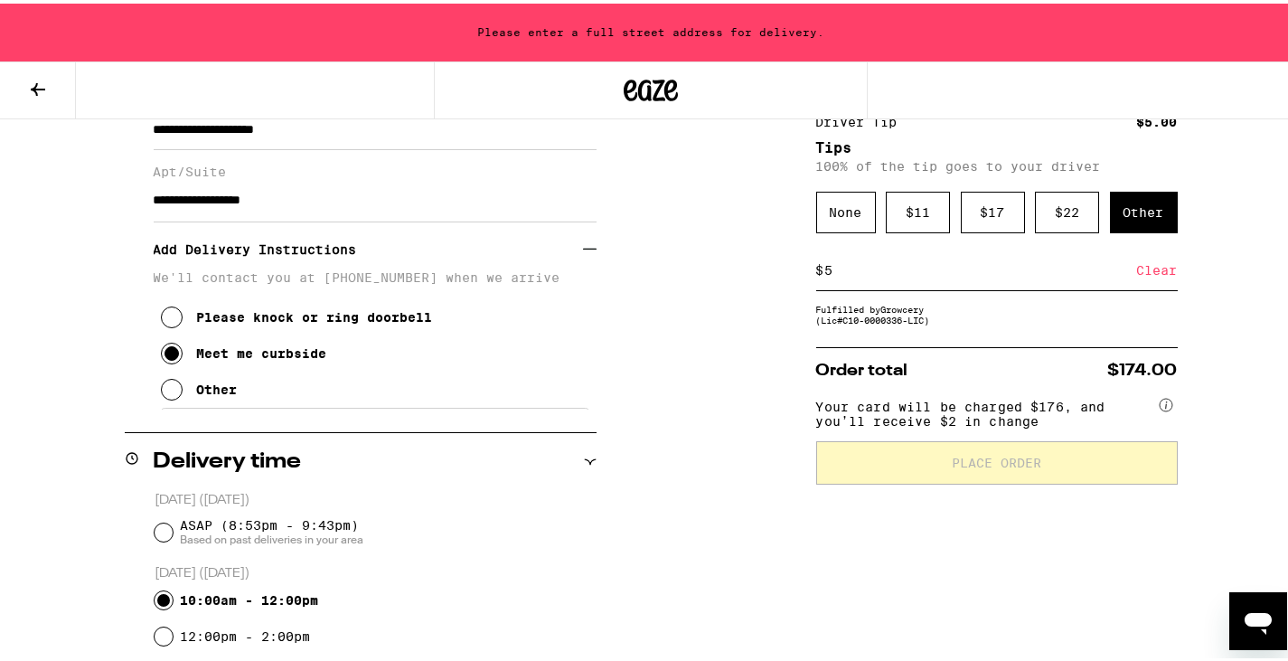
scroll to position [0, 0]
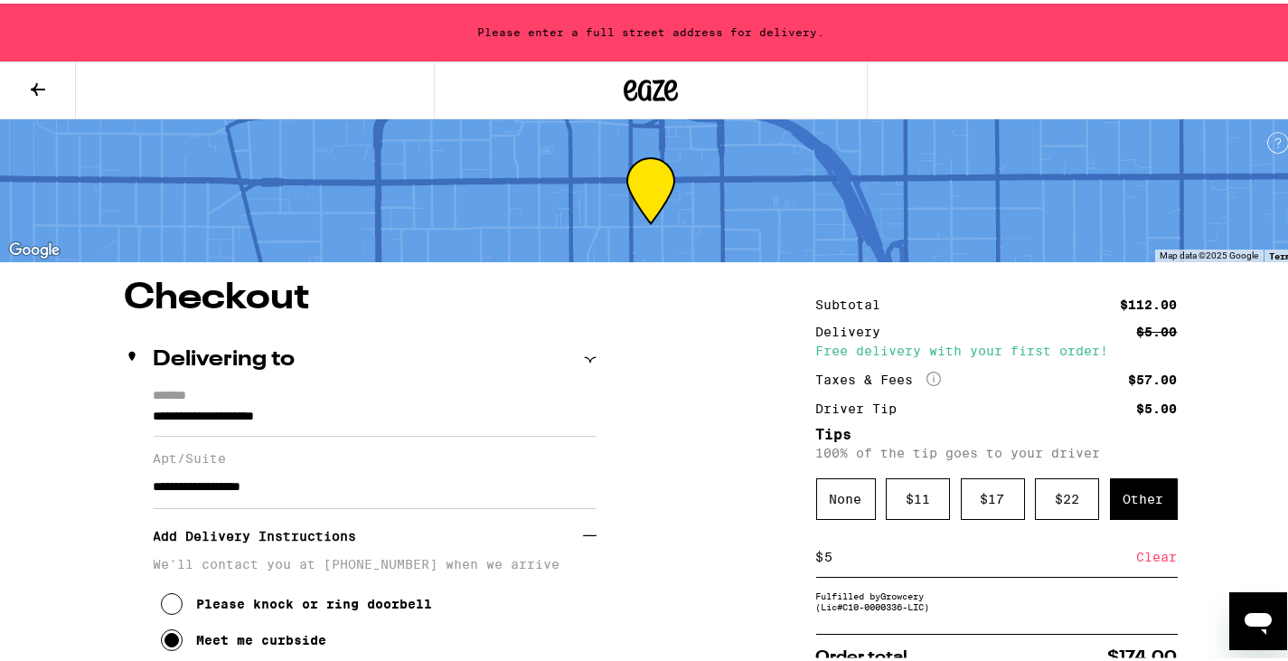
click at [175, 387] on label "*******" at bounding box center [375, 393] width 443 height 17
click at [175, 402] on input "**********" at bounding box center [375, 417] width 443 height 31
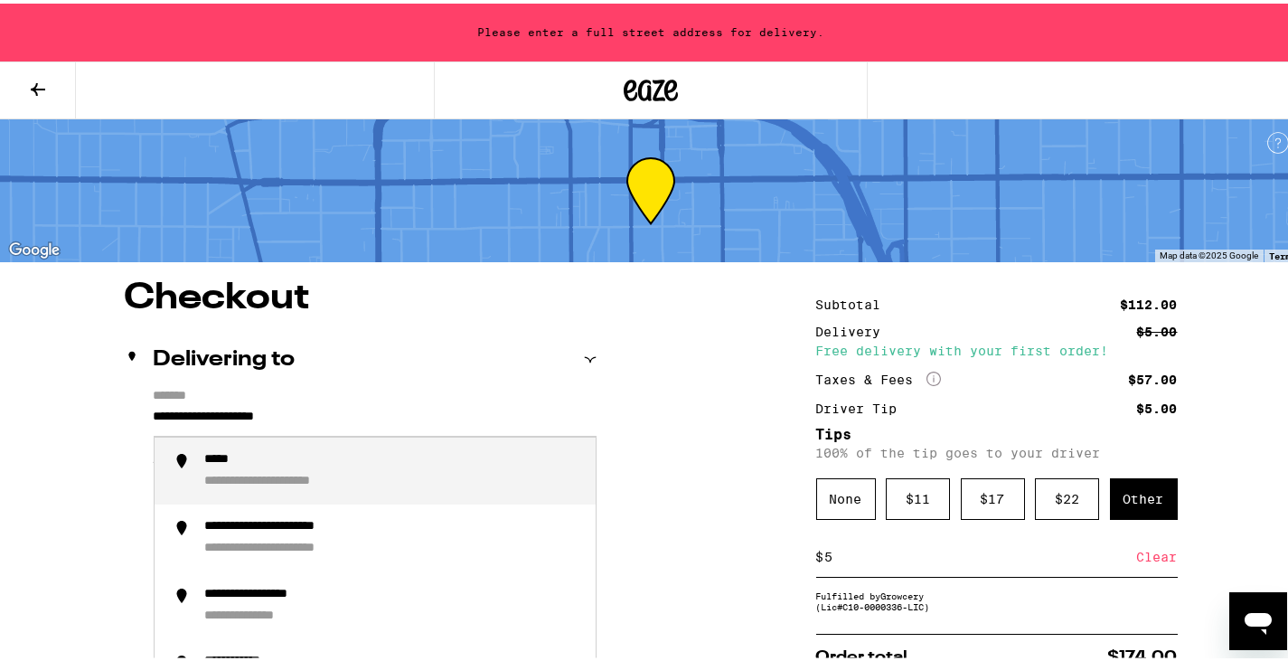
click at [252, 475] on div "**********" at bounding box center [299, 478] width 188 height 17
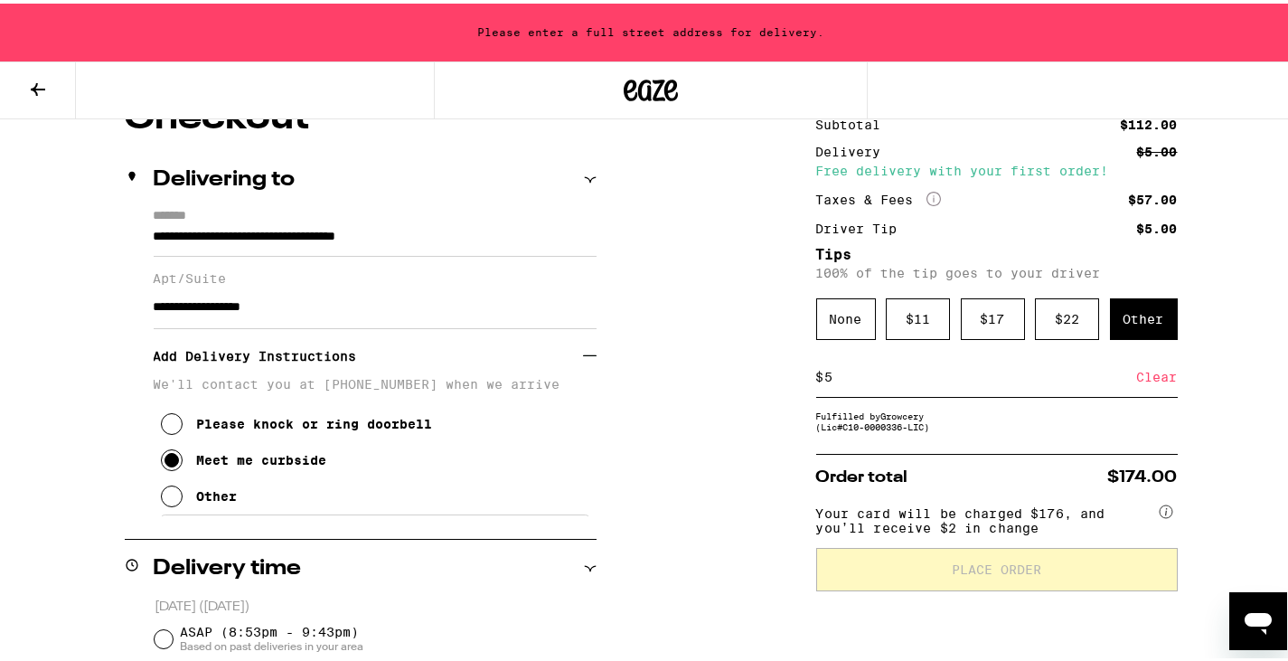
scroll to position [181, 0]
click at [164, 206] on label "*******" at bounding box center [375, 212] width 443 height 17
click at [164, 221] on input "**********" at bounding box center [375, 236] width 443 height 31
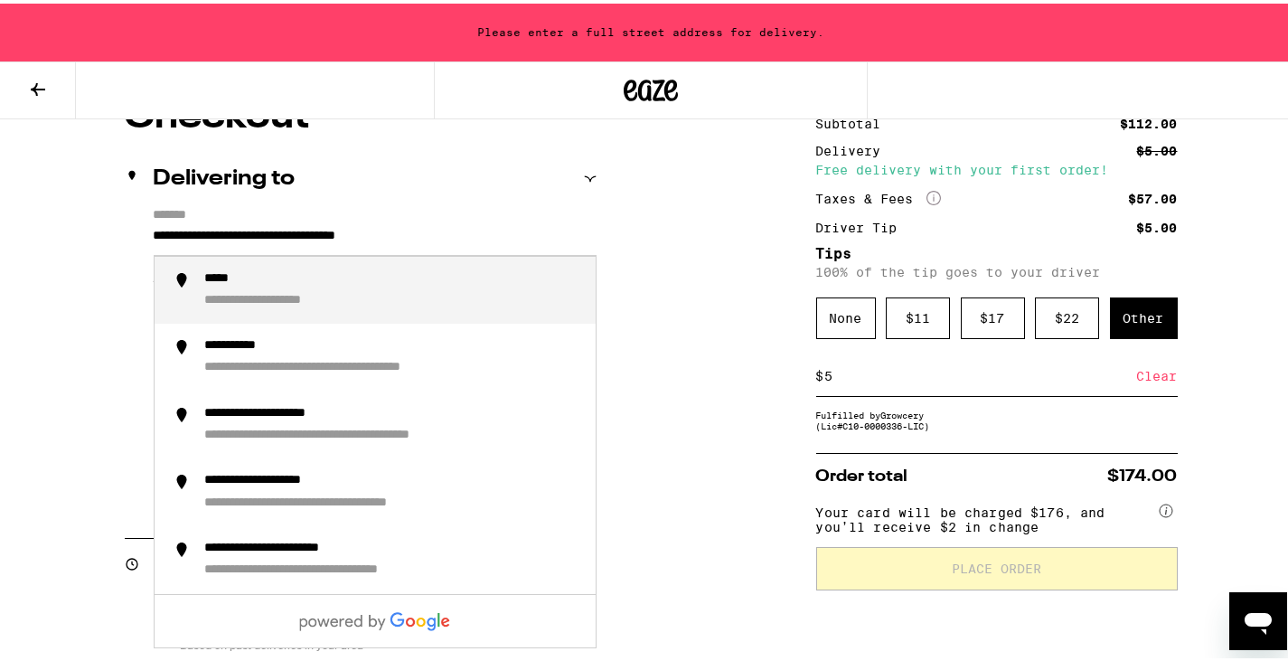
click at [178, 221] on input "**********" at bounding box center [375, 236] width 443 height 31
click at [146, 230] on div "**********" at bounding box center [361, 357] width 472 height 307
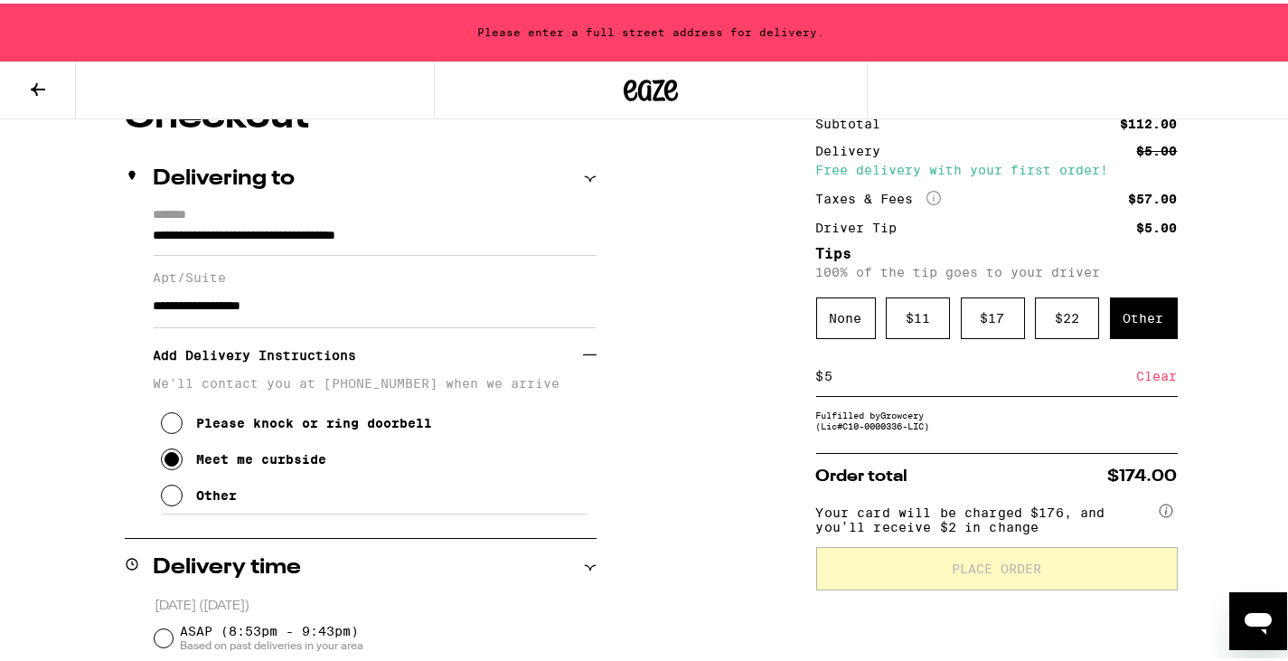
click at [154, 234] on input "**********" at bounding box center [375, 236] width 443 height 31
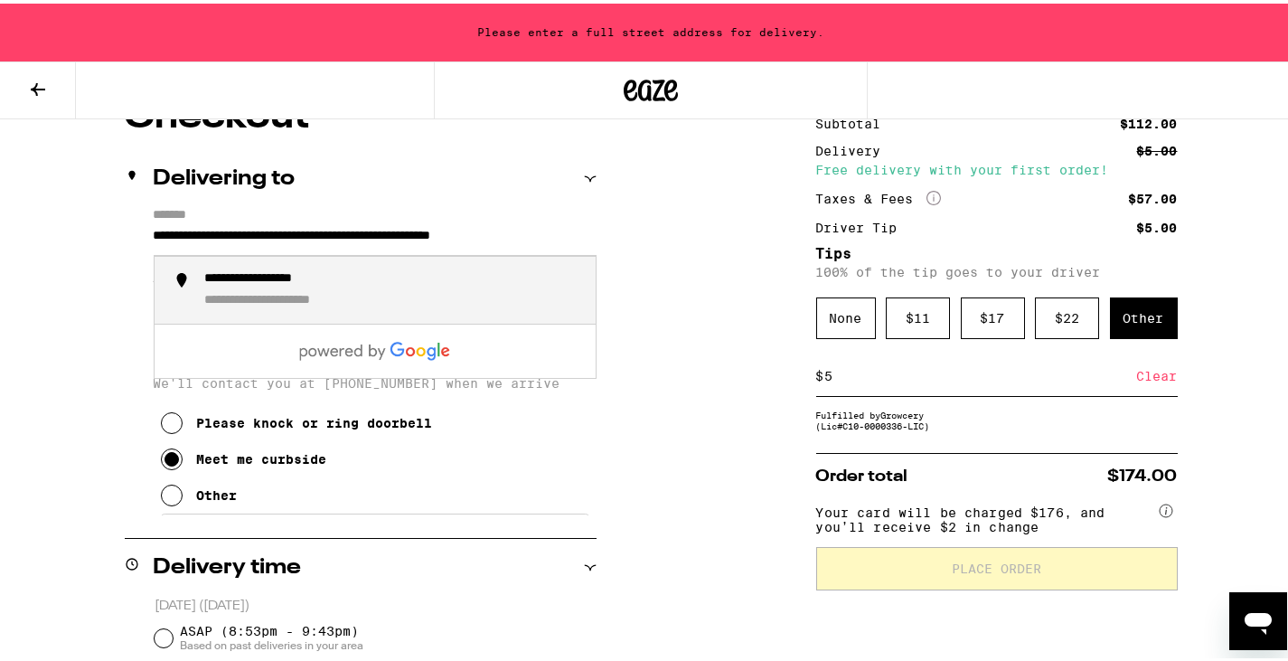
click at [259, 278] on div "**********" at bounding box center [282, 276] width 155 height 17
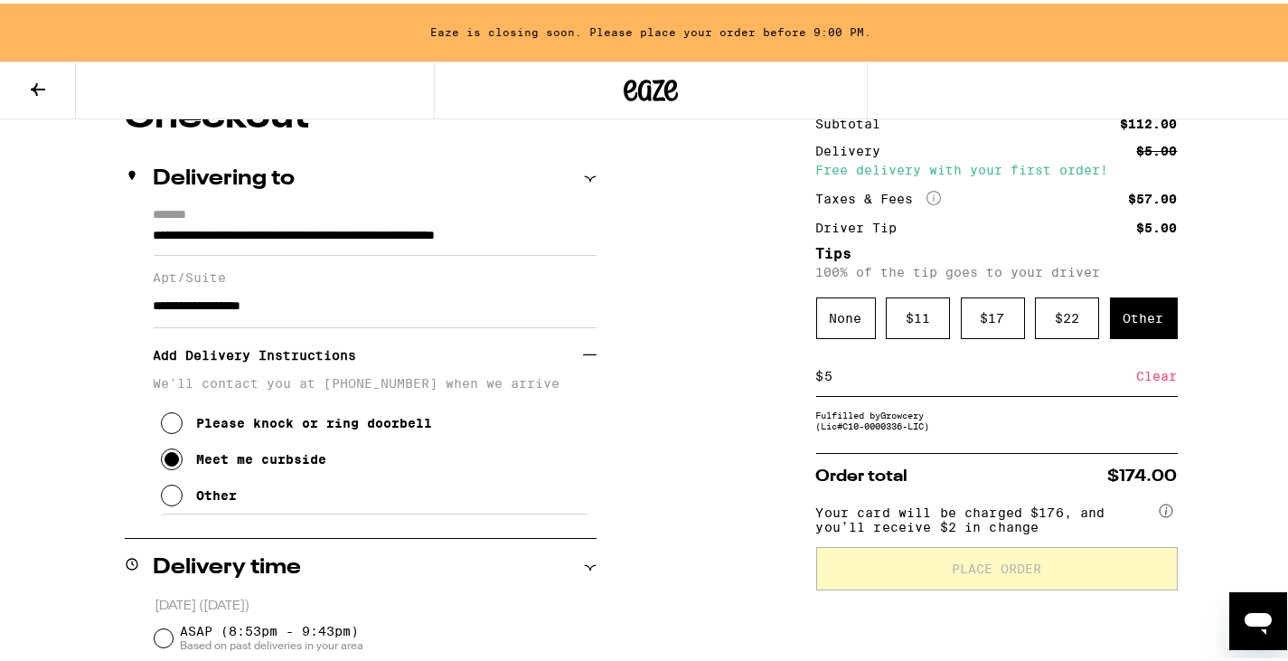
type input "**********"
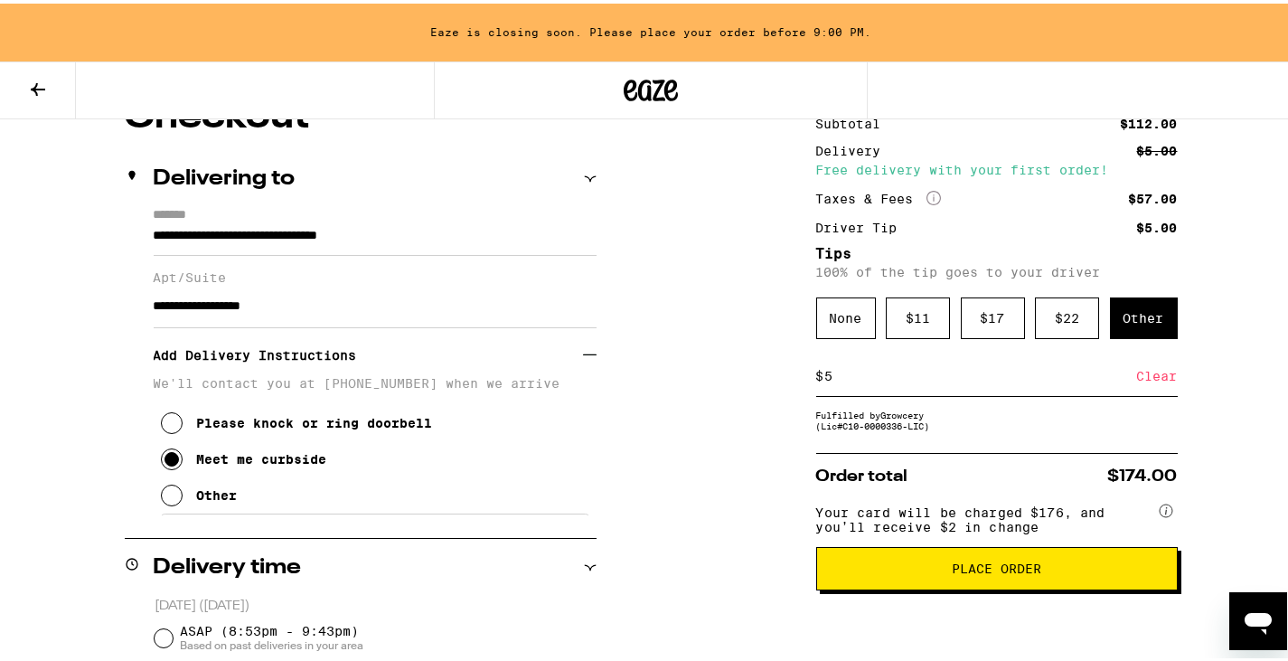
click at [182, 313] on input "**********" at bounding box center [375, 302] width 443 height 43
type input "**********"
click at [187, 230] on input "**********" at bounding box center [375, 236] width 443 height 31
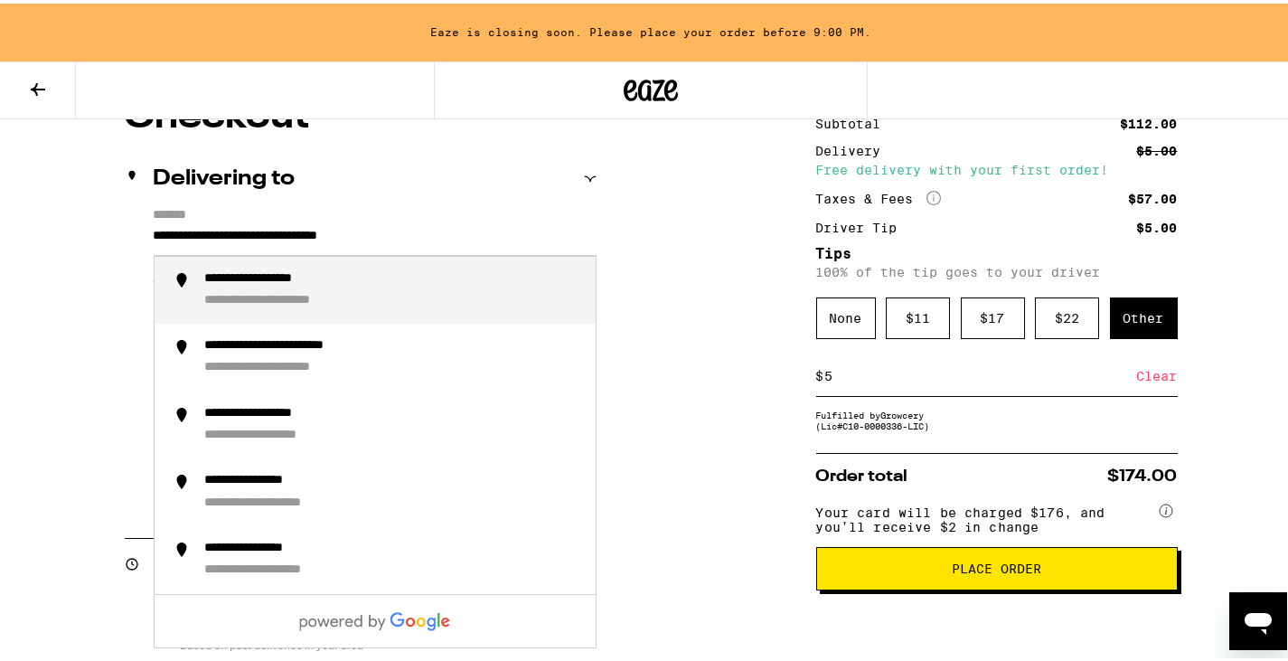
click at [297, 278] on div "**********" at bounding box center [282, 276] width 155 height 17
type input "**********"
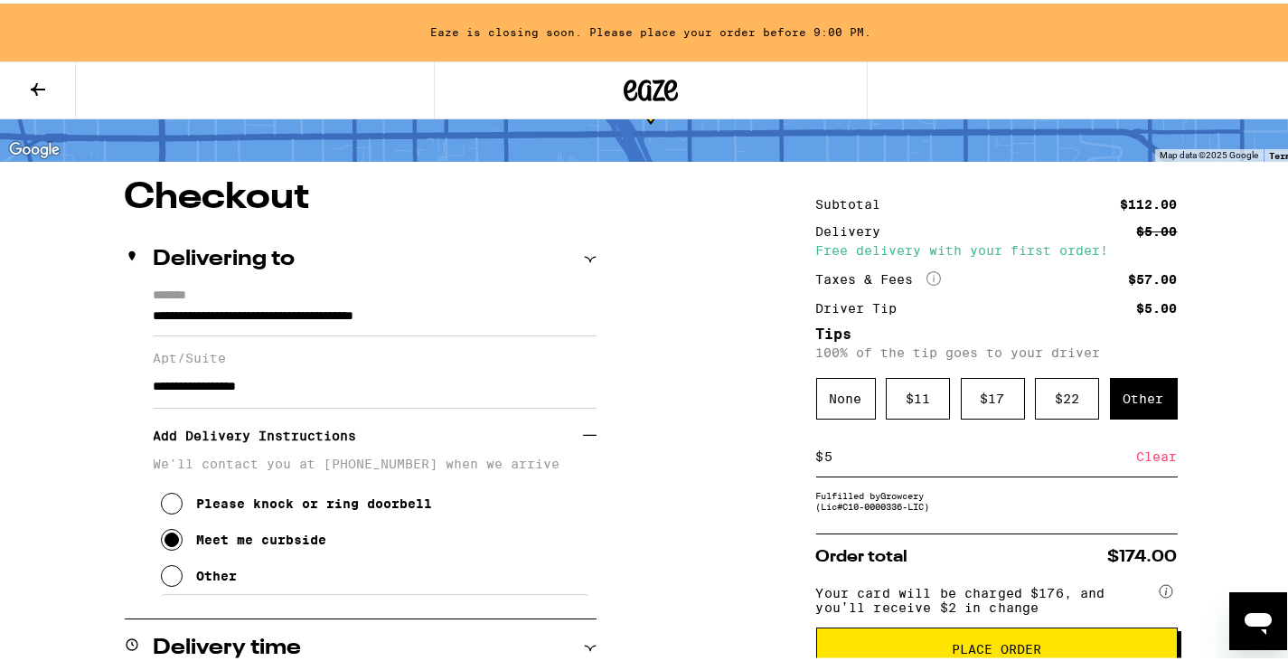
scroll to position [90, 0]
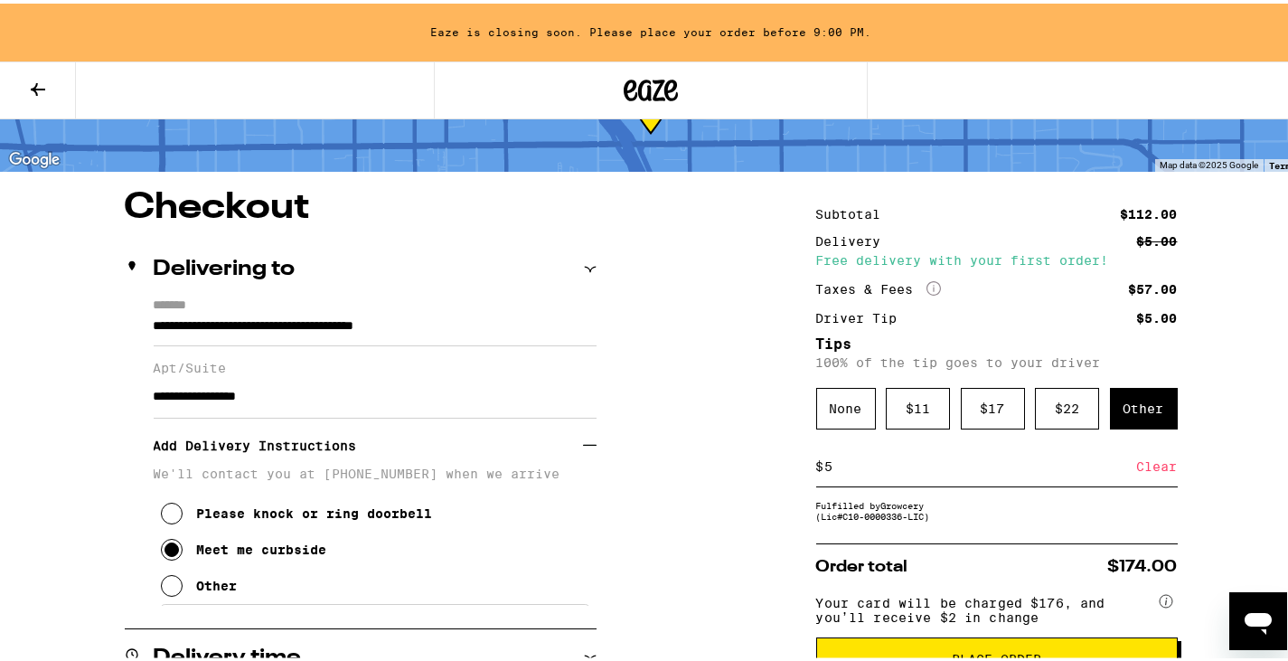
drag, startPoint x: 298, startPoint y: 402, endPoint x: 312, endPoint y: 402, distance: 13.6
click at [299, 402] on input "**********" at bounding box center [375, 393] width 443 height 43
type input "*"
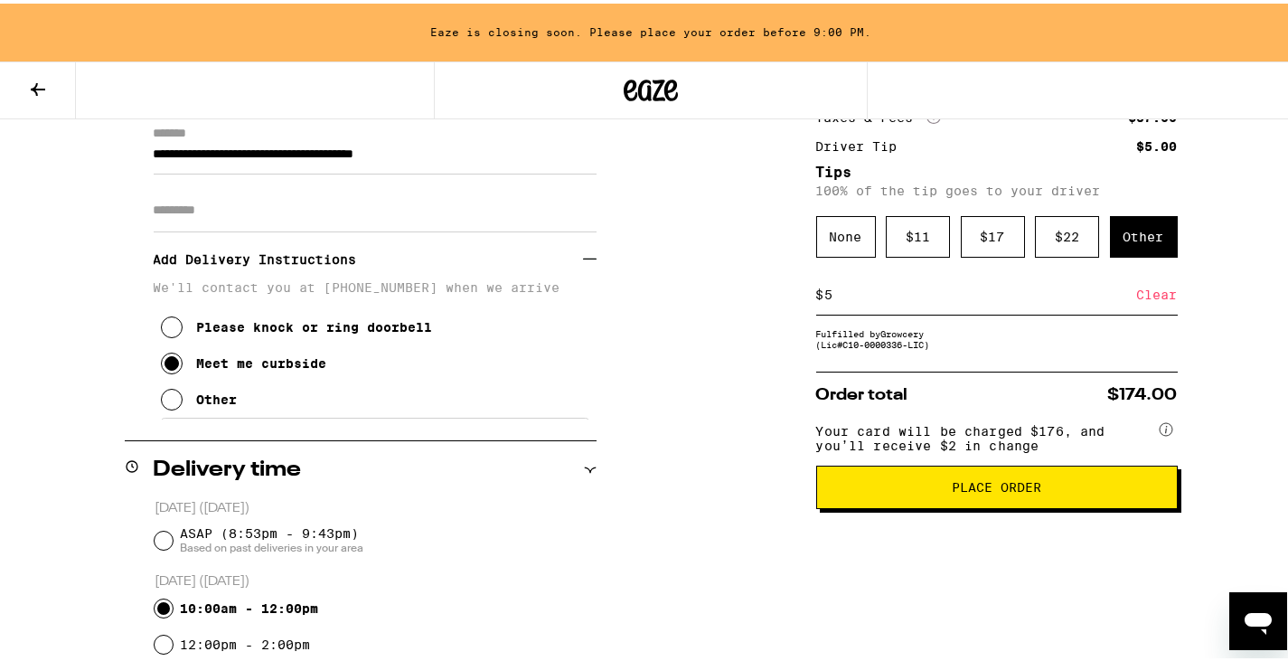
scroll to position [271, 0]
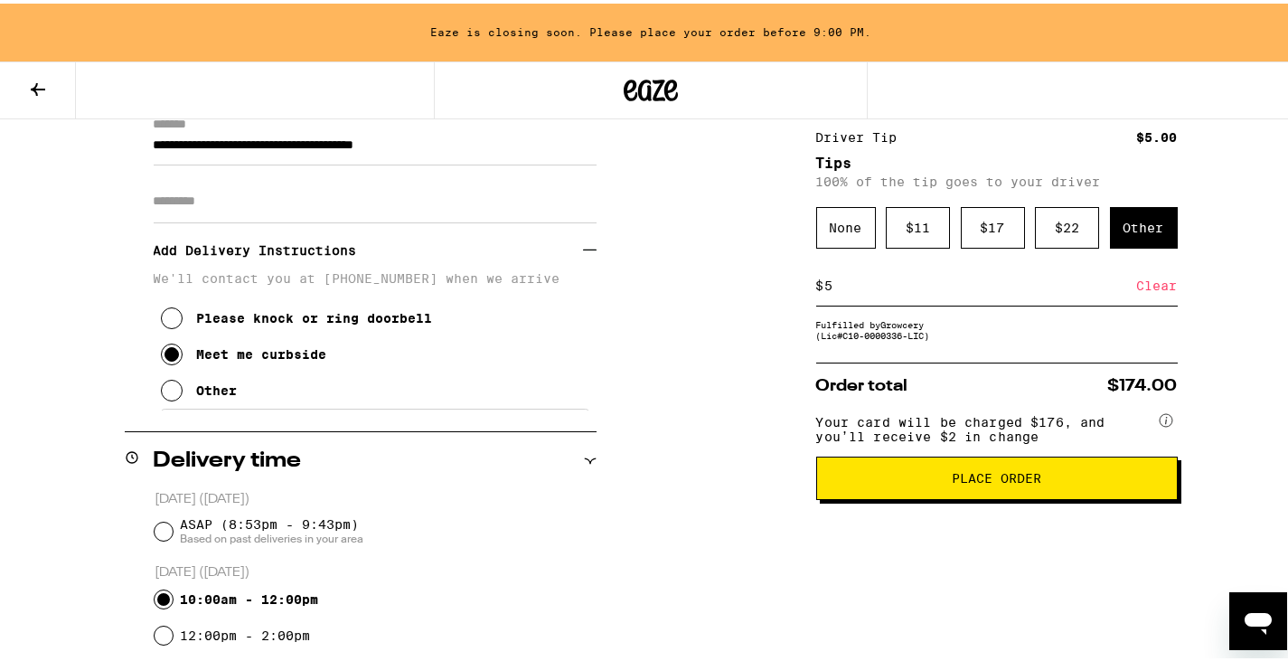
click at [1059, 496] on button "Place Order" at bounding box center [997, 474] width 362 height 43
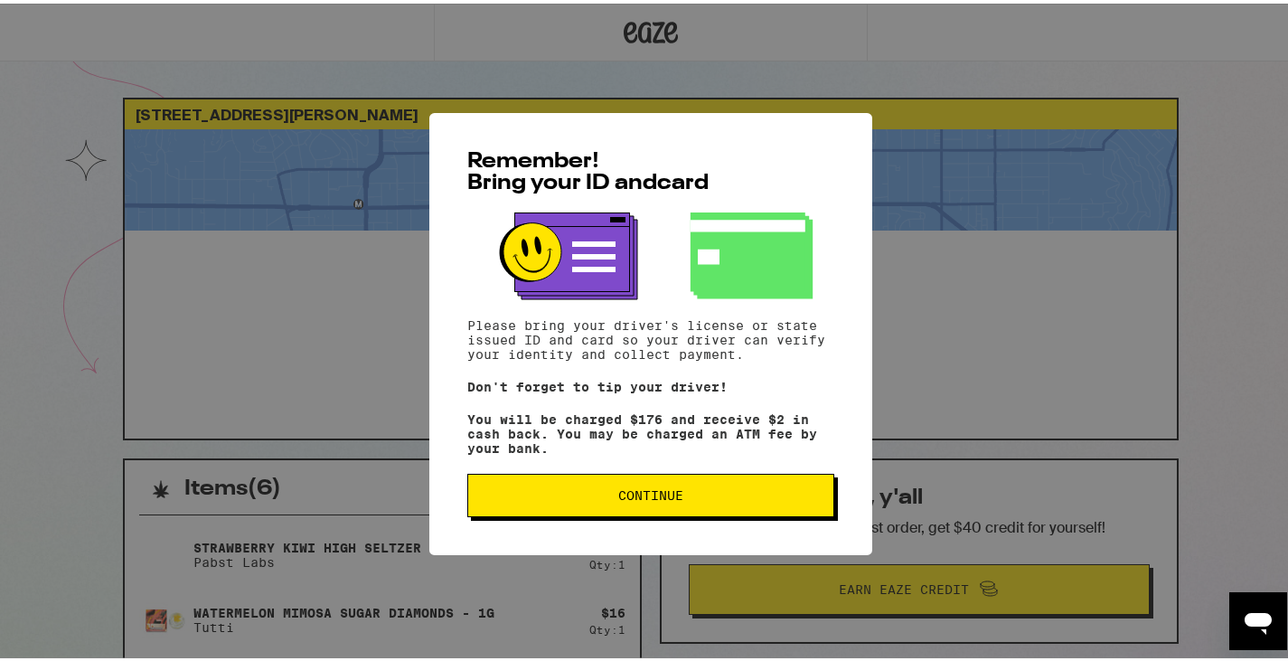
click at [695, 498] on span "Continue" at bounding box center [651, 491] width 336 height 13
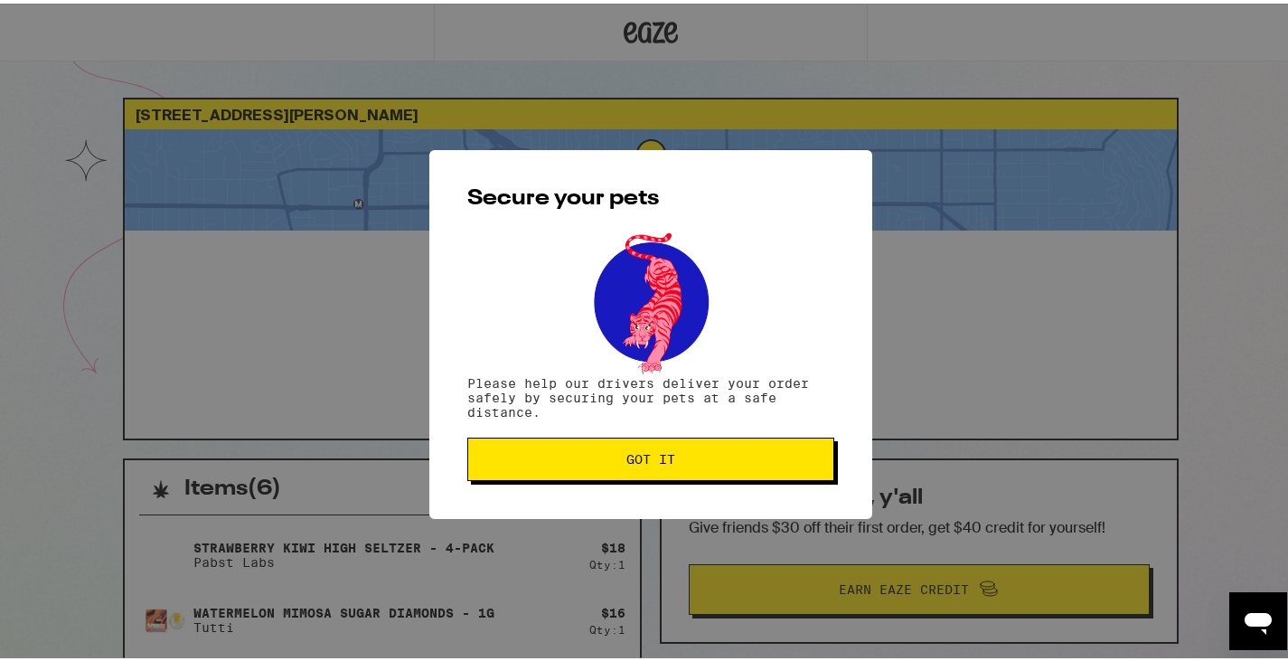
click at [700, 452] on span "Got it" at bounding box center [651, 455] width 336 height 13
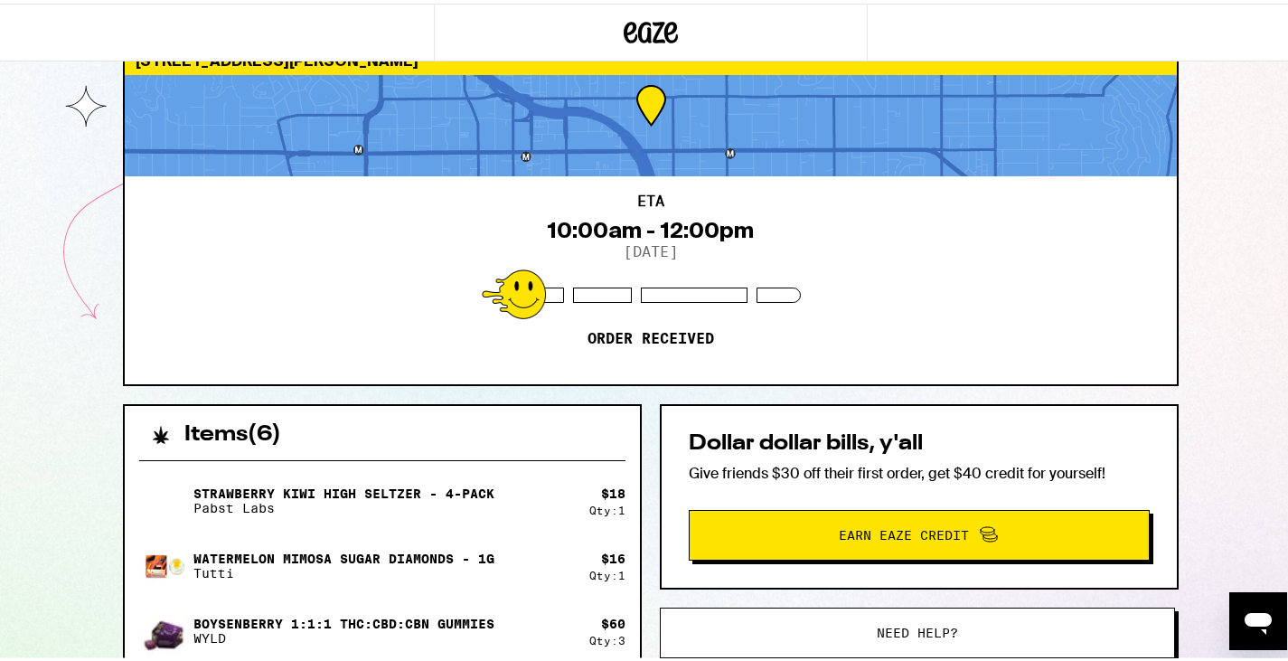
scroll to position [181, 0]
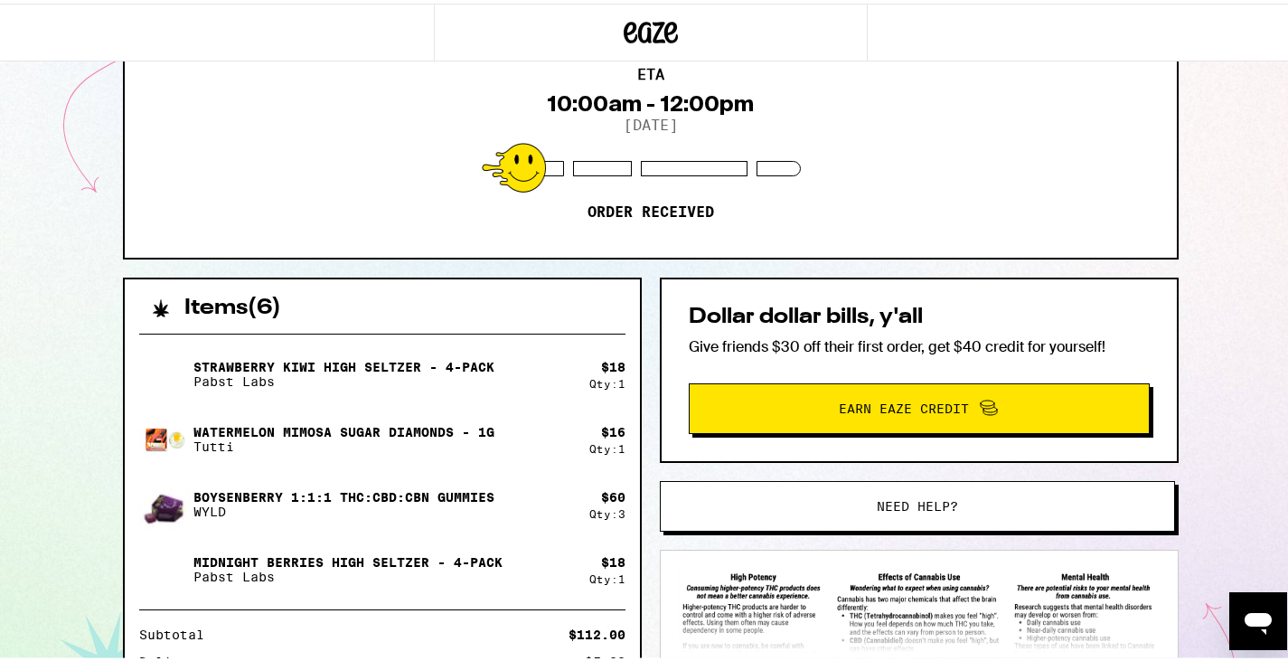
click at [889, 408] on span "Earn Eaze Credit" at bounding box center [904, 405] width 130 height 13
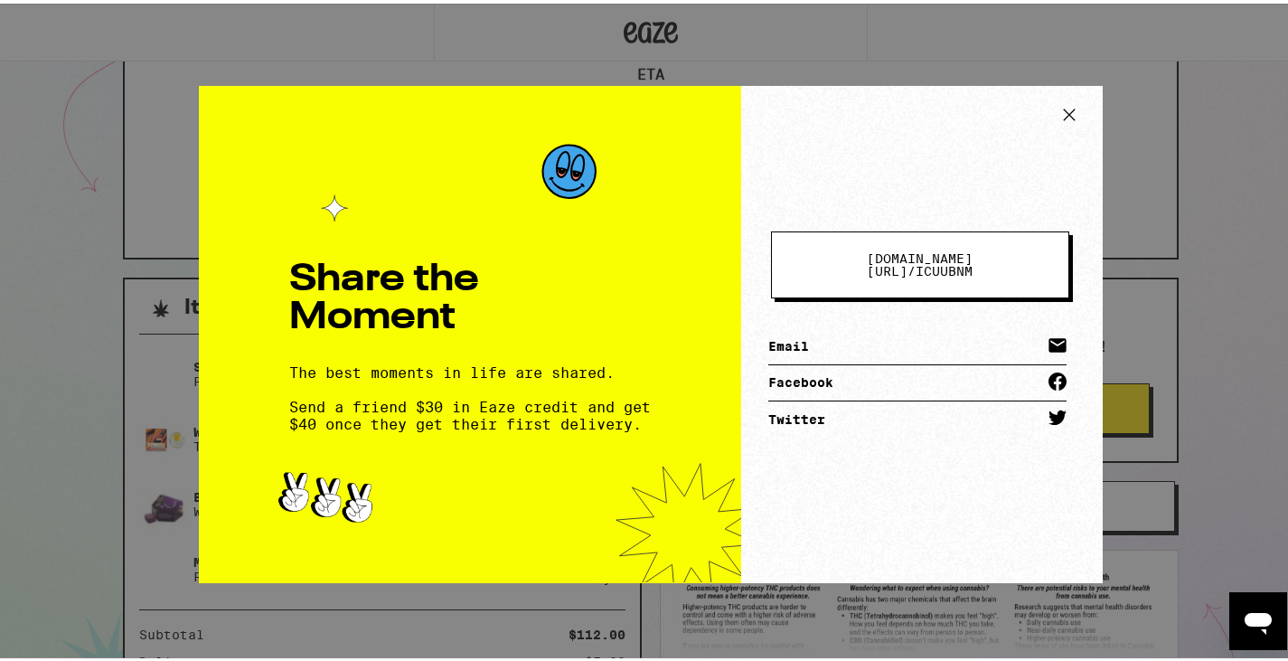
click at [783, 336] on link "Email" at bounding box center [917, 343] width 298 height 36
click at [1054, 335] on icon at bounding box center [1057, 341] width 17 height 14
click at [933, 261] on span "[DOMAIN_NAME][URL] /" at bounding box center [921, 261] width 106 height 27
